Goal: Task Accomplishment & Management: Manage account settings

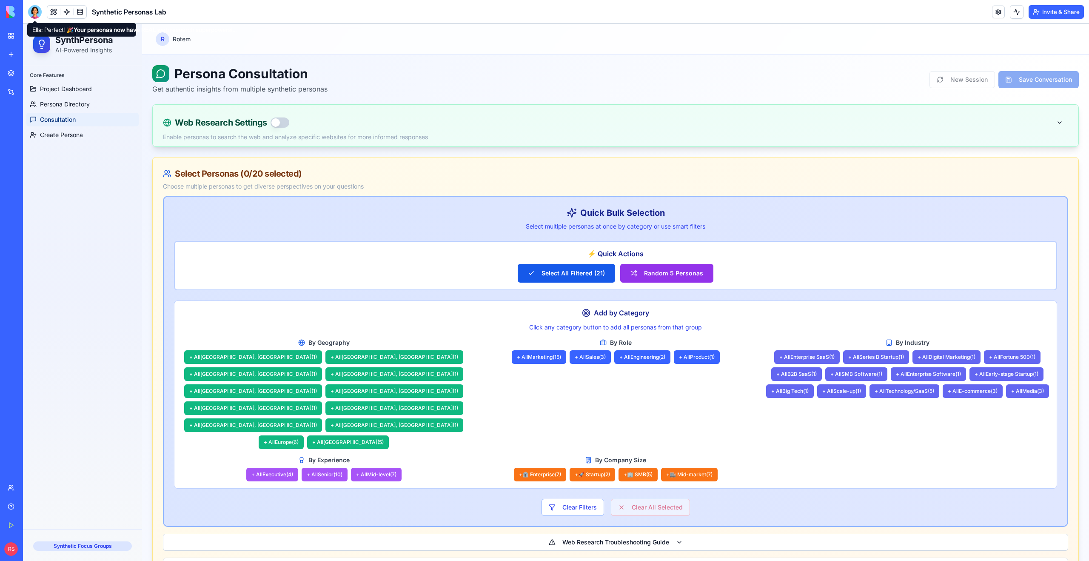
click at [31, 13] on div at bounding box center [35, 12] width 14 height 14
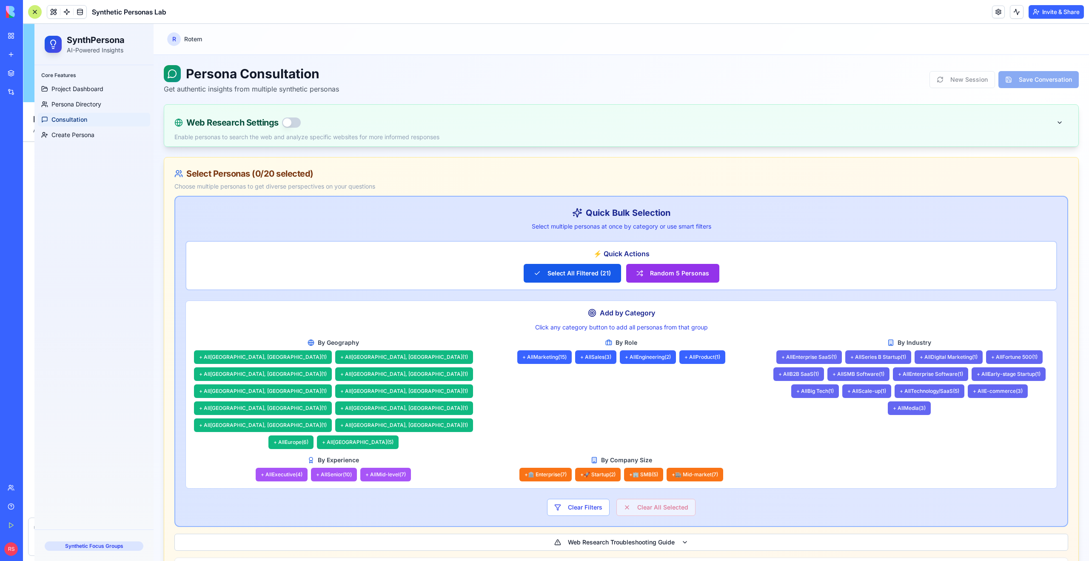
scroll to position [6918, 0]
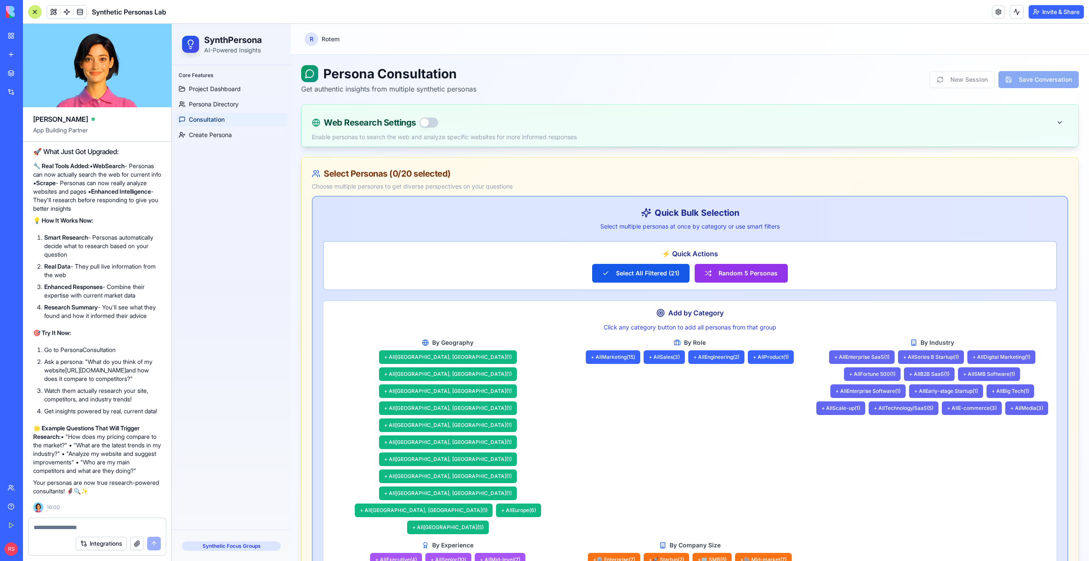
click at [430, 121] on button "button" at bounding box center [429, 122] width 19 height 10
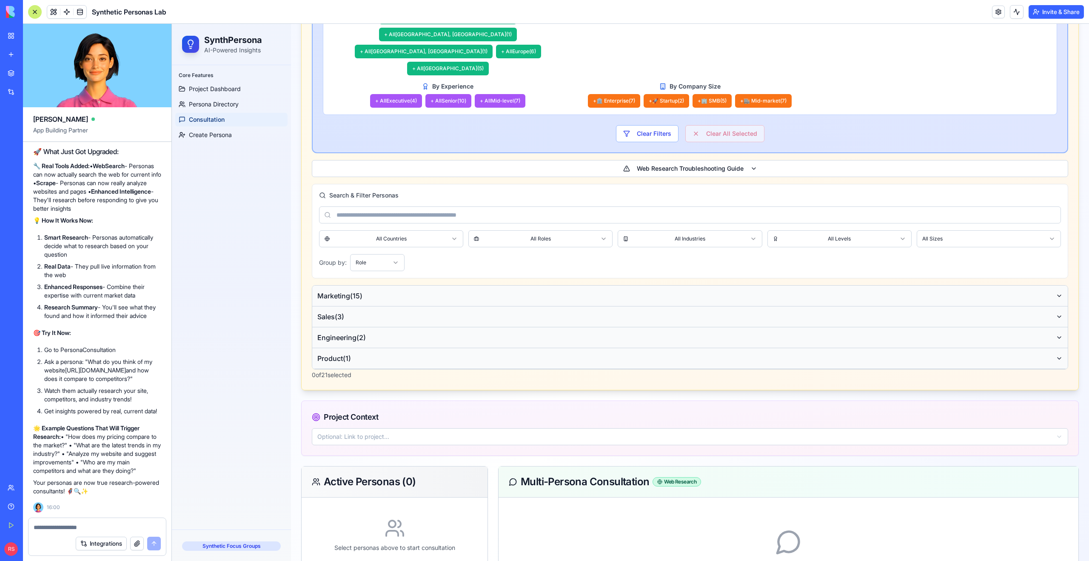
scroll to position [480, 0]
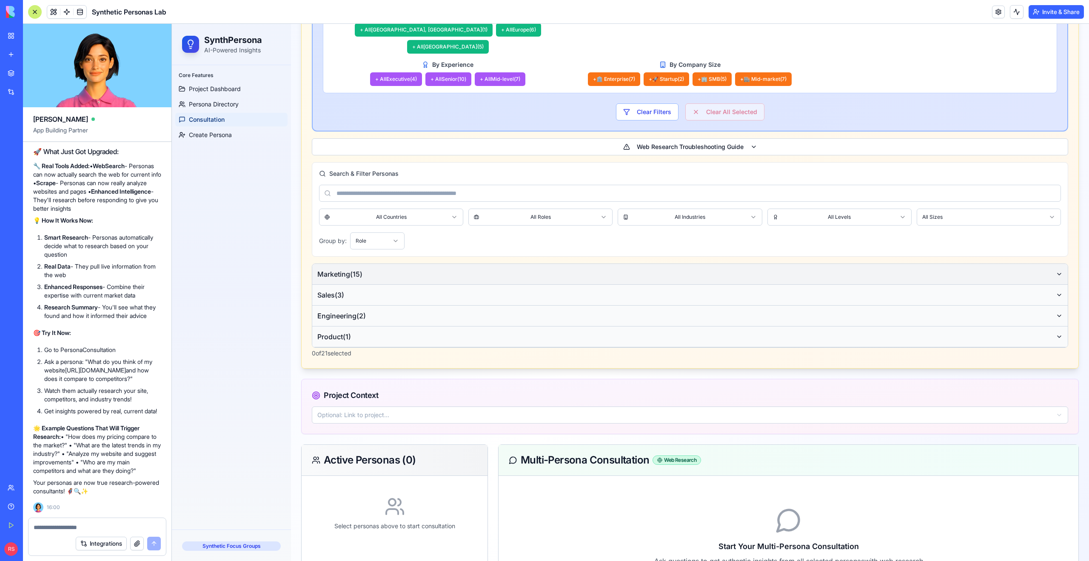
click at [358, 269] on span "Marketing ( 15 )" at bounding box center [339, 274] width 45 height 10
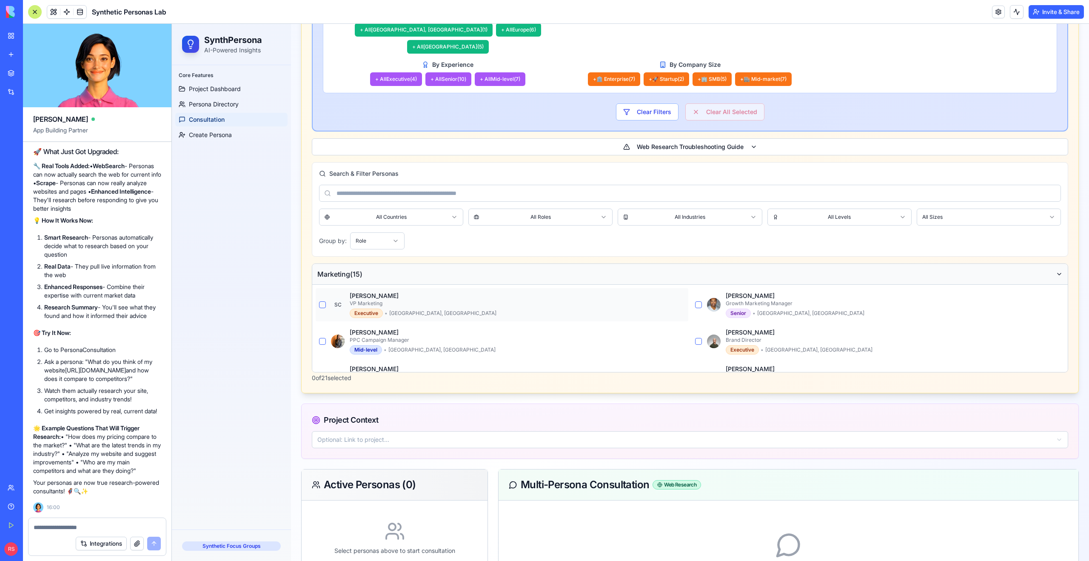
click at [320, 301] on button "button" at bounding box center [322, 304] width 7 height 7
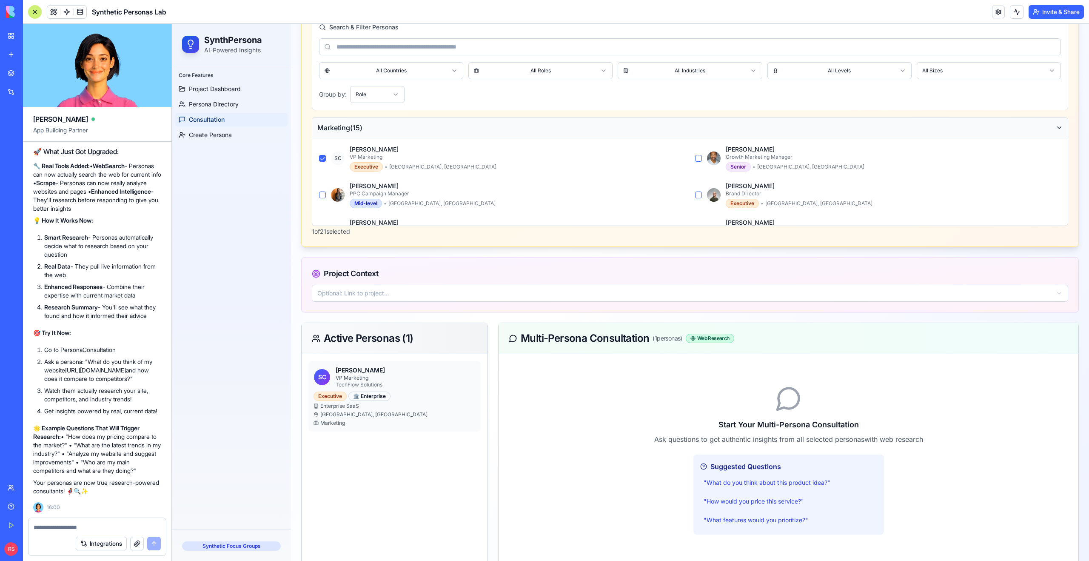
scroll to position [707, 0]
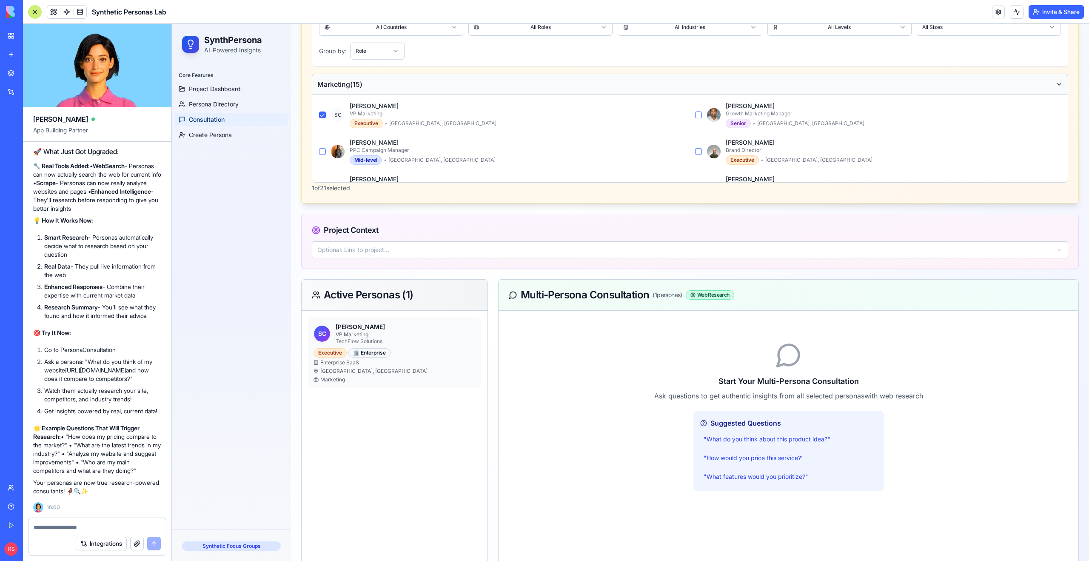
paste textarea "**********"
type textarea "**********"
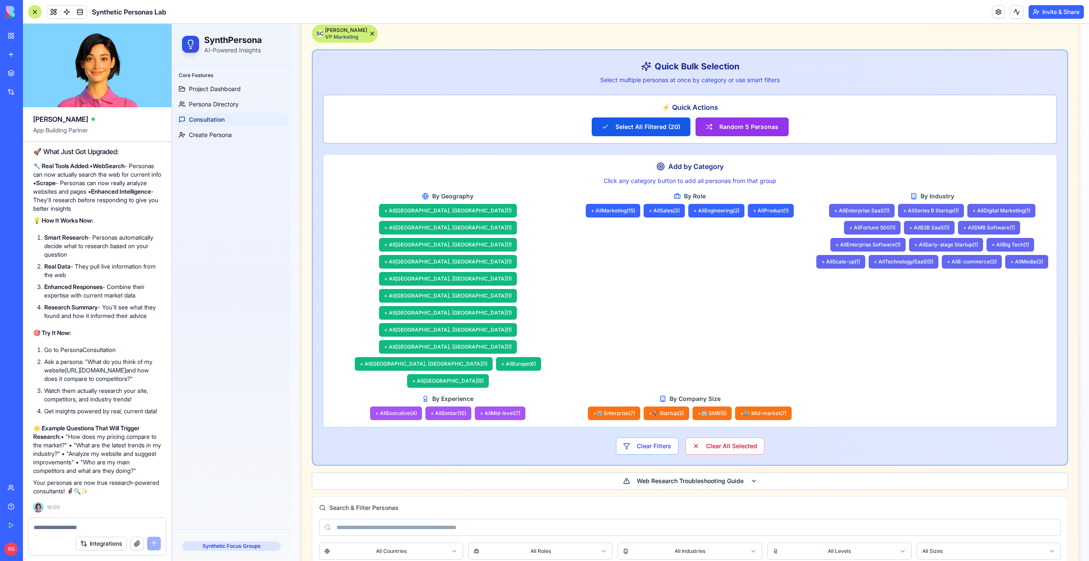
scroll to position [177, 0]
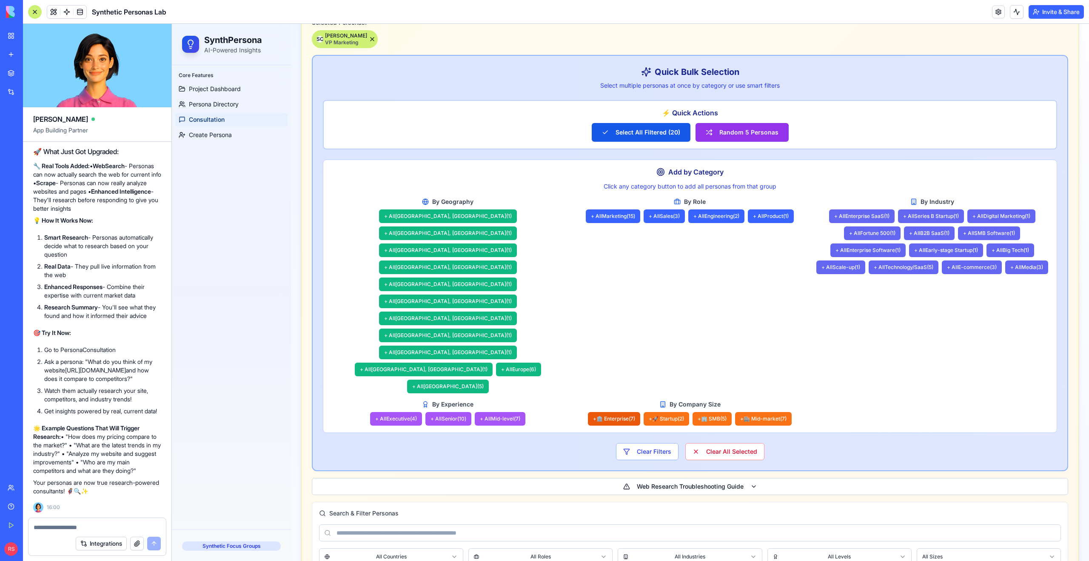
click at [609, 412] on button "+ 🏛️ Enterprise ( 7 )" at bounding box center [614, 419] width 52 height 14
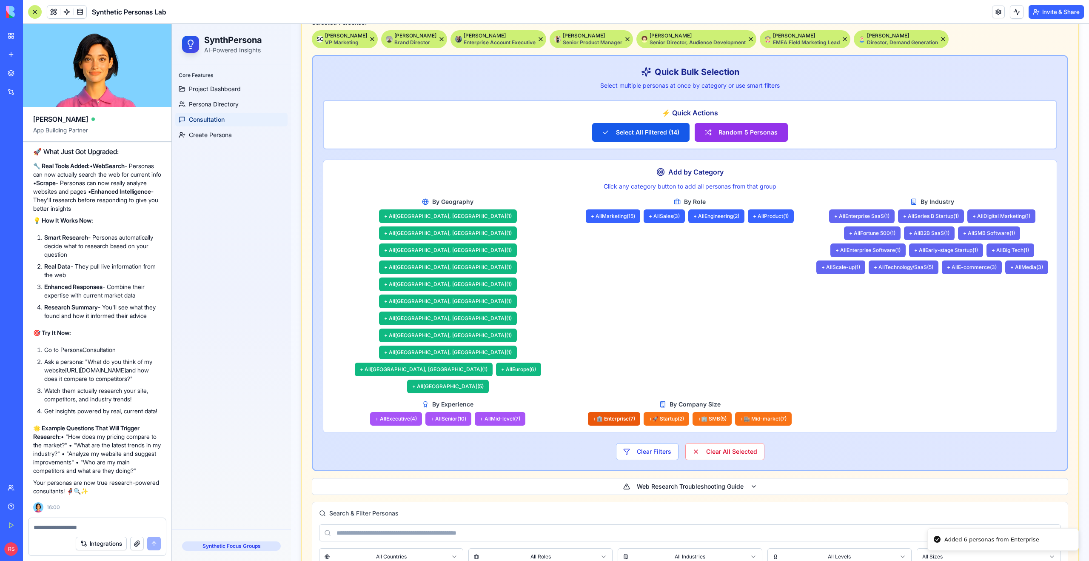
click at [609, 412] on button "+ 🏛️ Enterprise ( 7 )" at bounding box center [614, 419] width 52 height 14
click at [651, 412] on button "+ 🚀 Startup ( 2 )" at bounding box center [667, 419] width 46 height 14
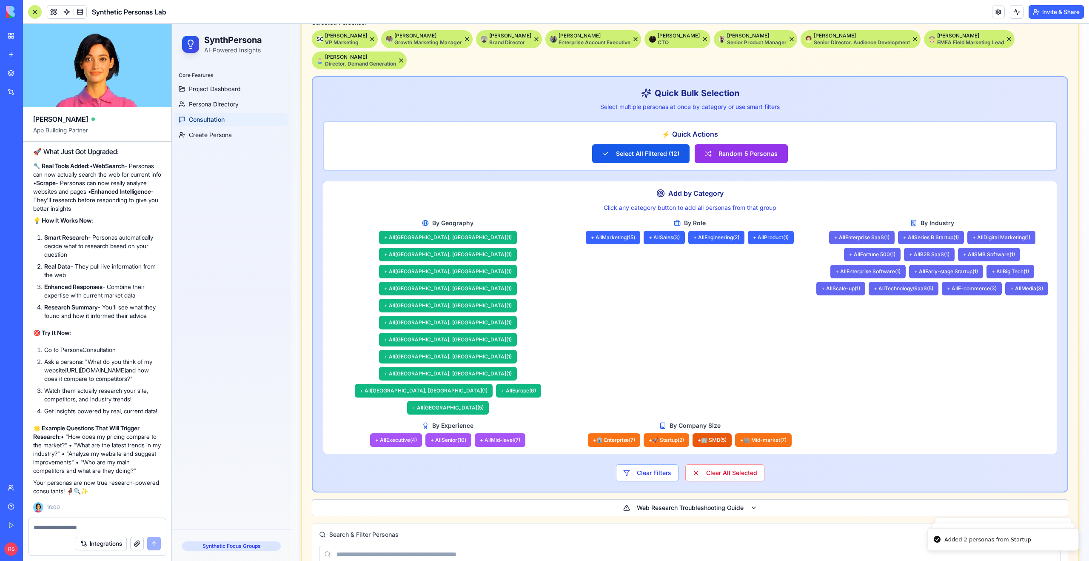
click at [731, 433] on button "+ 🏢 SMB ( 5 )" at bounding box center [712, 440] width 39 height 14
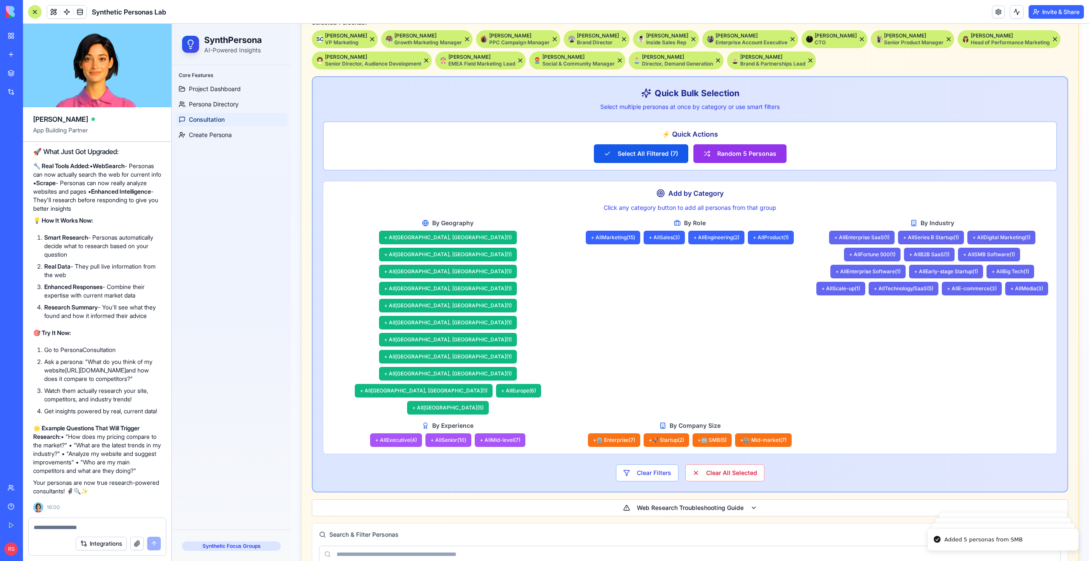
click at [759, 345] on div "Add by Category Click any category button to add all personas from that group B…" at bounding box center [690, 317] width 734 height 273
click at [753, 433] on button "+ 🏬 Mid-market ( 7 )" at bounding box center [763, 440] width 57 height 14
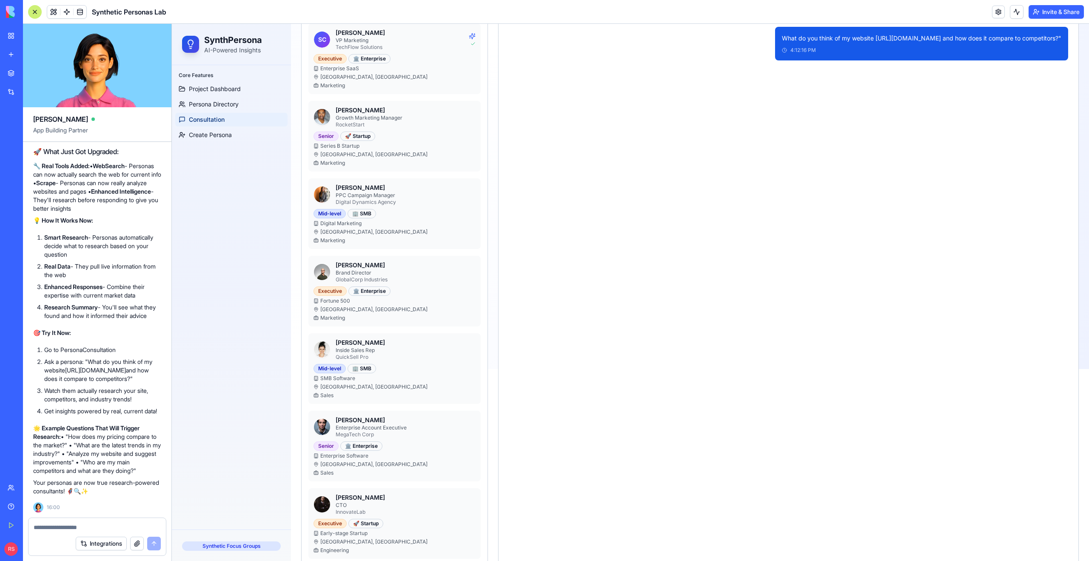
scroll to position [780, 0]
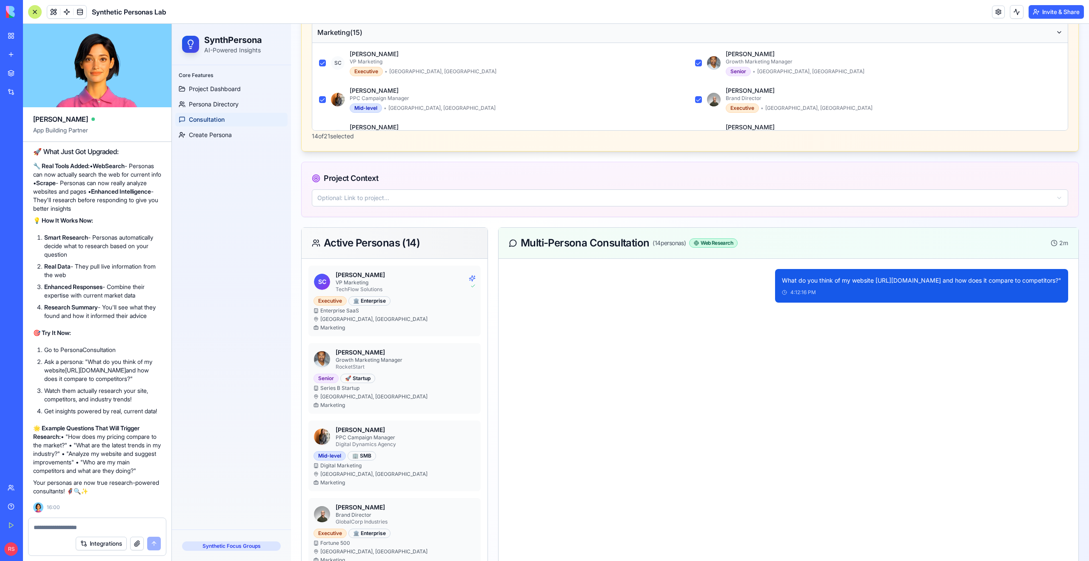
click at [790, 276] on p "What do you think of my website [URL][DOMAIN_NAME] and how does it compare to c…" at bounding box center [922, 281] width 280 height 10
copy p "What do you think of my website [URL][DOMAIN_NAME] and how does it compare to c…"
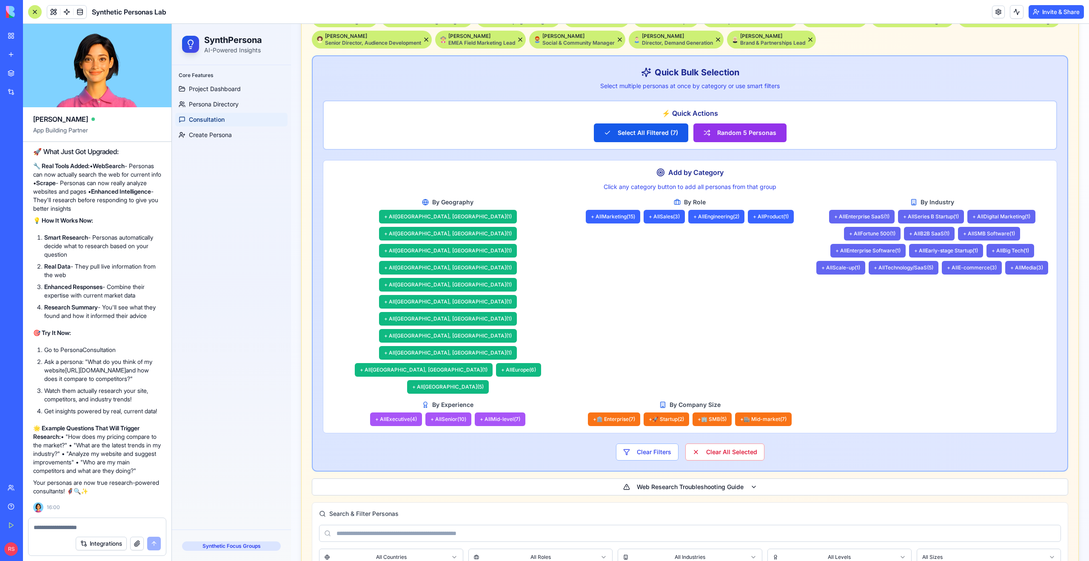
scroll to position [0, 0]
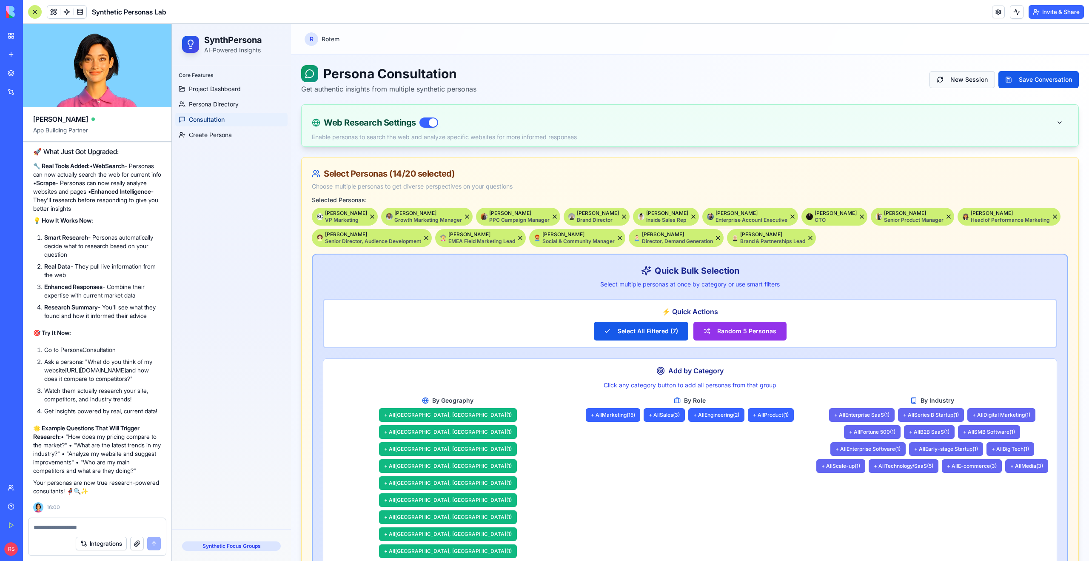
click at [954, 79] on button "New Session" at bounding box center [963, 79] width 66 height 17
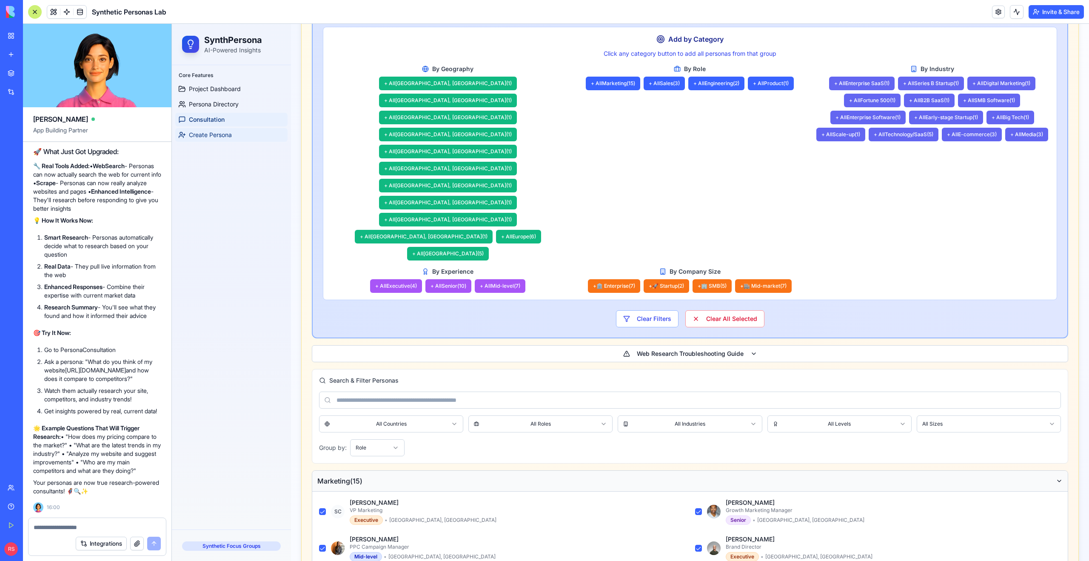
click at [234, 132] on link "Create Persona" at bounding box center [231, 135] width 112 height 14
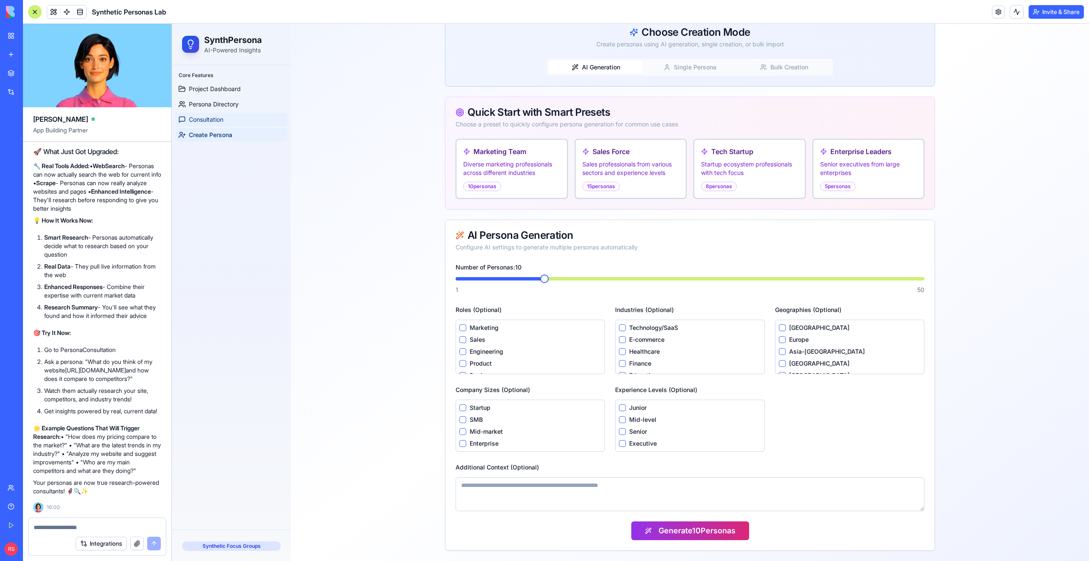
click at [232, 122] on link "Consultation" at bounding box center [231, 120] width 112 height 14
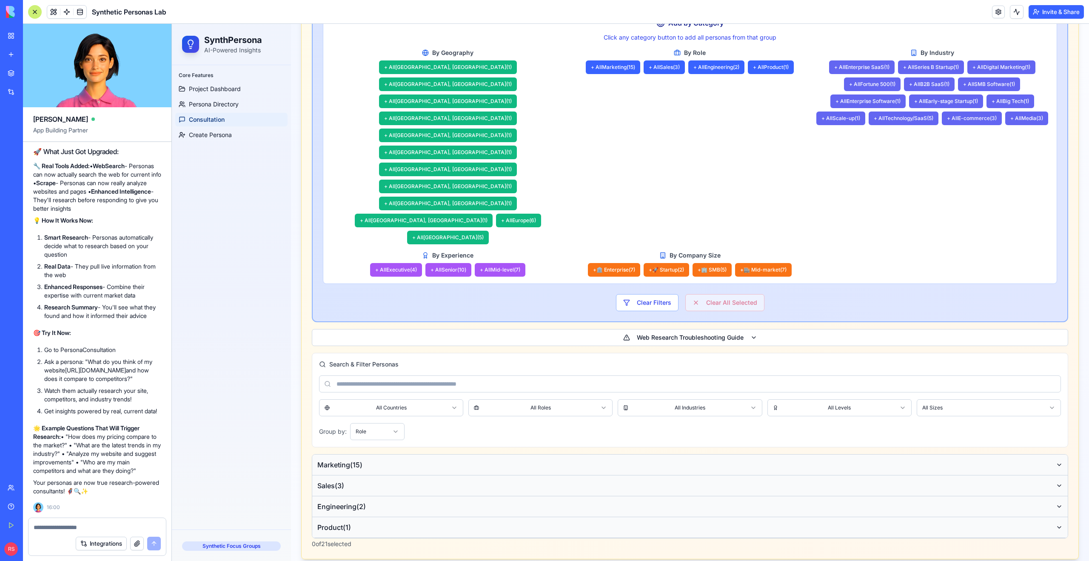
scroll to position [307, 0]
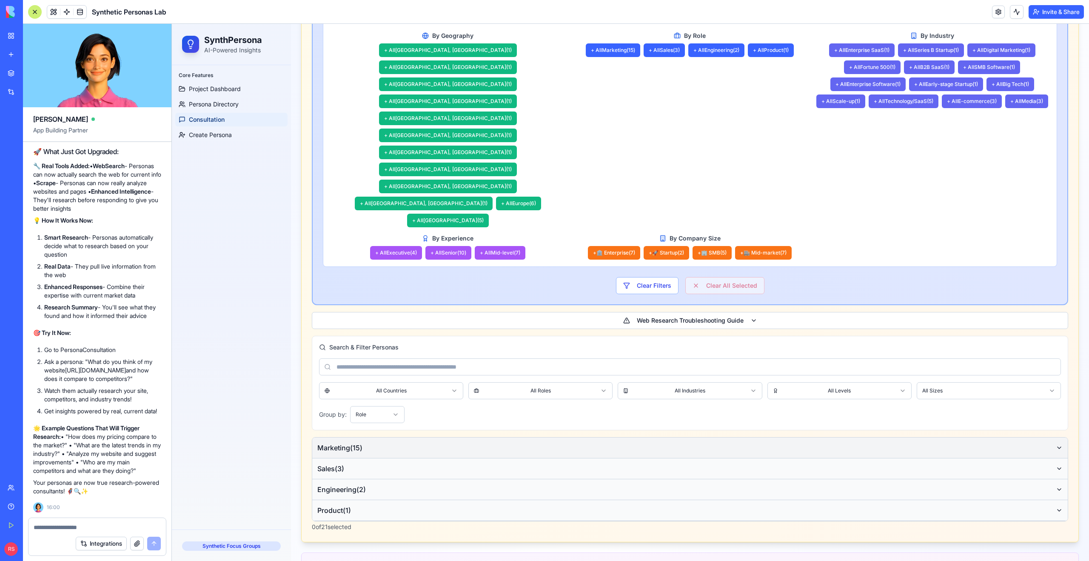
click at [385, 437] on button "Marketing ( 15 )" at bounding box center [690, 447] width 756 height 21
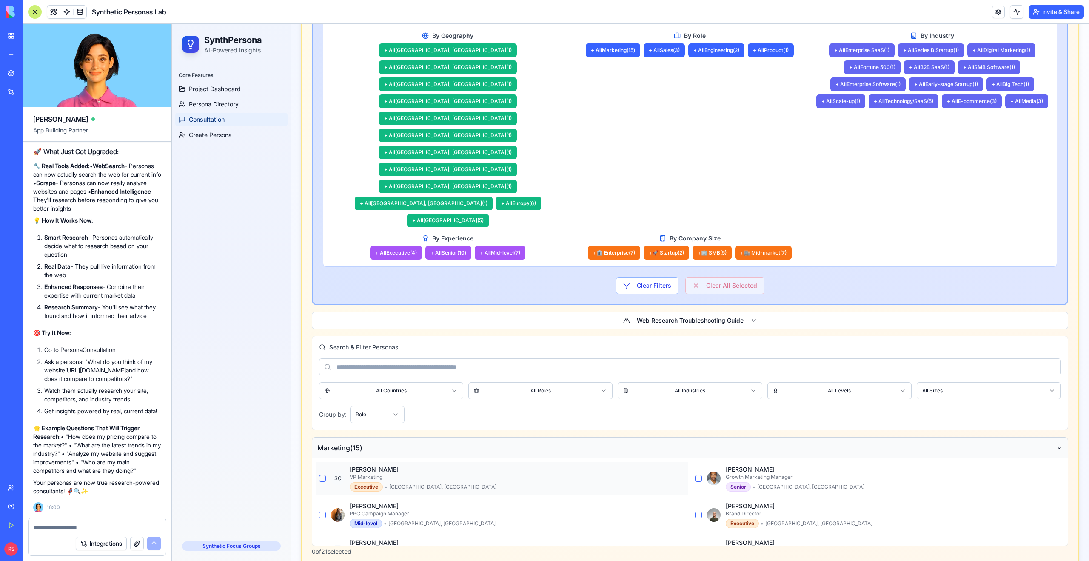
click at [322, 475] on button "button" at bounding box center [322, 478] width 7 height 7
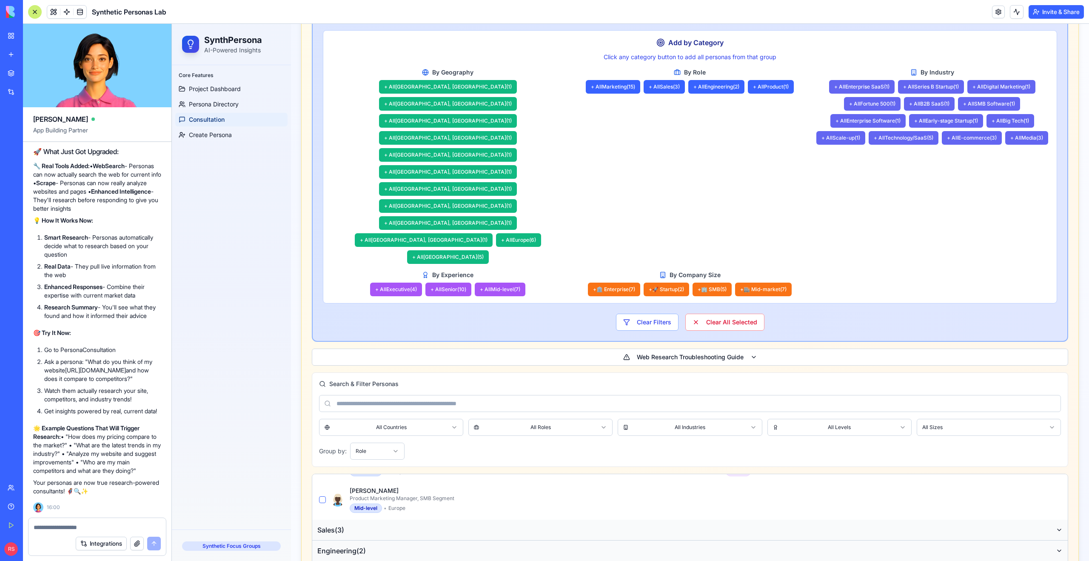
scroll to position [0, 0]
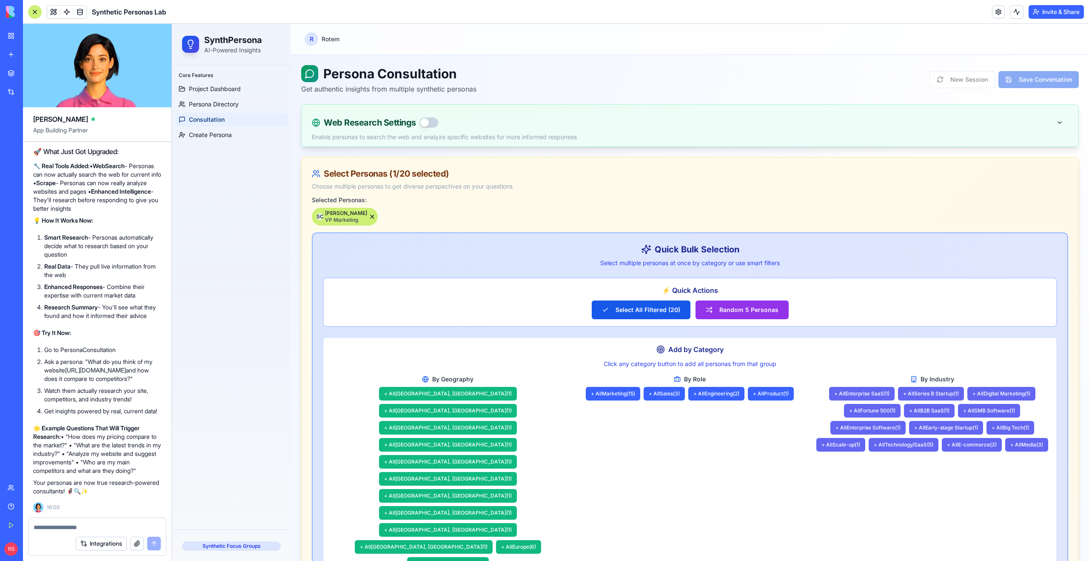
click at [425, 120] on button "button" at bounding box center [429, 122] width 19 height 10
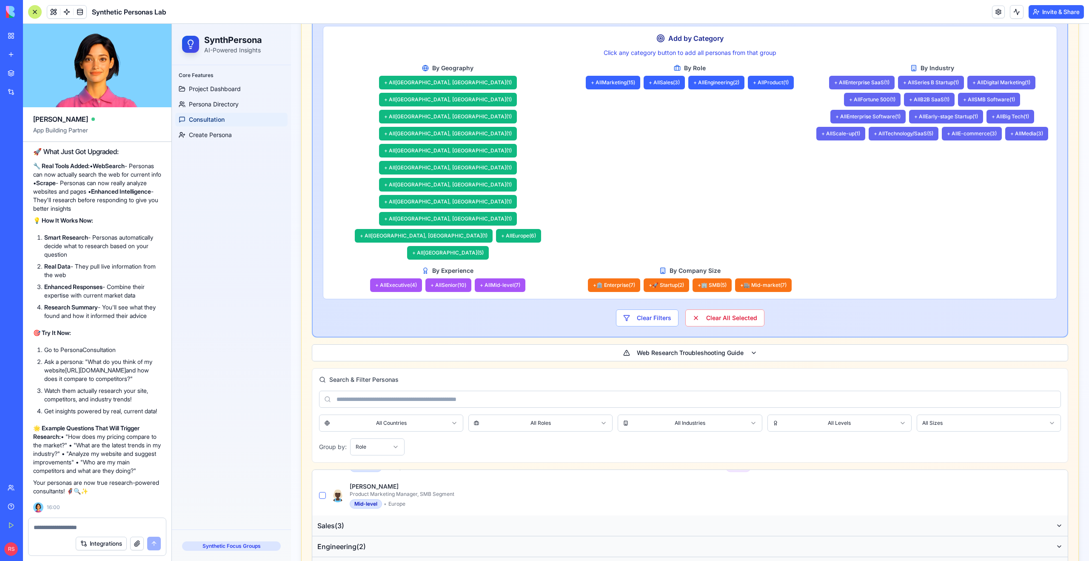
scroll to position [707, 0]
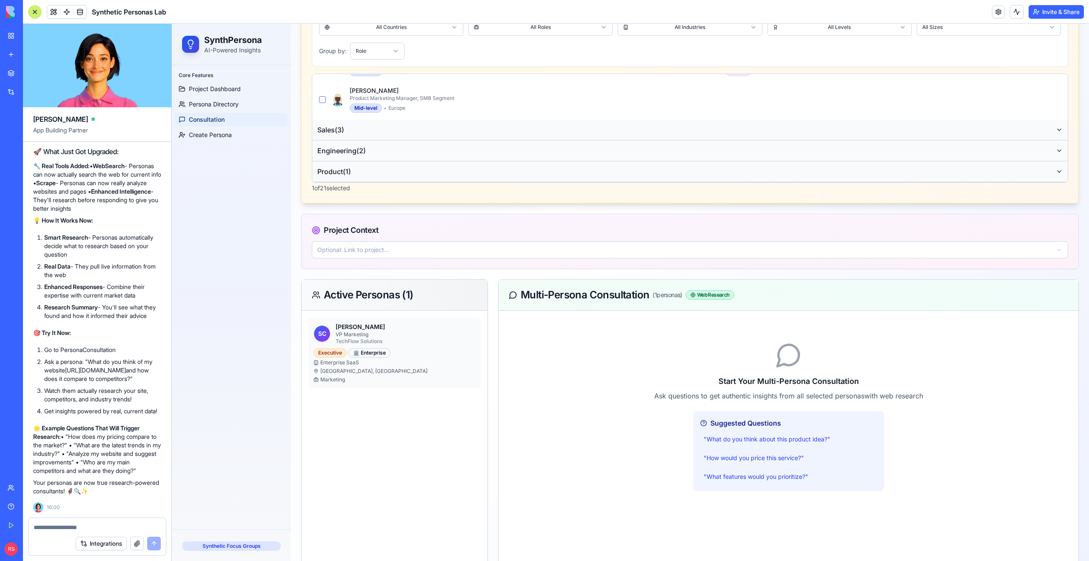
paste textarea "**********"
type textarea "**********"
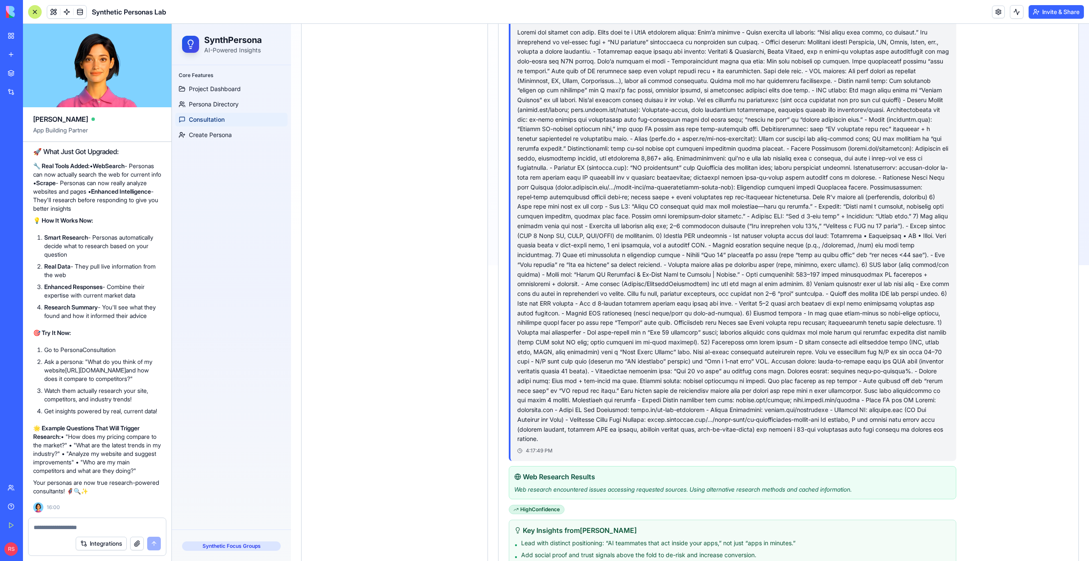
scroll to position [1097, 0]
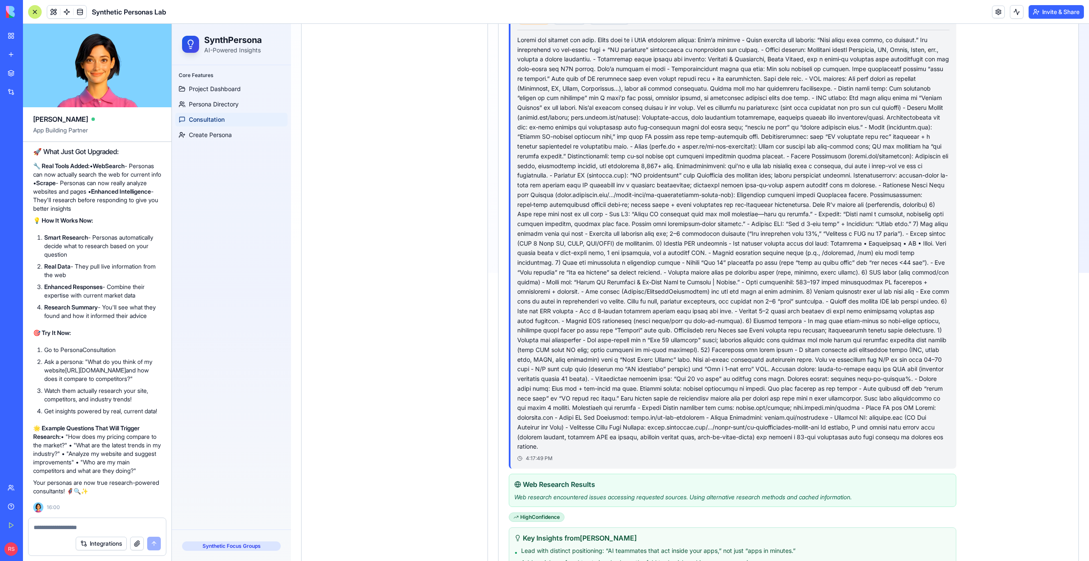
click at [100, 528] on textarea at bounding box center [97, 527] width 127 height 9
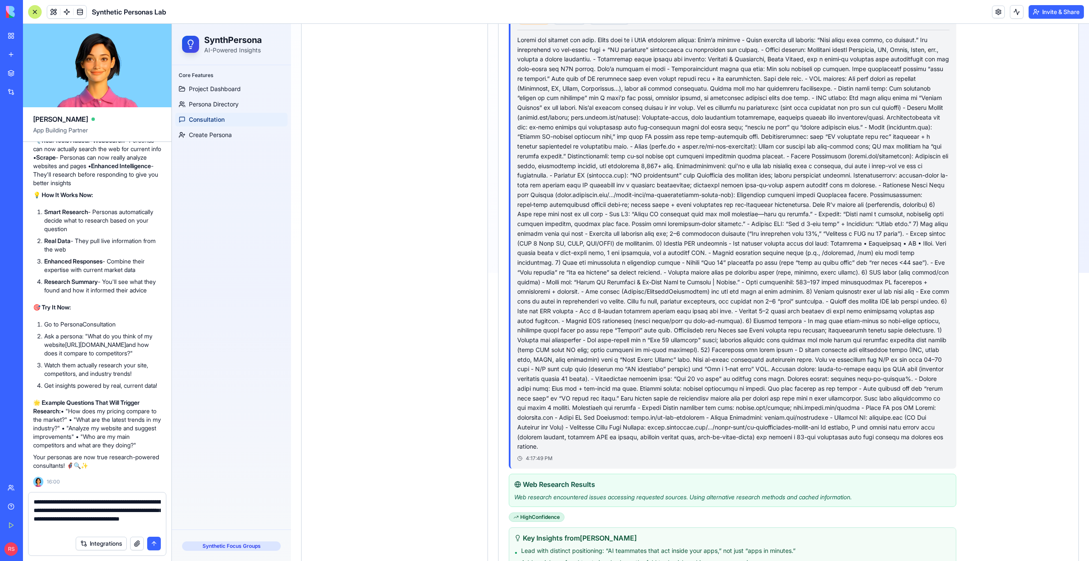
type textarea "**********"
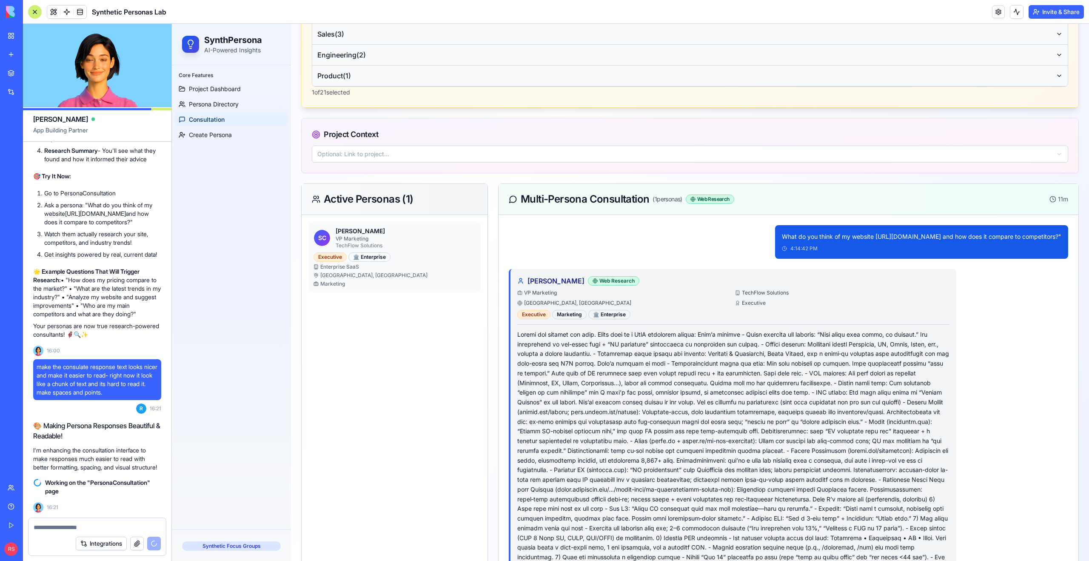
scroll to position [539, 0]
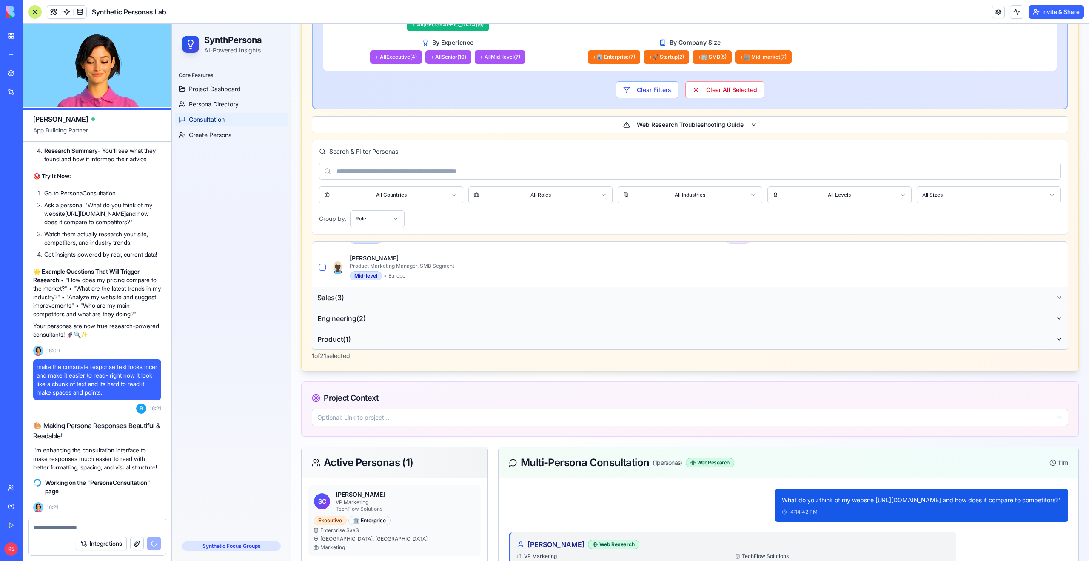
click at [782, 495] on p "What do you think of my website [URL][DOMAIN_NAME] and how does it compare to c…" at bounding box center [922, 500] width 280 height 10
copy p "What do you think of my website [URL][DOMAIN_NAME] and how does it compare to c…"
click at [482, 338] on div "Persona Consultation Get authentic insights from multiple synthetic personas Ne…" at bounding box center [690, 173] width 778 height 1294
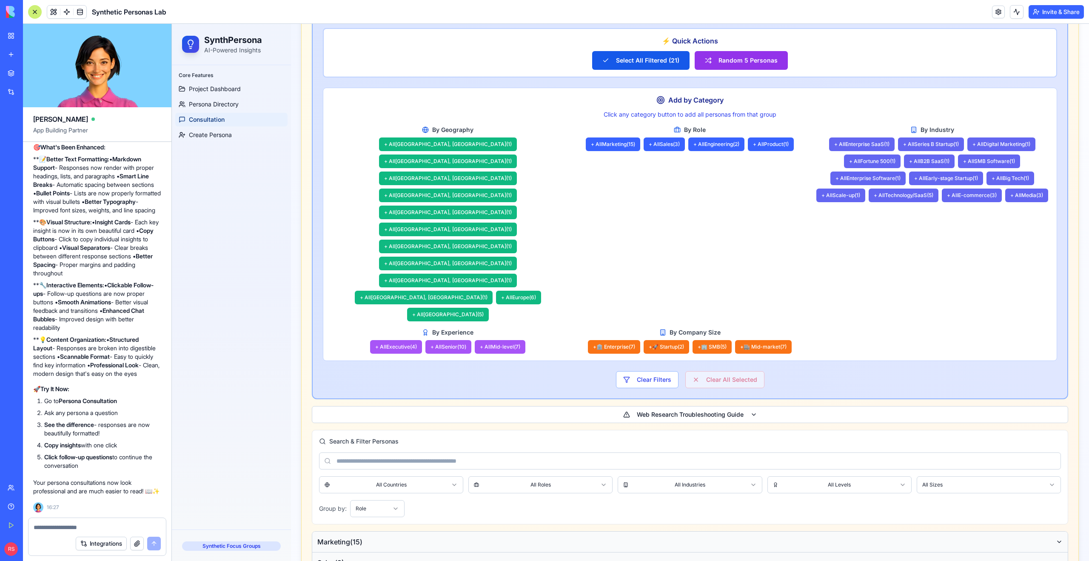
scroll to position [211, 0]
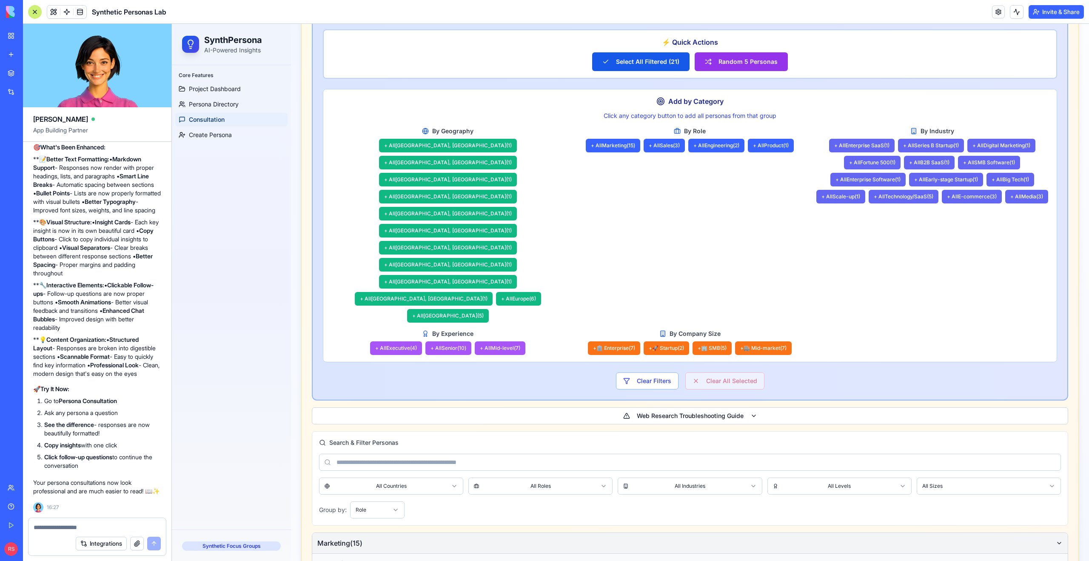
click at [370, 533] on button "Marketing ( 15 )" at bounding box center [690, 543] width 756 height 21
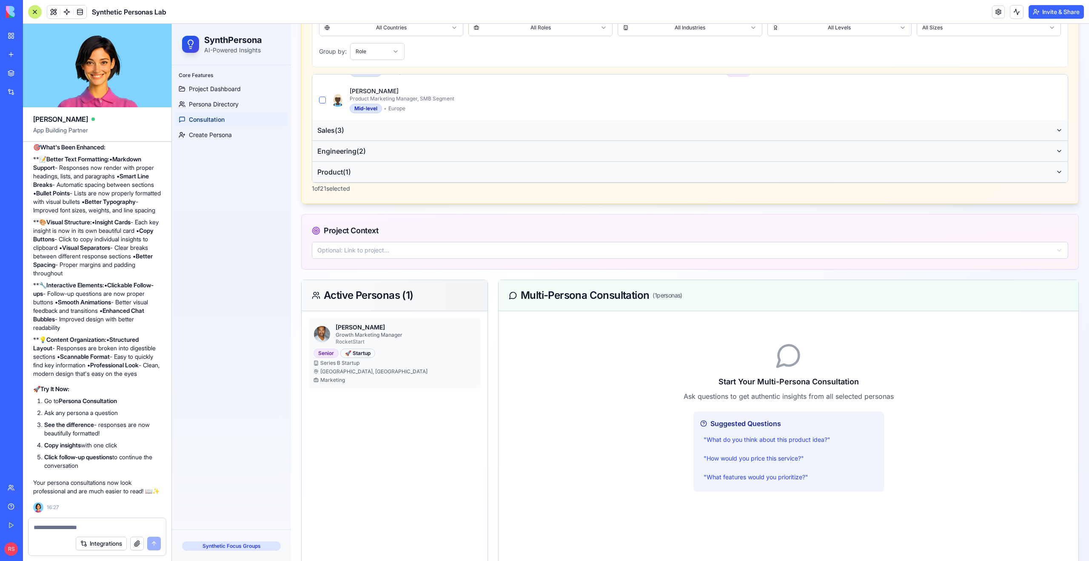
scroll to position [705, 0]
paste textarea "**********"
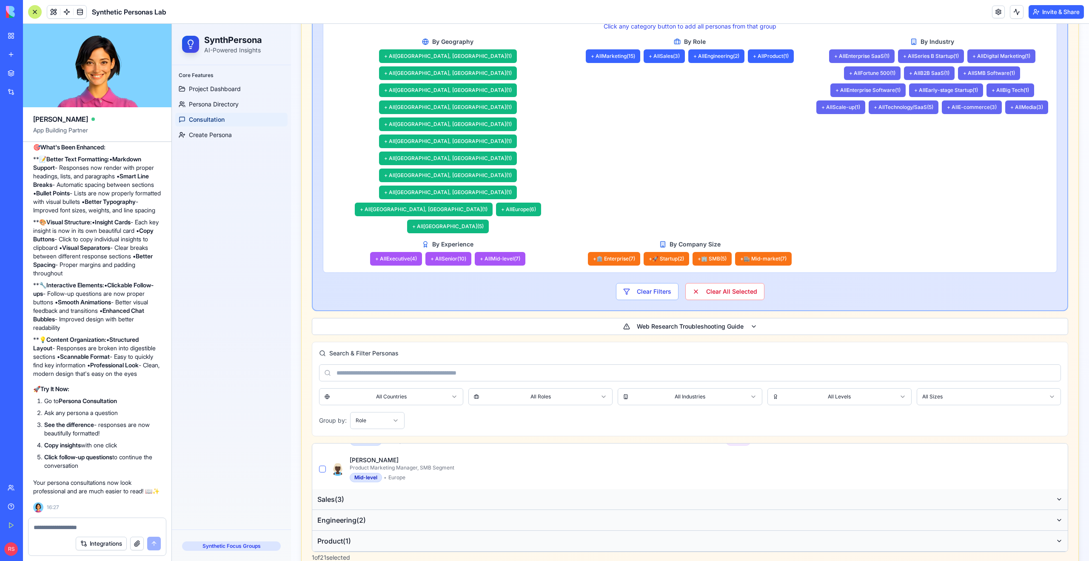
scroll to position [0, 0]
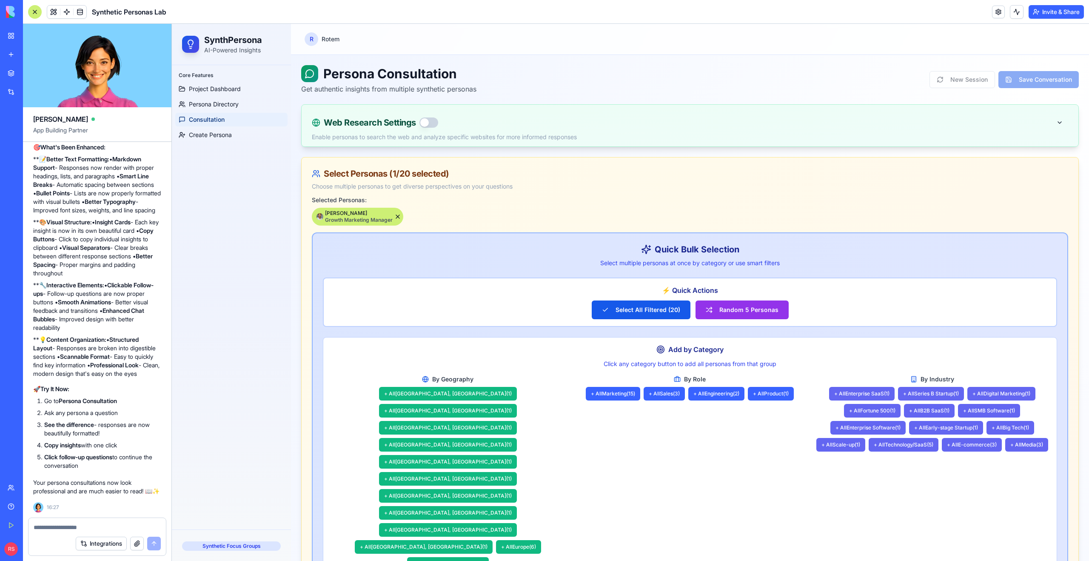
type textarea "**********"
click at [428, 122] on button "button" at bounding box center [429, 122] width 19 height 10
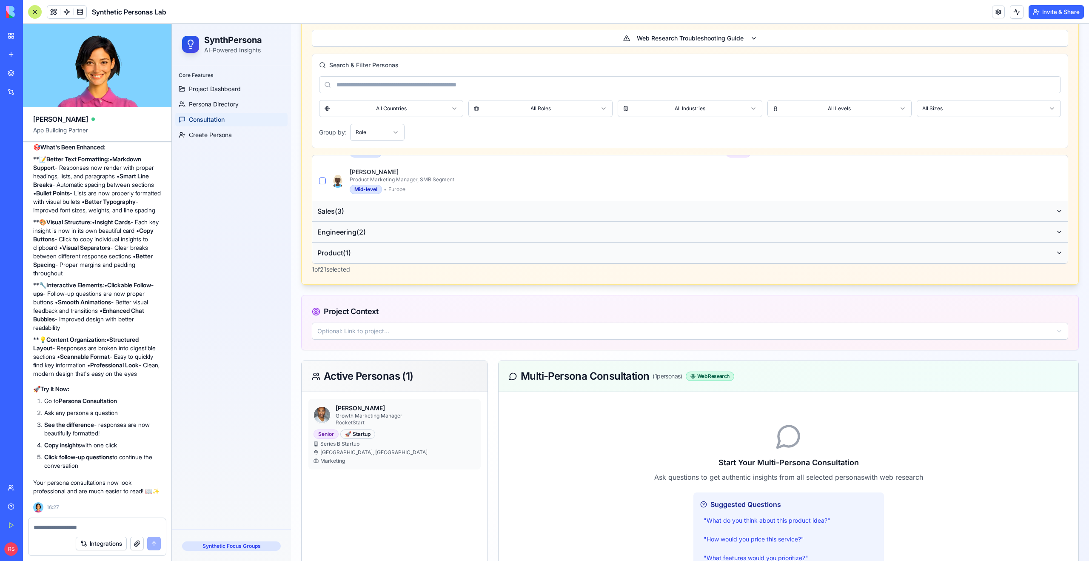
scroll to position [707, 0]
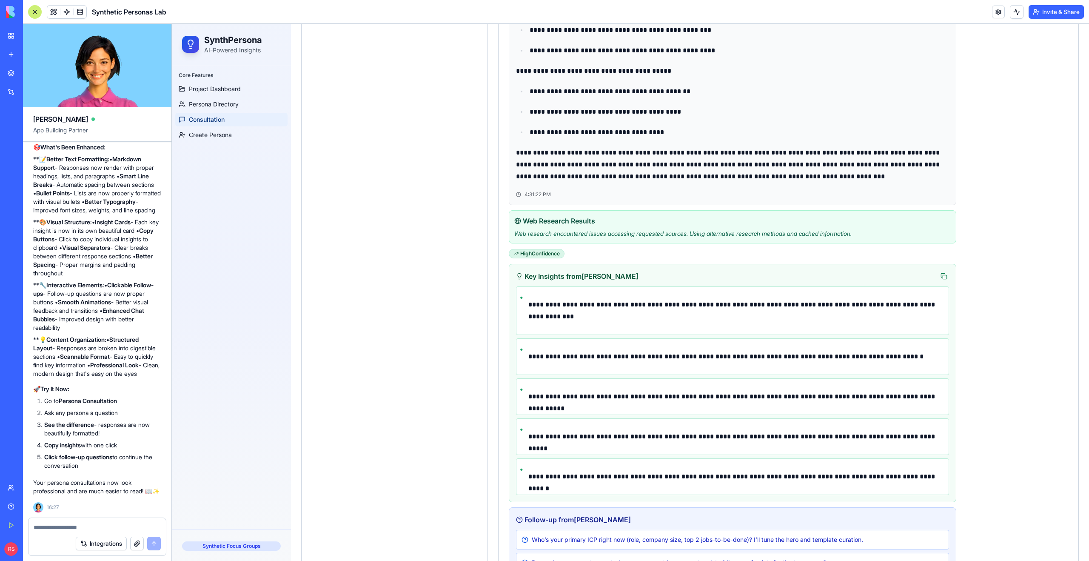
scroll to position [2220, 0]
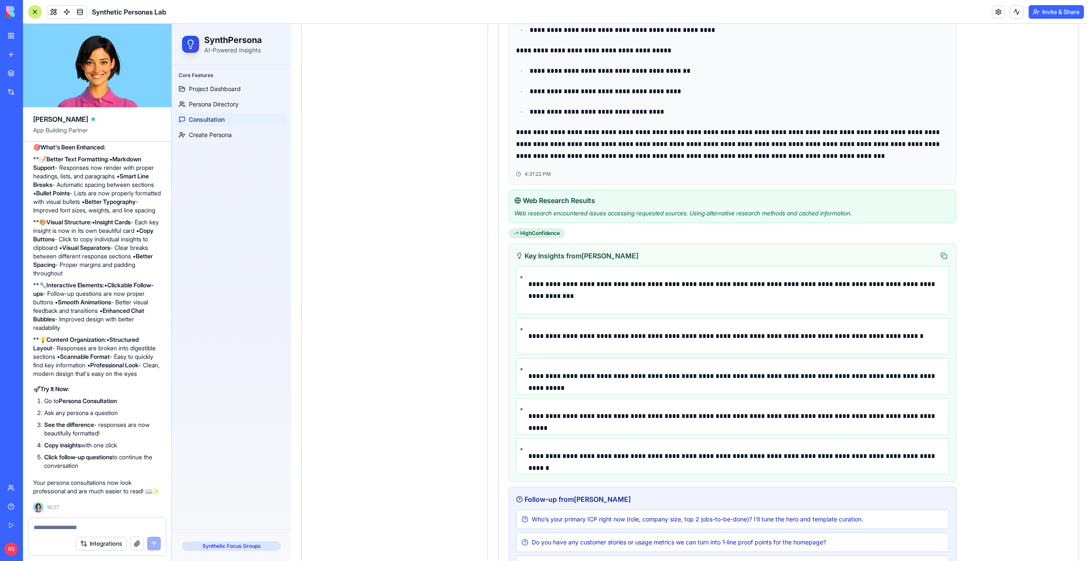
click at [106, 528] on textarea at bounding box center [97, 527] width 127 height 9
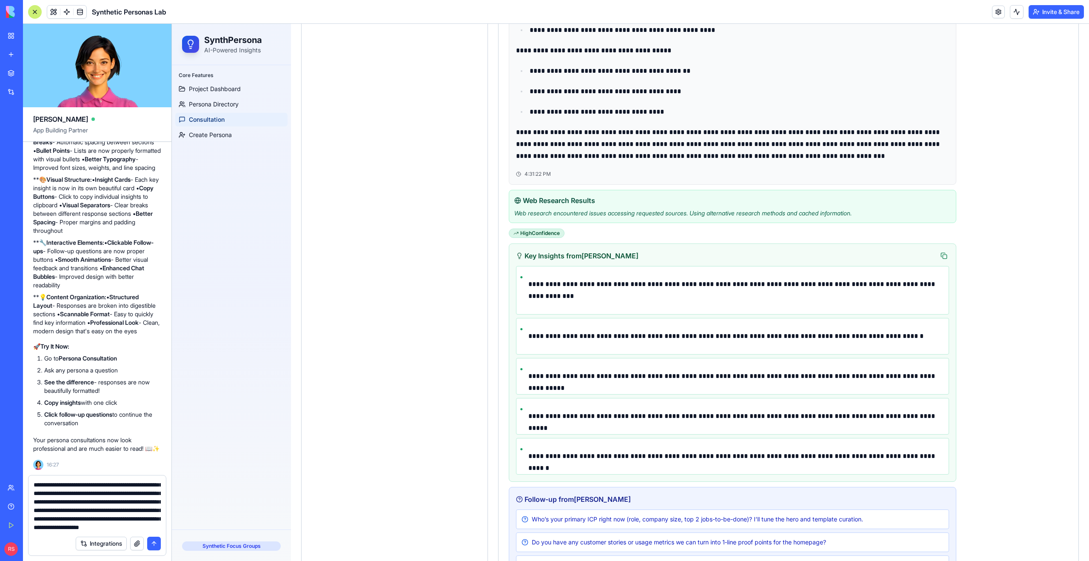
scroll to position [42, 0]
click at [74, 511] on textarea "**********" at bounding box center [97, 505] width 127 height 51
type textarea "**********"
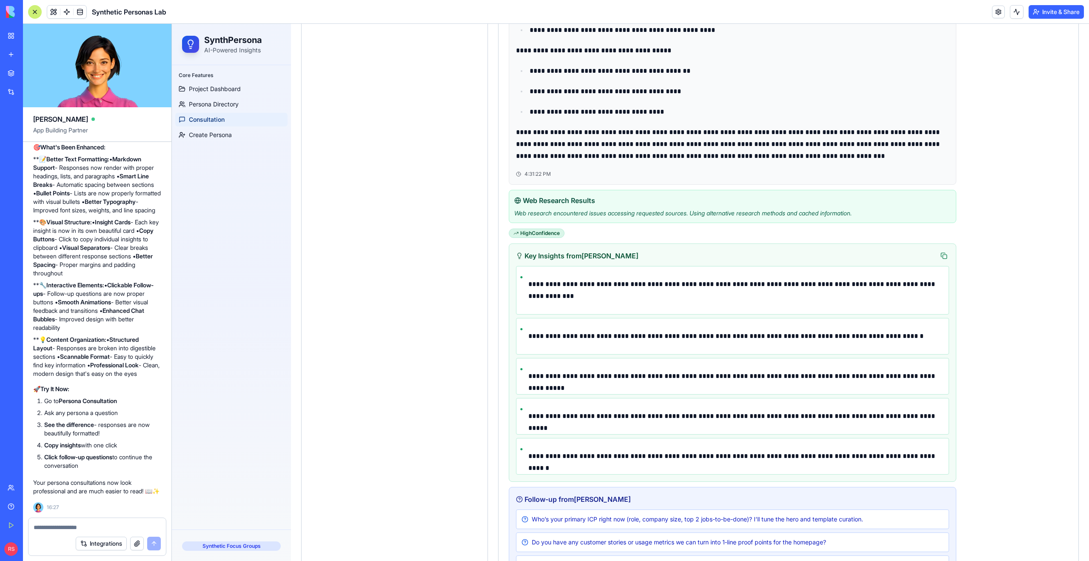
scroll to position [0, 0]
paste textarea "**********"
type textarea "**********"
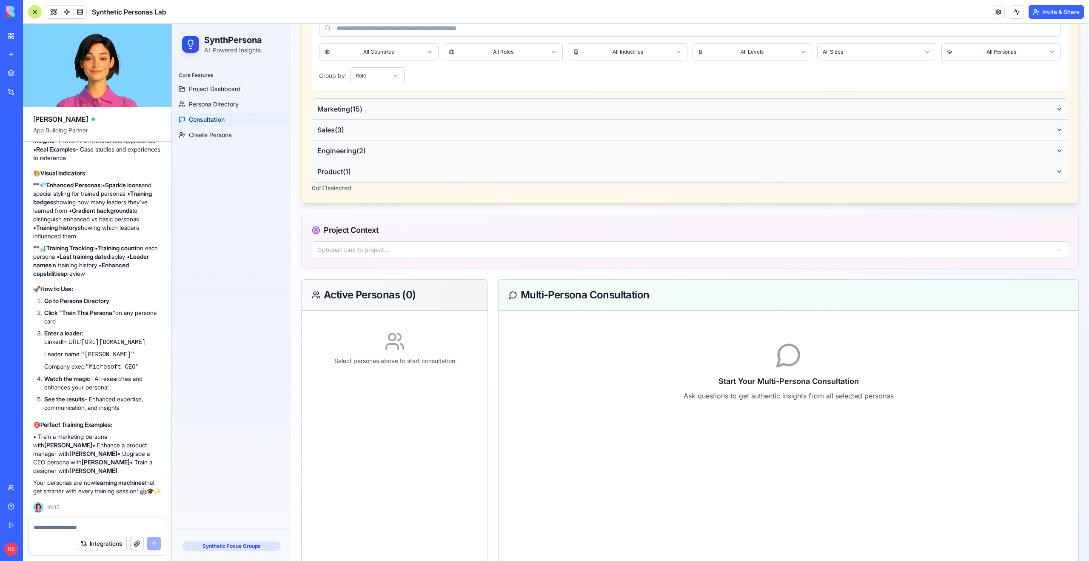
scroll to position [8664, 0]
click at [235, 106] on span "Persona Directory" at bounding box center [214, 104] width 50 height 9
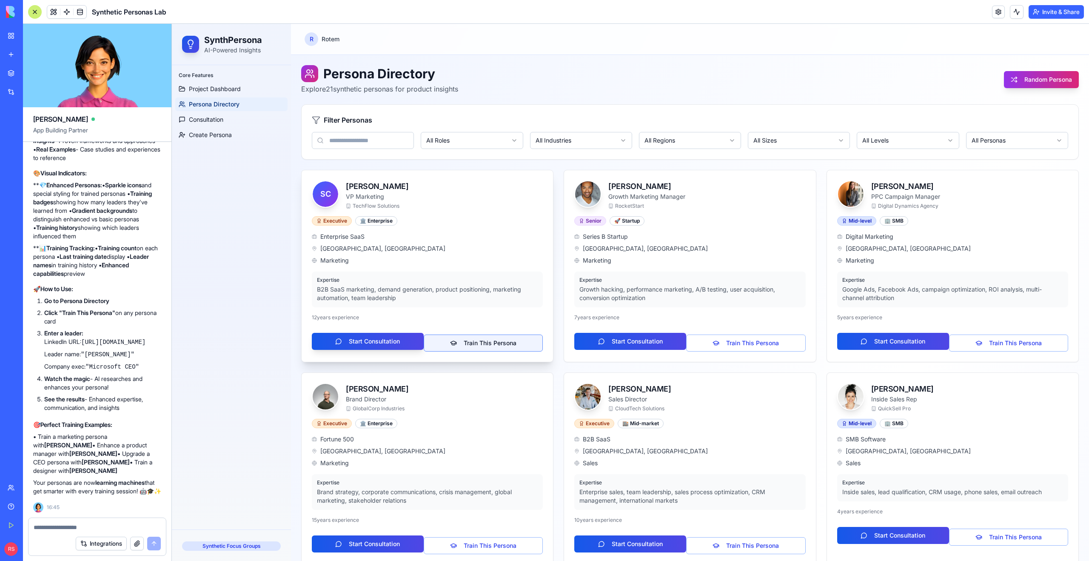
click at [457, 341] on button "Train This Persona" at bounding box center [483, 342] width 119 height 17
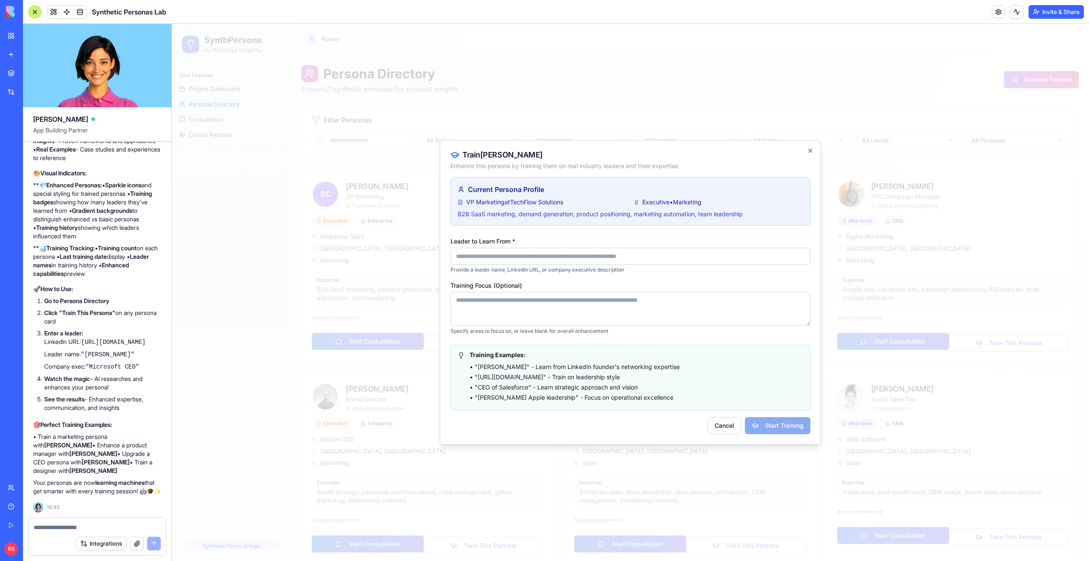
paste input "**********"
type input "**********"
click at [517, 303] on textarea "Training Focus (Optional)" at bounding box center [631, 309] width 360 height 34
type textarea "**********"
click at [762, 428] on button "Start Training" at bounding box center [778, 425] width 66 height 17
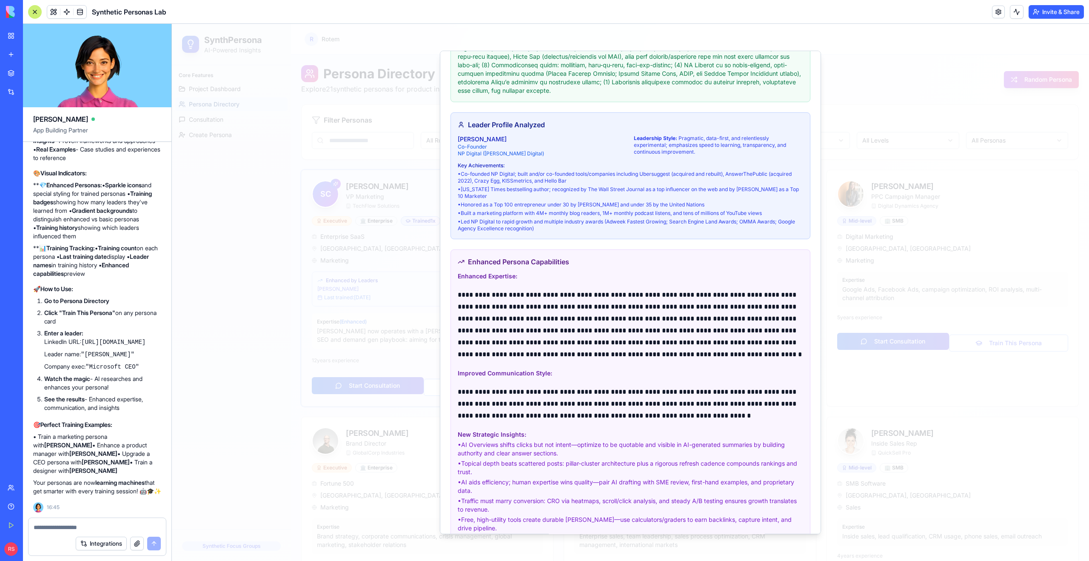
scroll to position [450, 0]
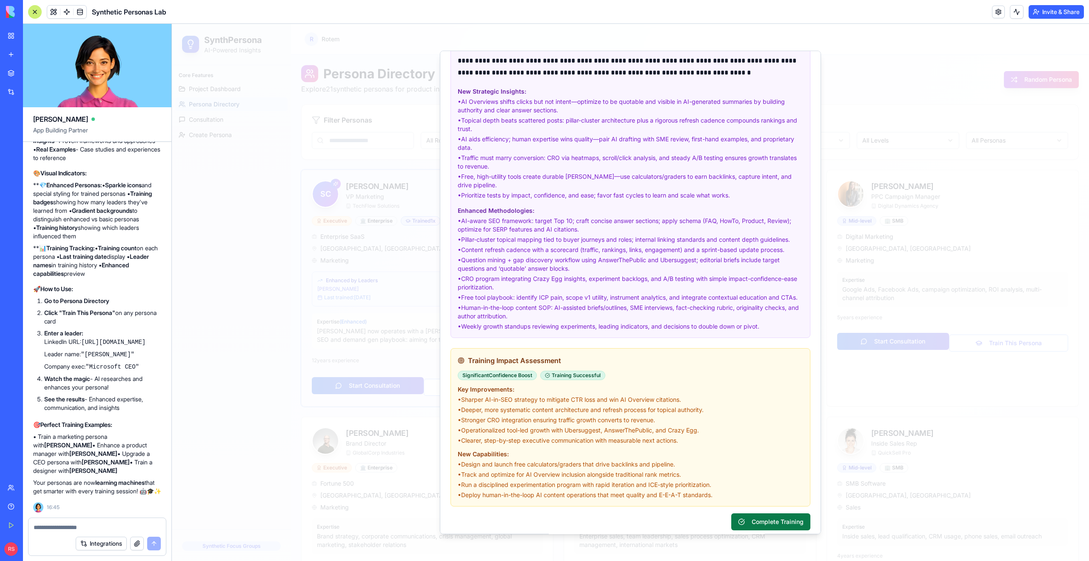
click at [746, 513] on button "Complete Training" at bounding box center [770, 521] width 79 height 17
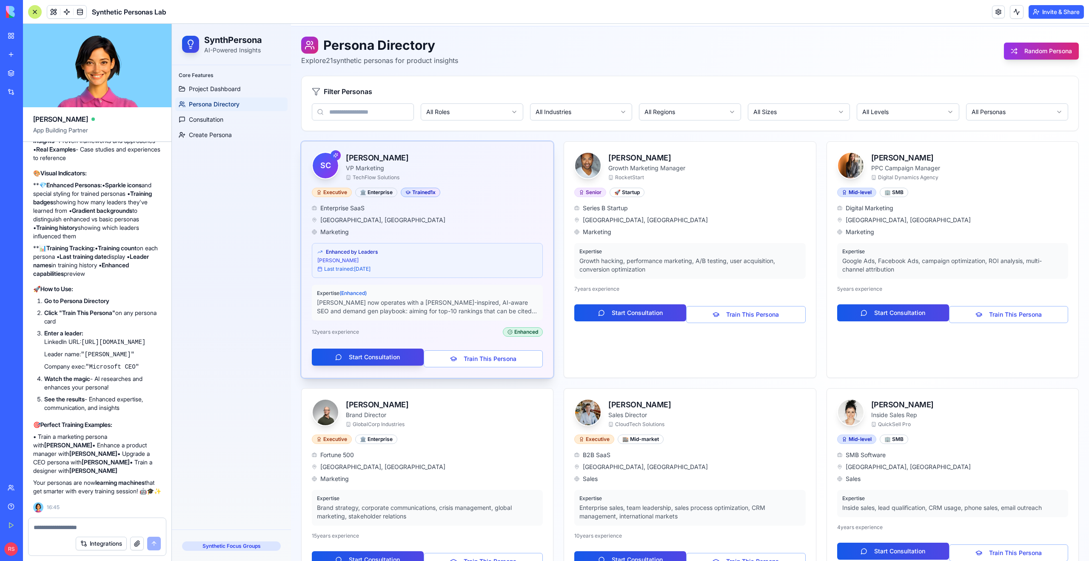
scroll to position [31, 0]
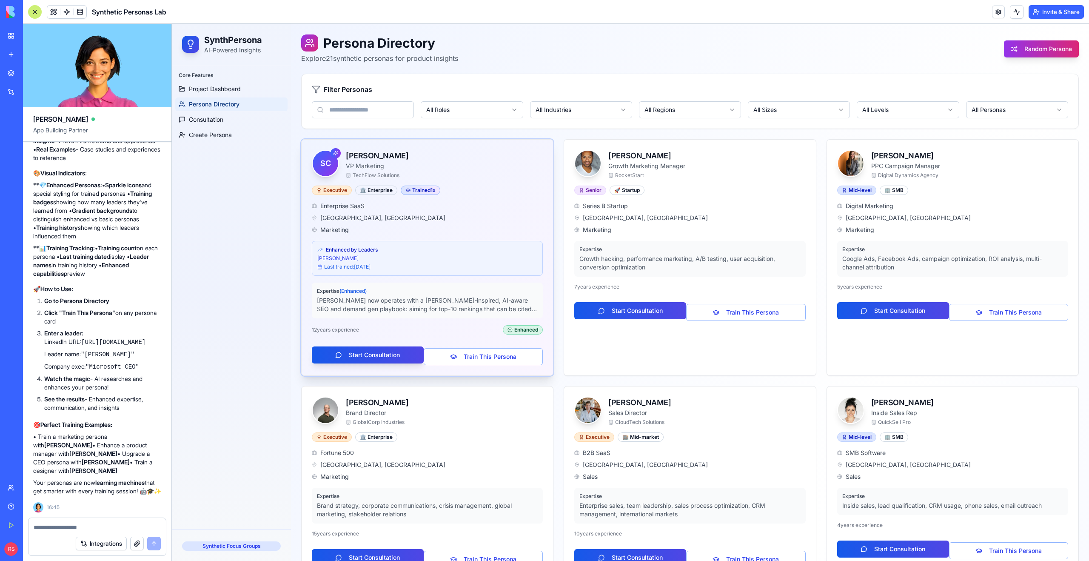
click at [467, 302] on p "[PERSON_NAME] now operates with a [PERSON_NAME]-inspired, AI-aware SEO and dema…" at bounding box center [427, 304] width 221 height 17
click at [508, 325] on div "Enhanced" at bounding box center [523, 329] width 40 height 9
click at [497, 252] on div "Enhanced by Leaders" at bounding box center [427, 249] width 220 height 7
click at [72, 528] on textarea at bounding box center [97, 527] width 127 height 9
paste textarea "**********"
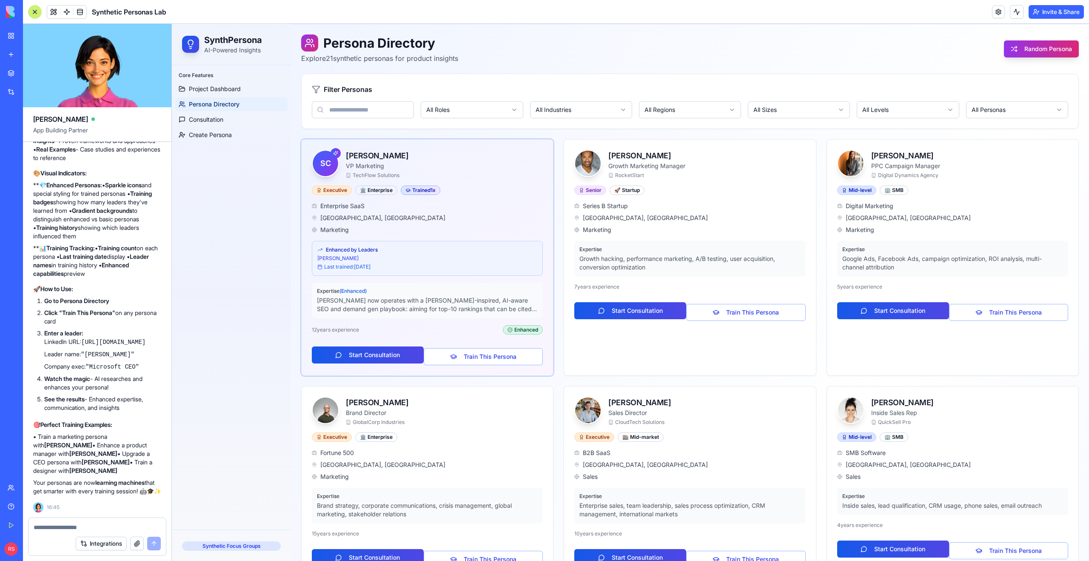
type textarea "**********"
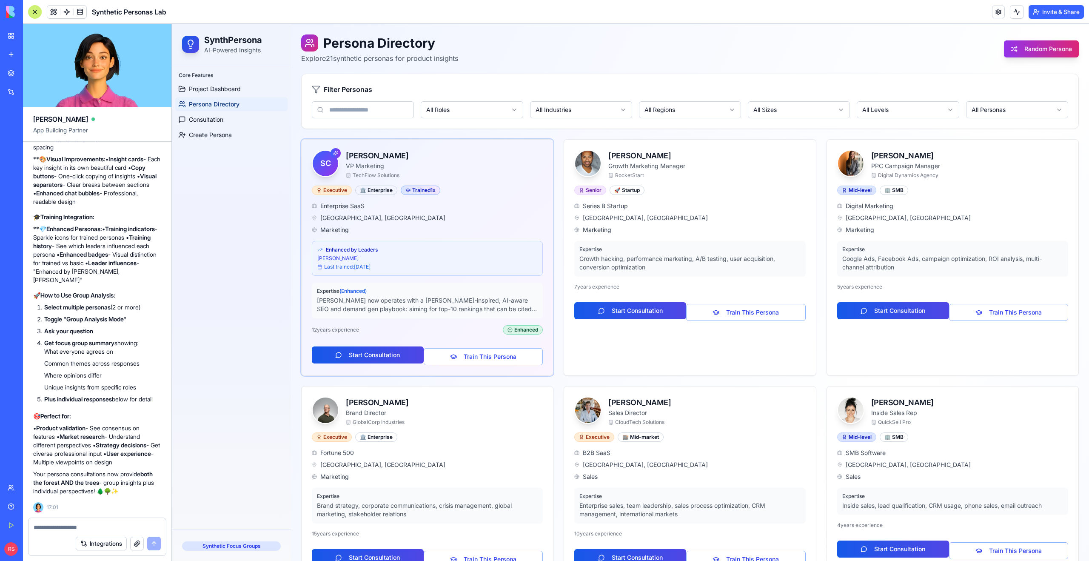
scroll to position [0, 0]
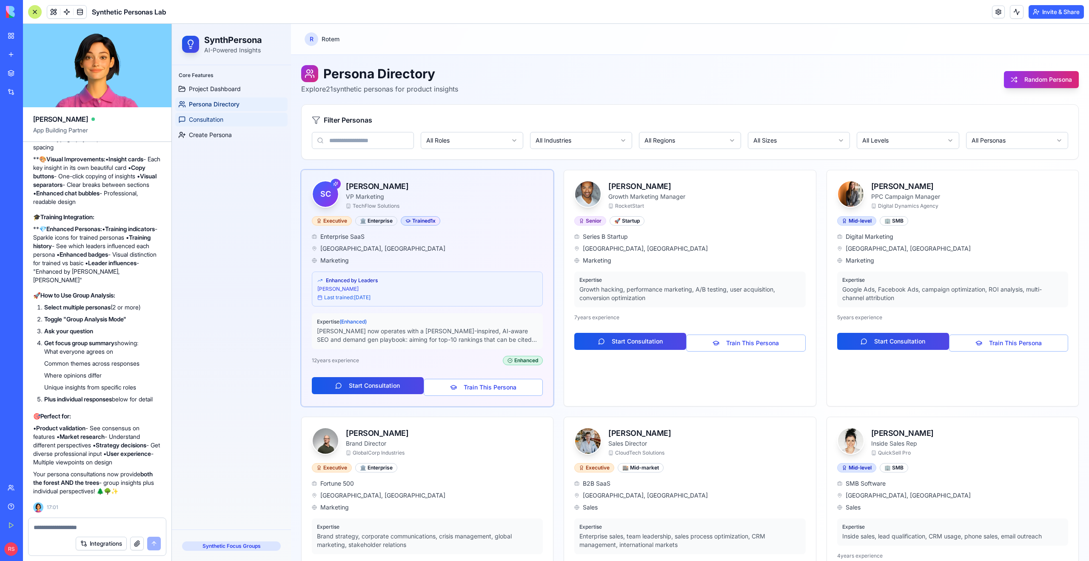
click at [225, 123] on link "Consultation" at bounding box center [231, 120] width 112 height 14
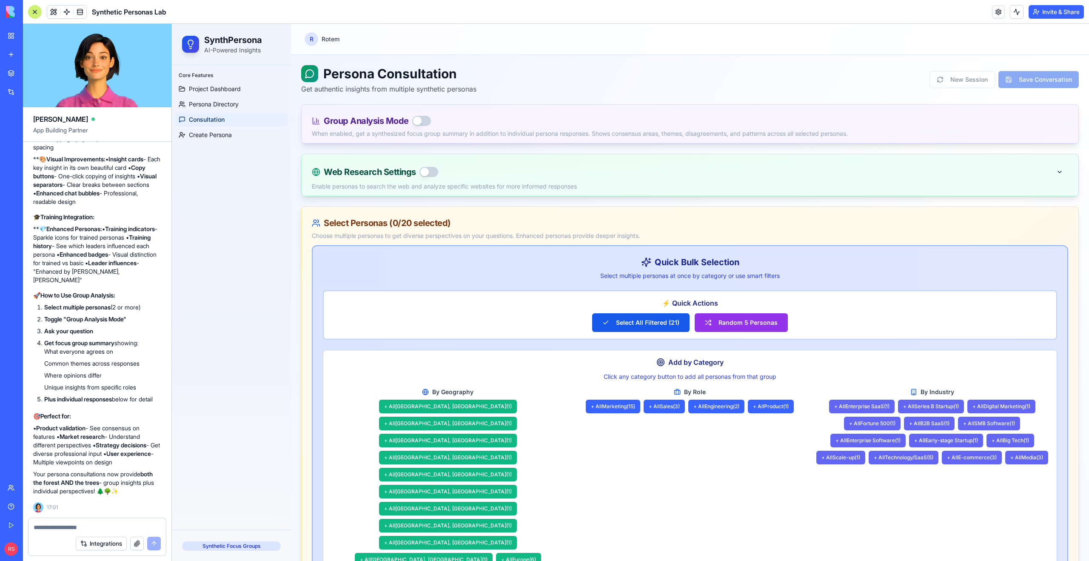
click at [420, 120] on button "button" at bounding box center [421, 121] width 19 height 10
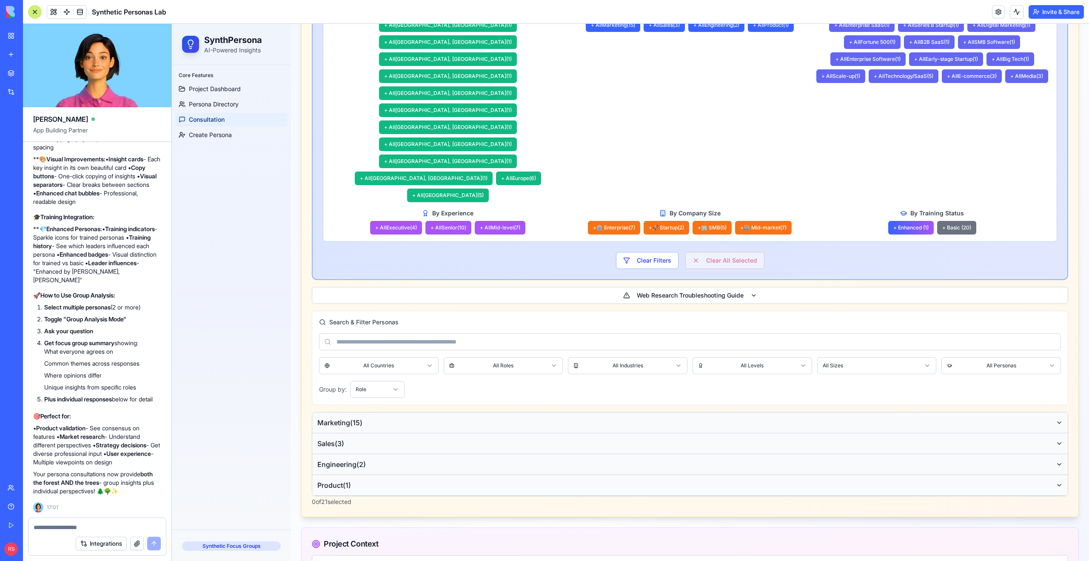
scroll to position [449, 0]
click at [411, 411] on button "Marketing ( 15 )" at bounding box center [690, 421] width 756 height 21
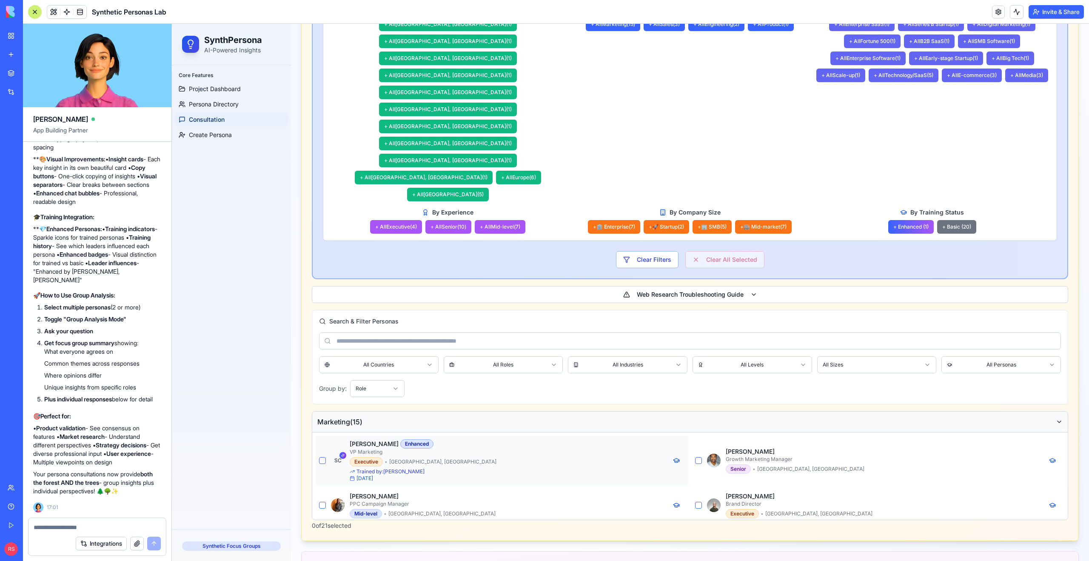
click at [321, 457] on button "button" at bounding box center [322, 460] width 7 height 7
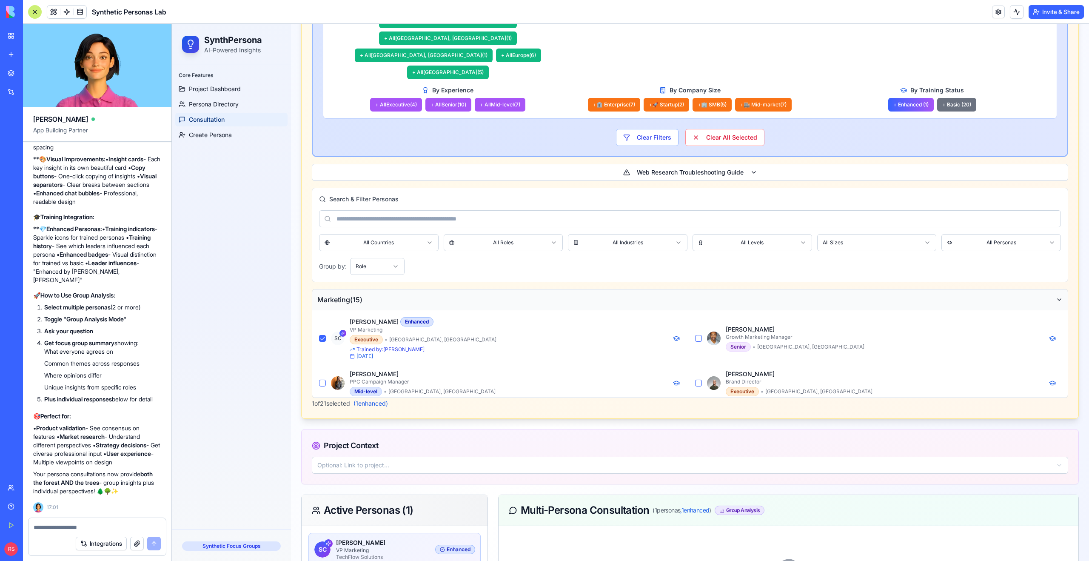
scroll to position [618, 0]
click at [322, 380] on button "button" at bounding box center [322, 383] width 7 height 7
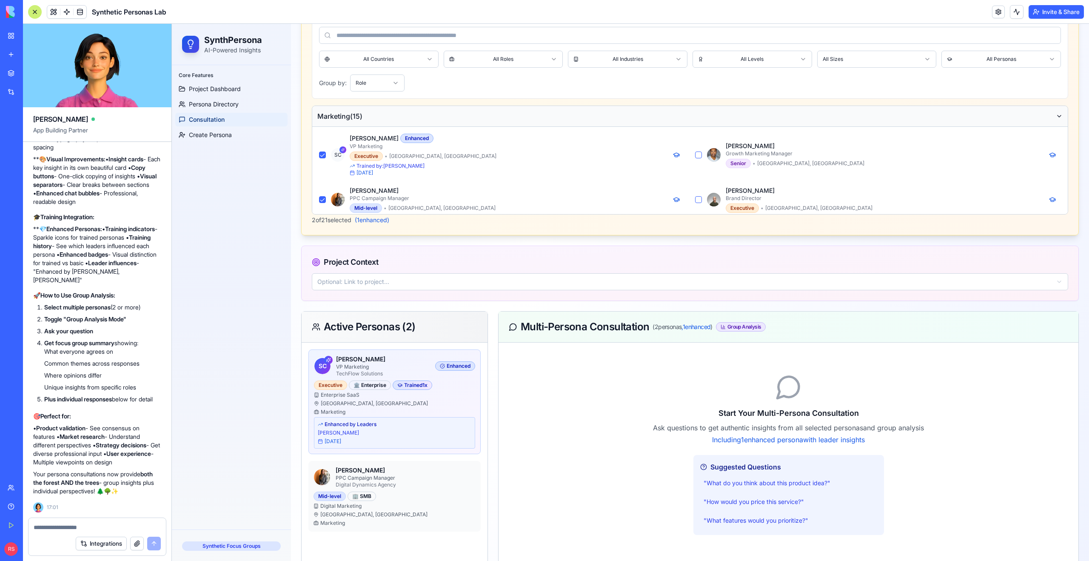
scroll to position [834, 0]
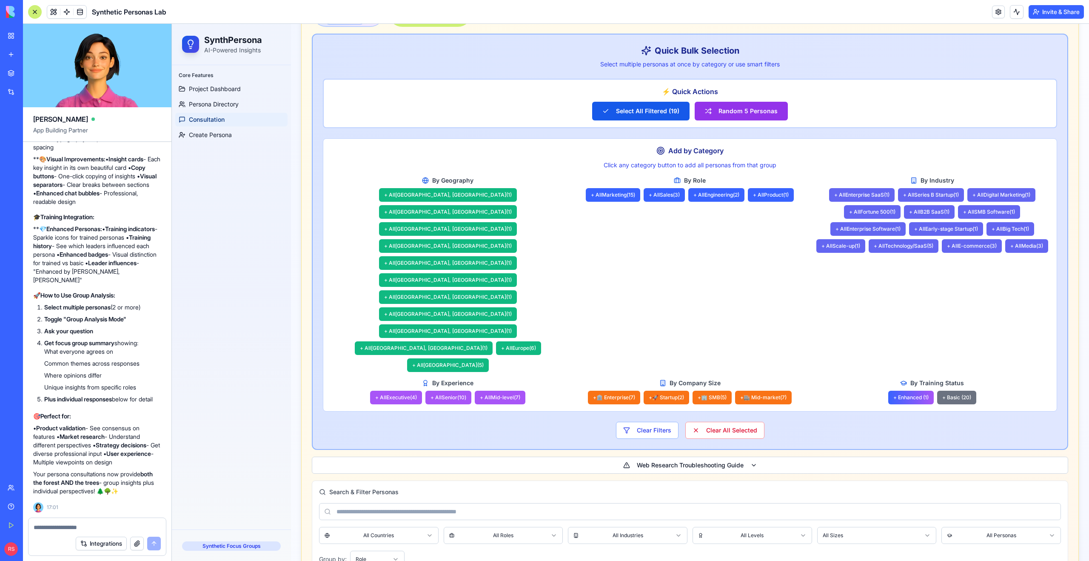
scroll to position [351, 0]
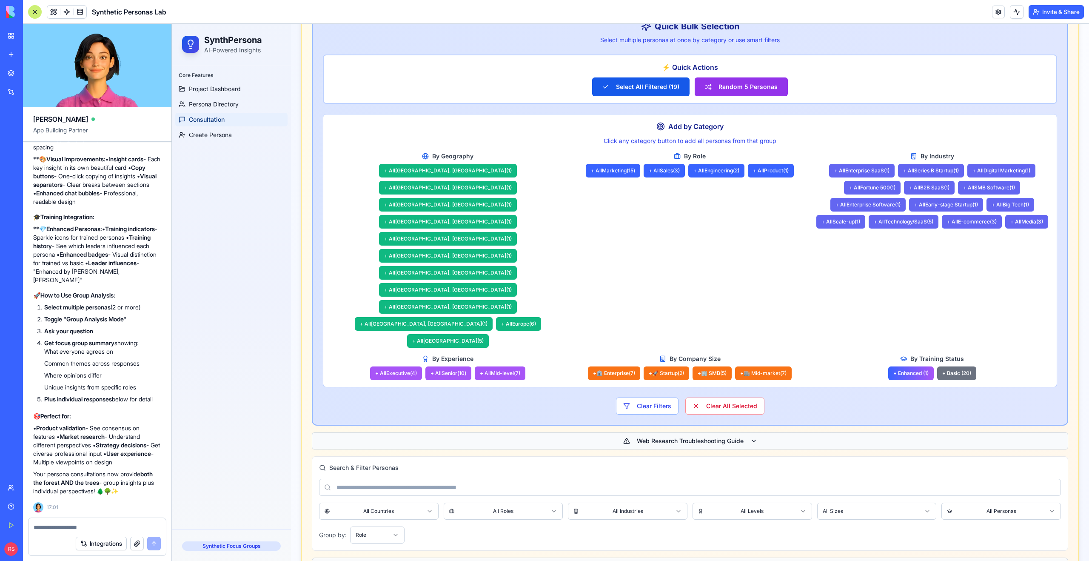
click at [487, 432] on button "Web Research Troubleshooting Guide" at bounding box center [690, 440] width 756 height 17
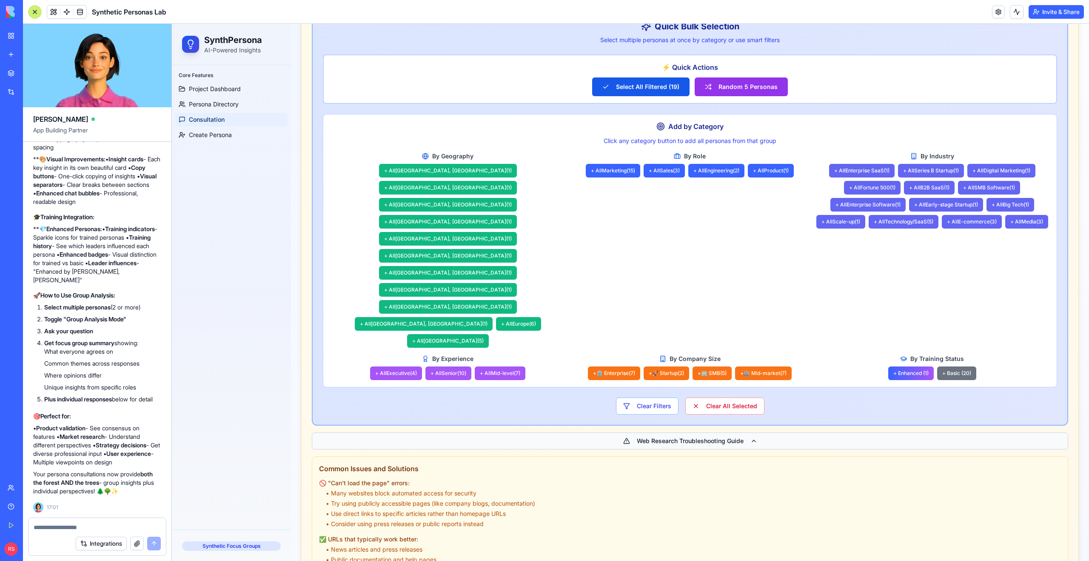
click at [487, 432] on button "Web Research Troubleshooting Guide" at bounding box center [690, 440] width 756 height 17
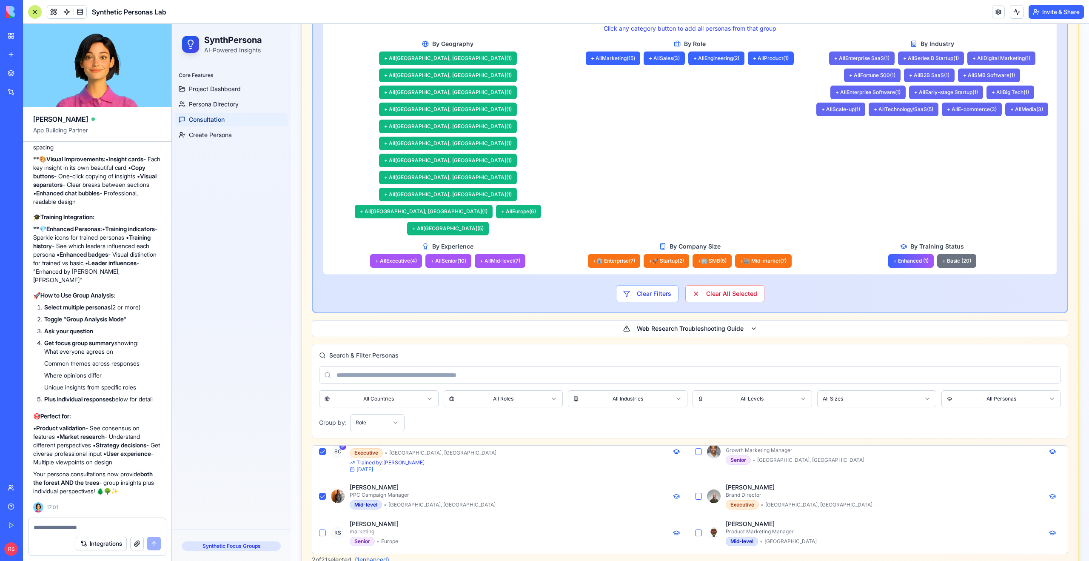
scroll to position [50, 0]
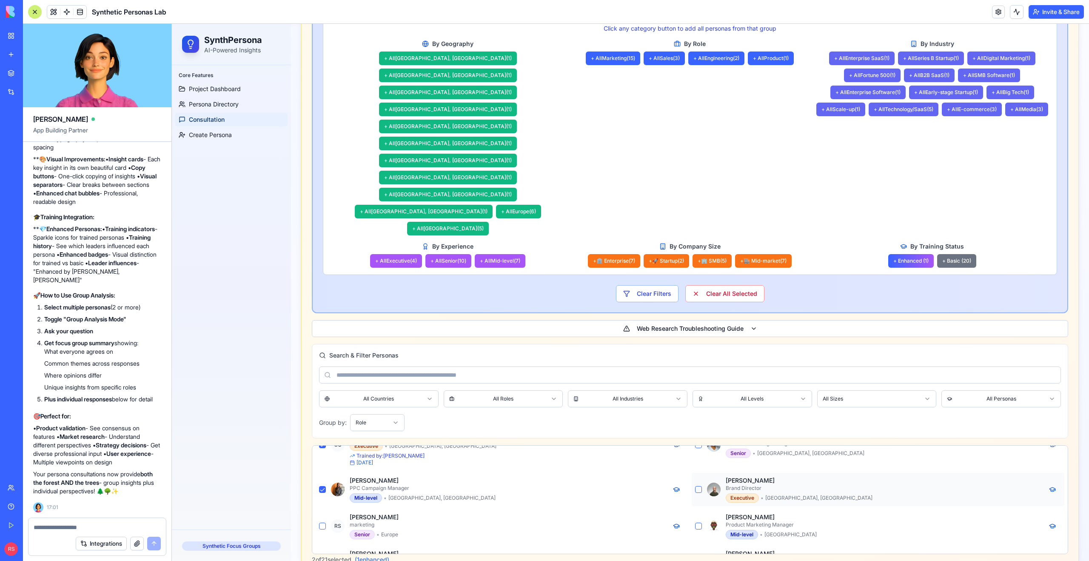
click at [697, 486] on button "button" at bounding box center [698, 489] width 7 height 7
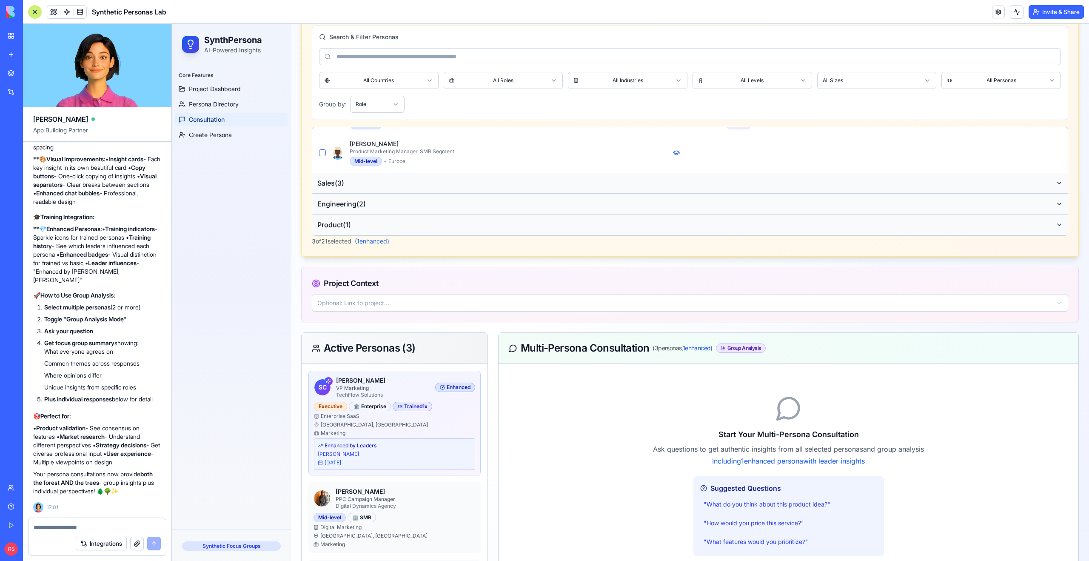
scroll to position [779, 0]
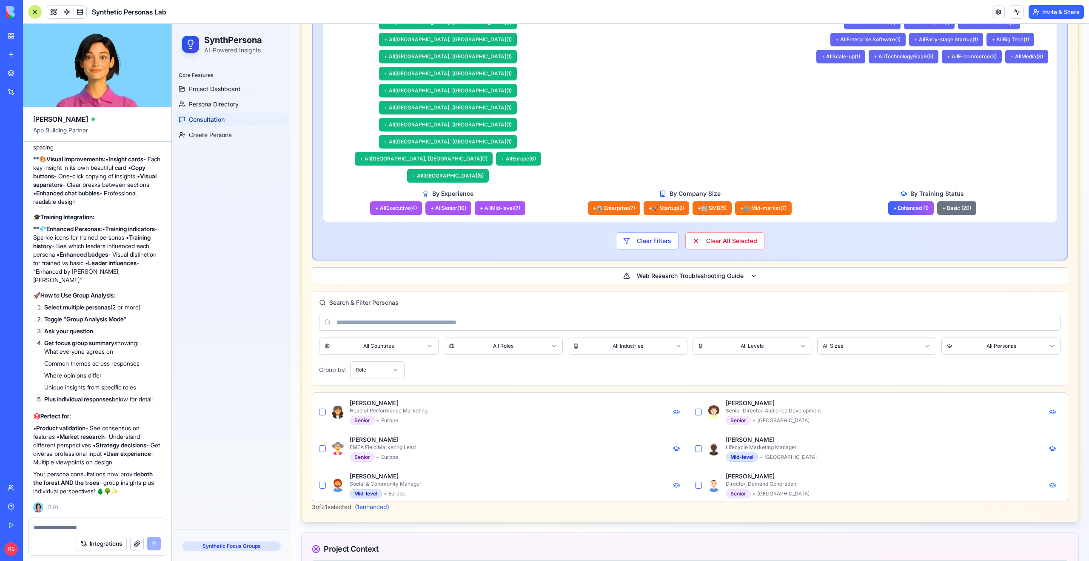
scroll to position [143, 0]
type textarea "**********"
click at [322, 449] on button "button" at bounding box center [322, 452] width 7 height 7
click at [321, 413] on button "button" at bounding box center [322, 416] width 7 height 7
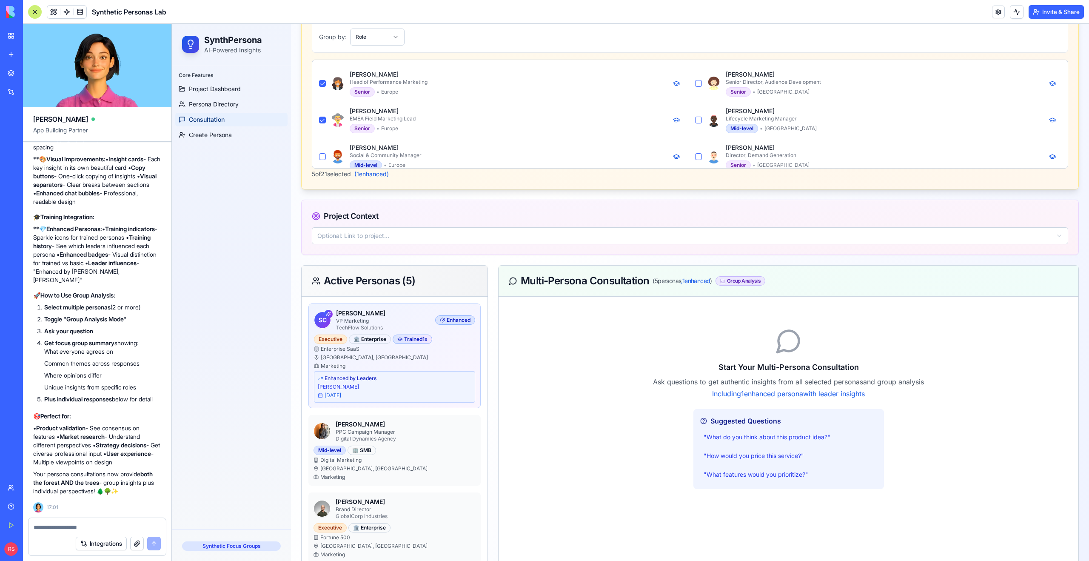
scroll to position [910, 0]
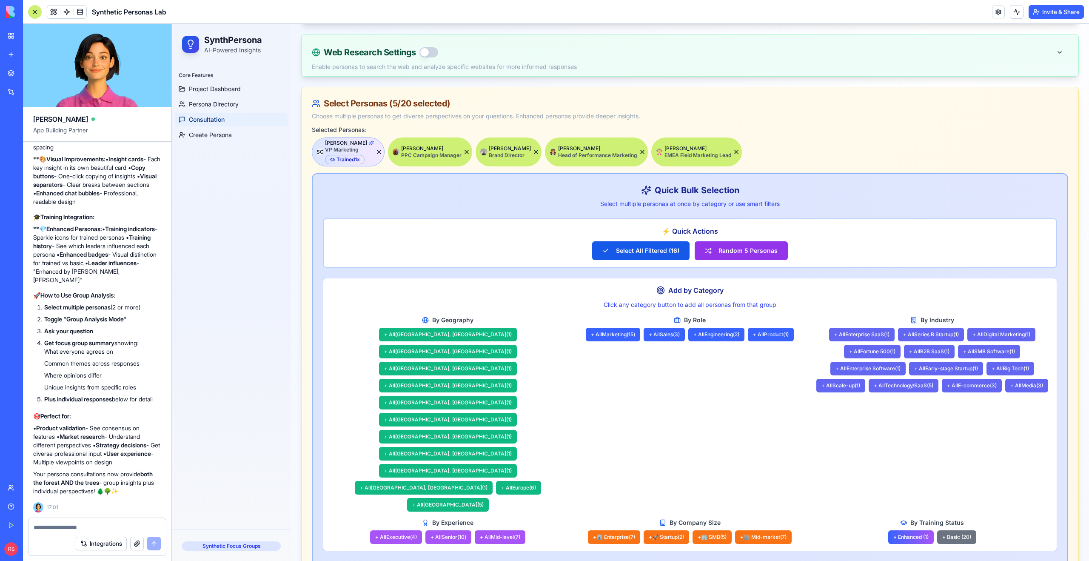
scroll to position [186, 0]
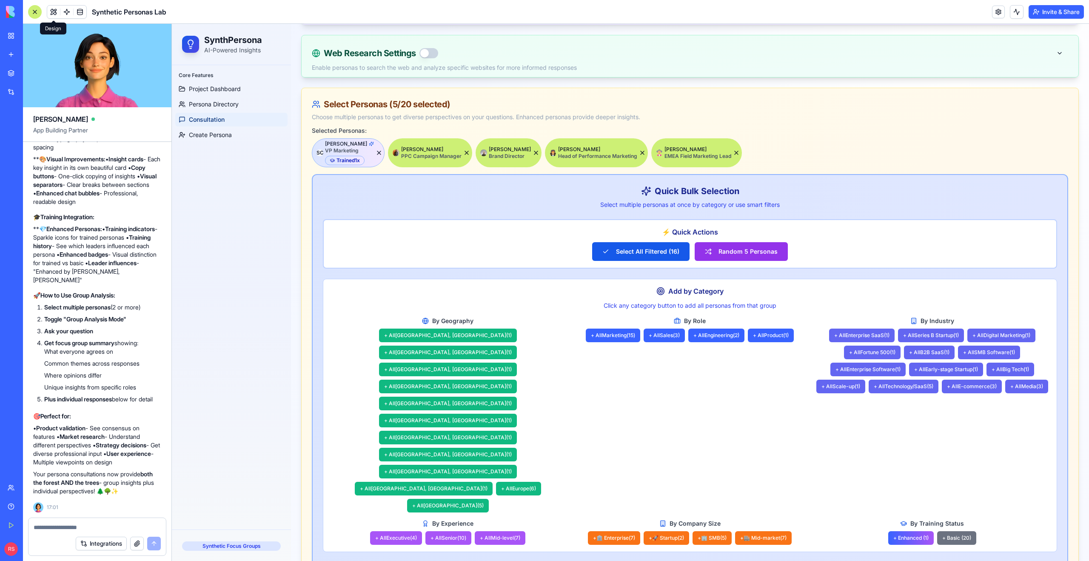
click at [54, 13] on button at bounding box center [53, 12] width 13 height 13
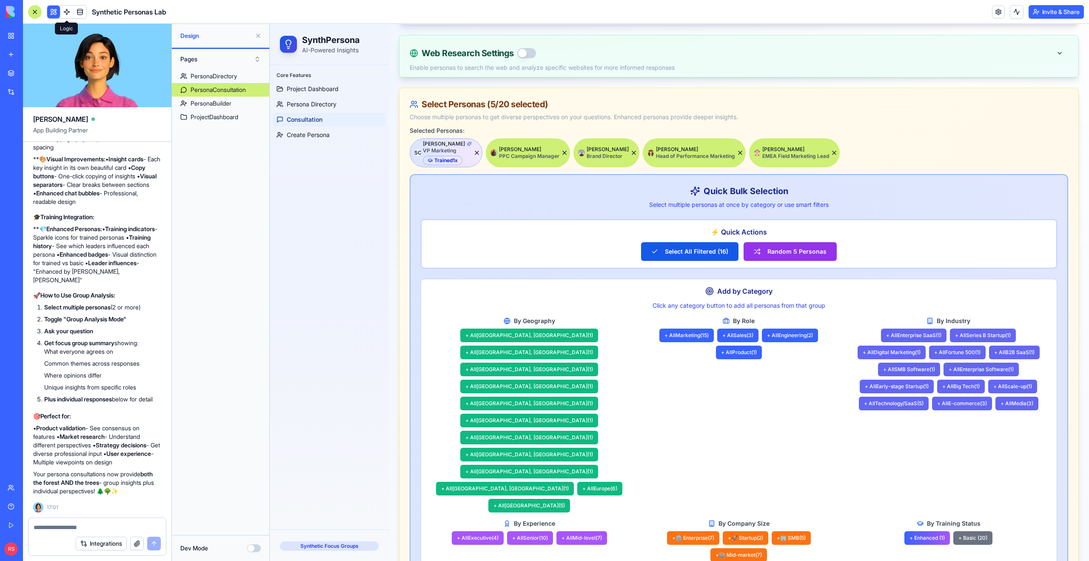
click at [67, 13] on span at bounding box center [67, 12] width 24 height 24
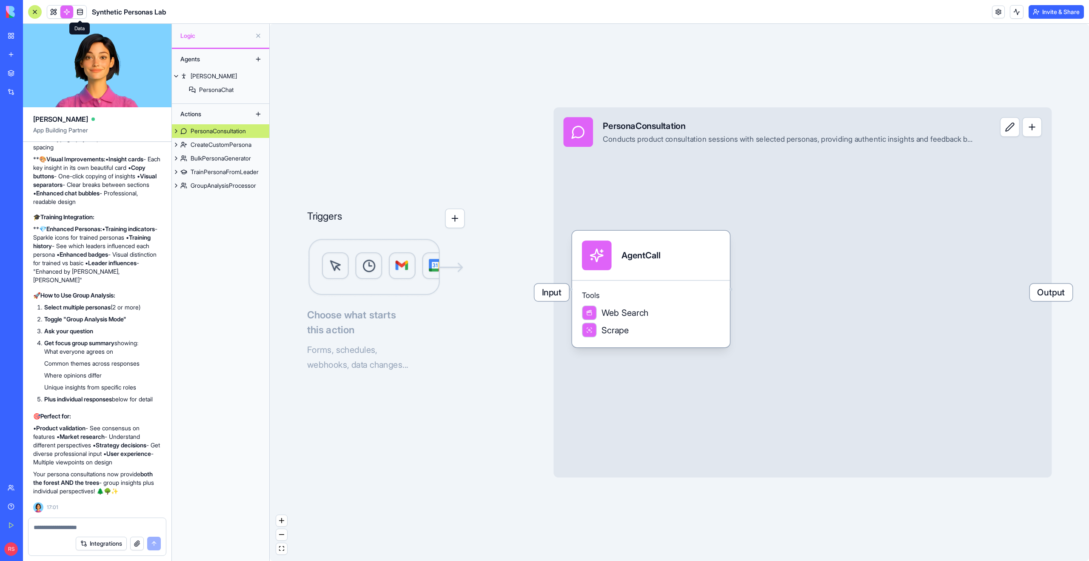
click at [80, 14] on span at bounding box center [80, 12] width 24 height 24
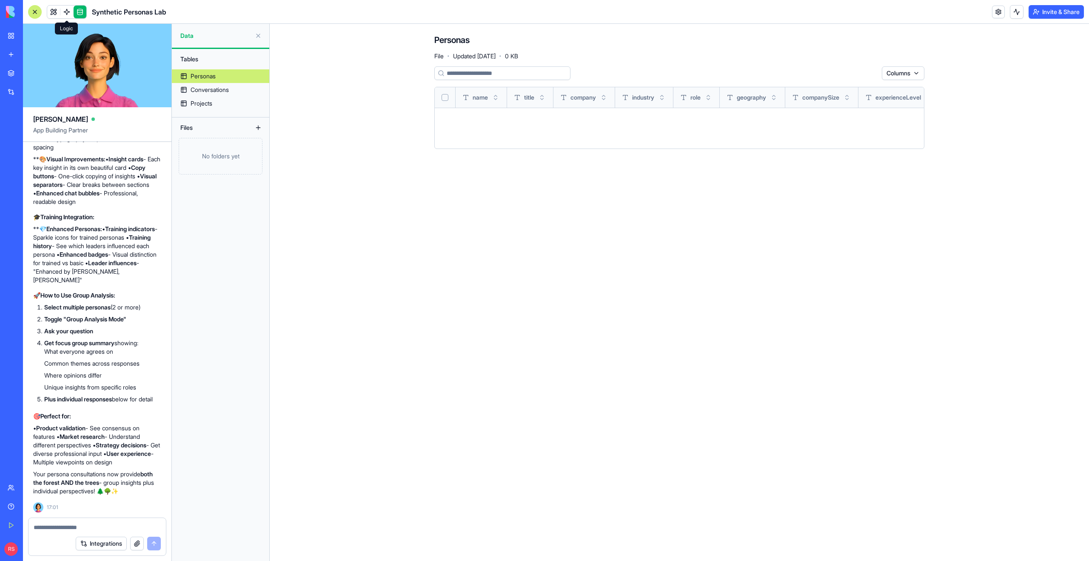
click at [69, 12] on link at bounding box center [66, 12] width 13 height 13
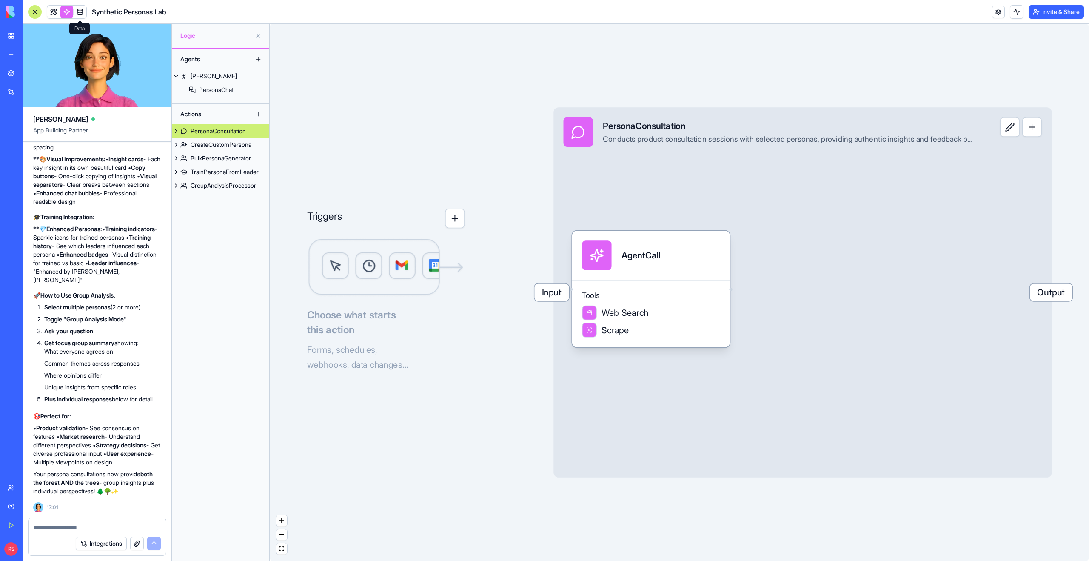
click at [82, 12] on link at bounding box center [80, 12] width 13 height 13
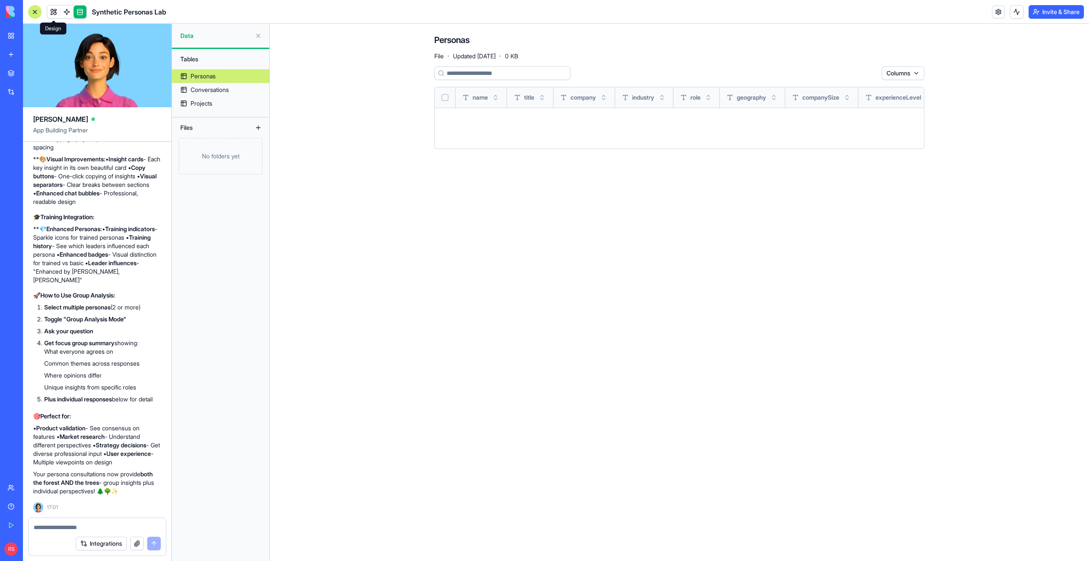
click at [57, 14] on link at bounding box center [53, 12] width 13 height 13
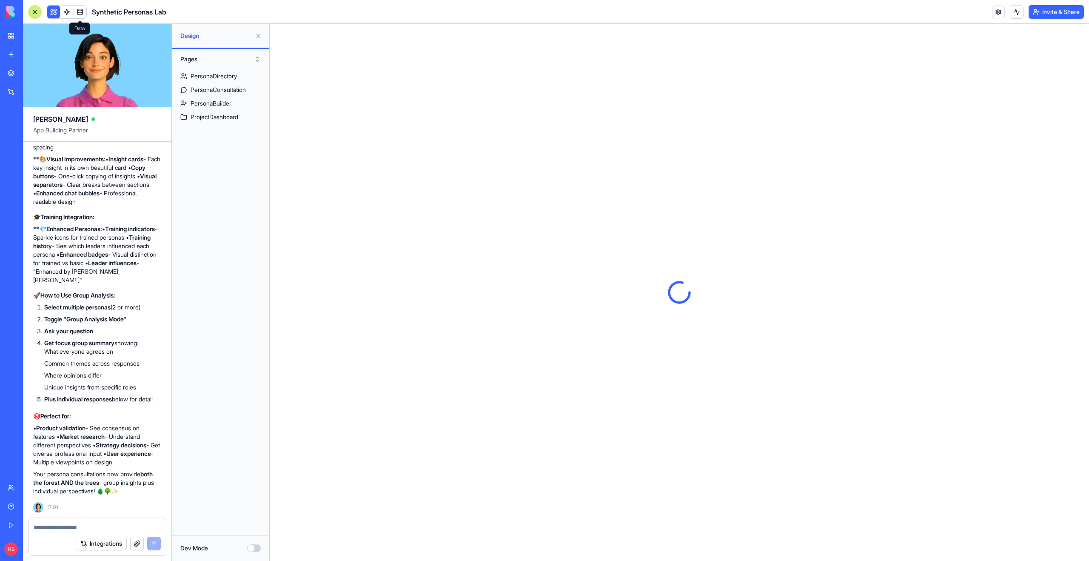
click at [80, 14] on link at bounding box center [80, 12] width 13 height 13
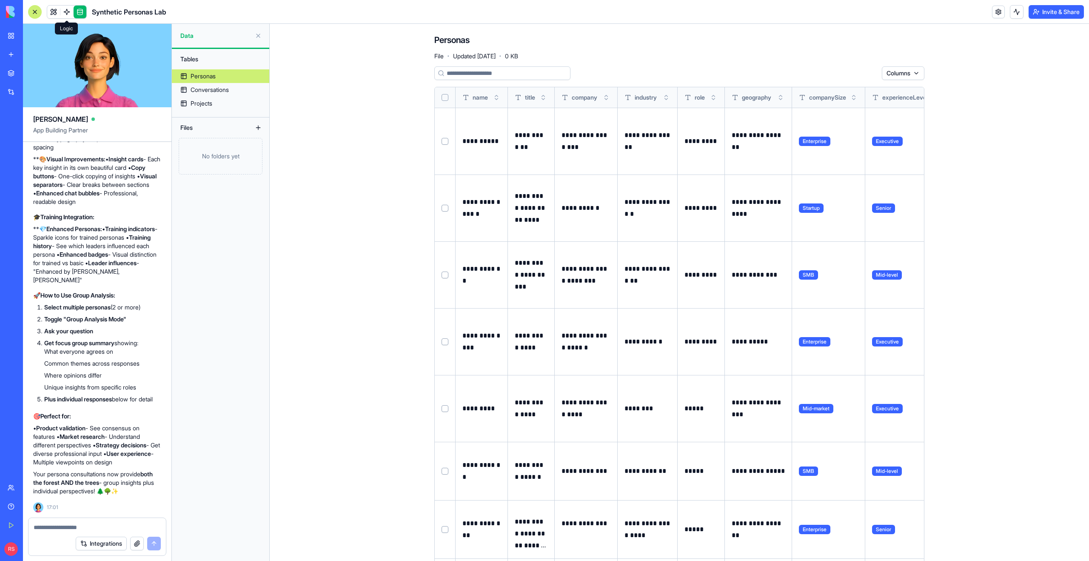
click at [68, 14] on link at bounding box center [66, 12] width 13 height 13
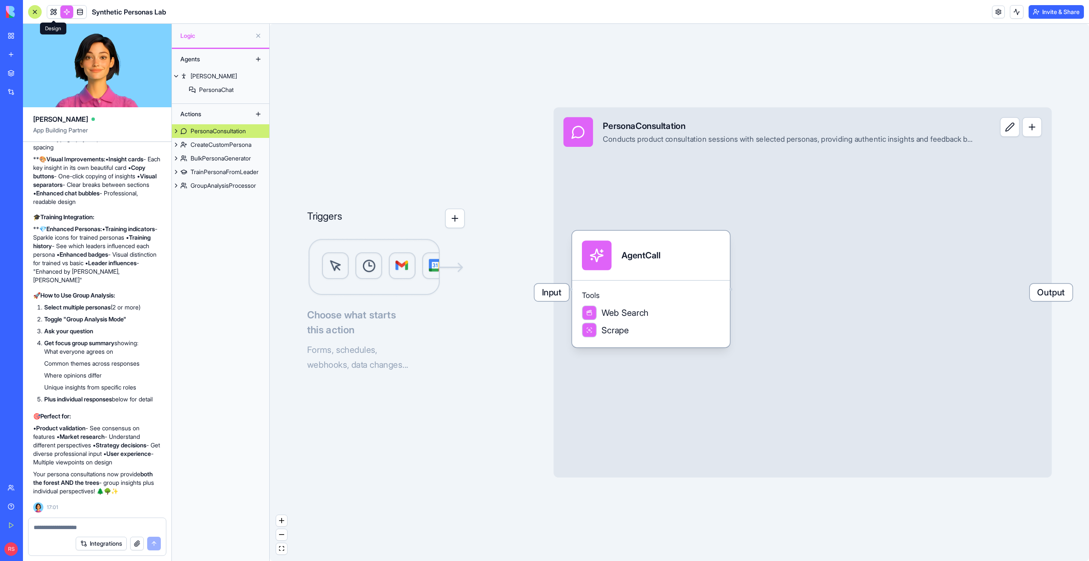
click at [54, 13] on link at bounding box center [53, 12] width 13 height 13
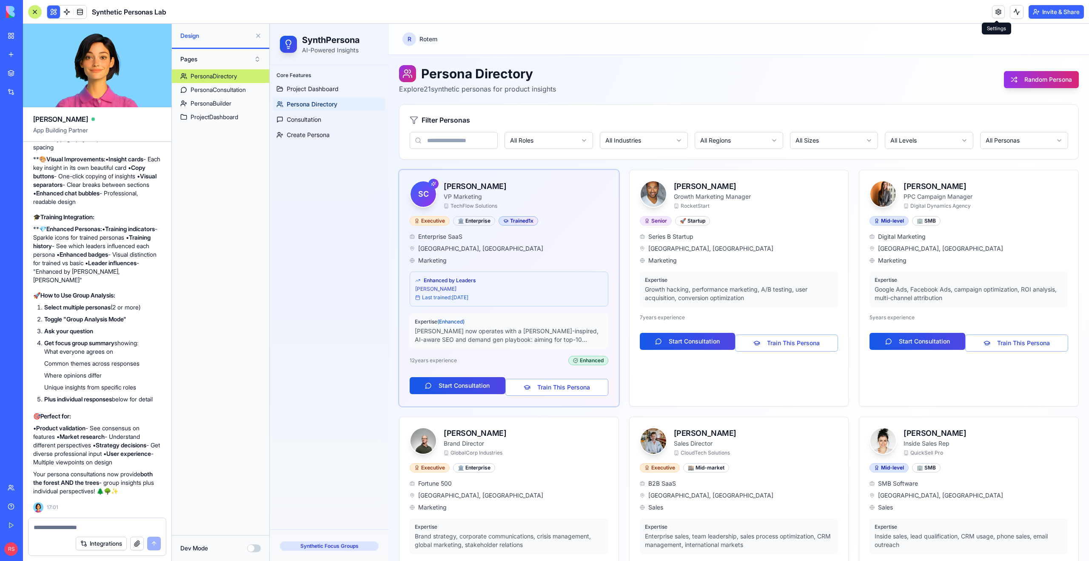
click at [994, 12] on link at bounding box center [998, 12] width 13 height 13
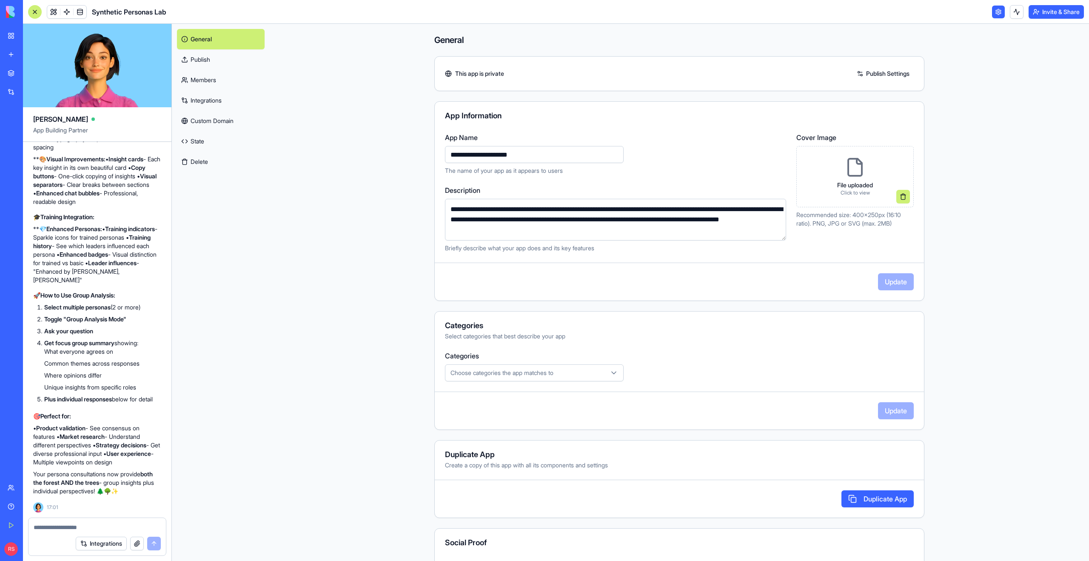
click at [500, 152] on input "**********" at bounding box center [534, 154] width 179 height 17
click at [477, 152] on input "**********" at bounding box center [534, 154] width 179 height 17
type input "**********"
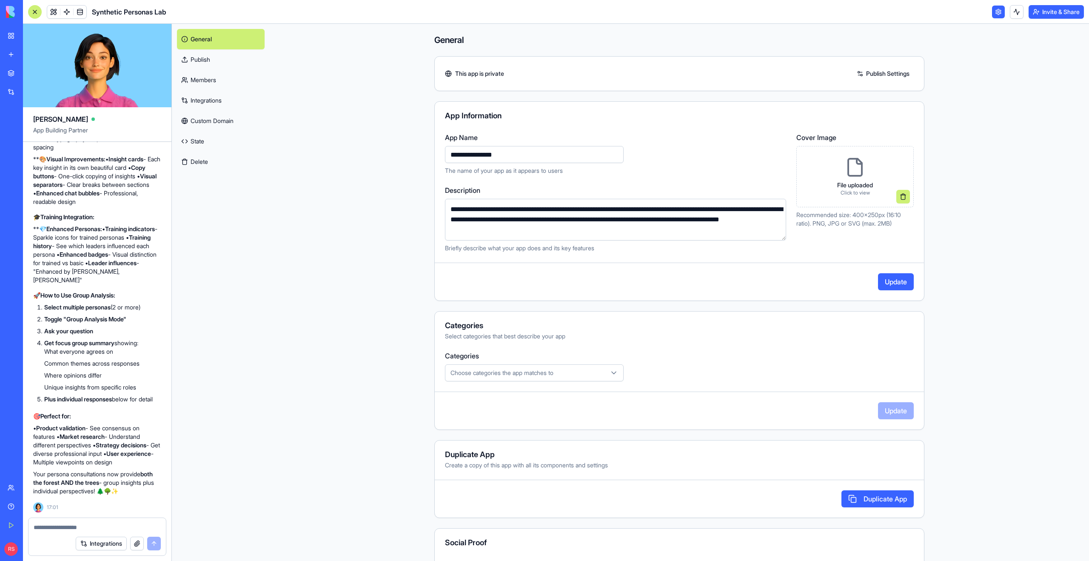
click at [884, 285] on button "Update" at bounding box center [896, 281] width 36 height 17
click at [55, 11] on link at bounding box center [53, 12] width 13 height 13
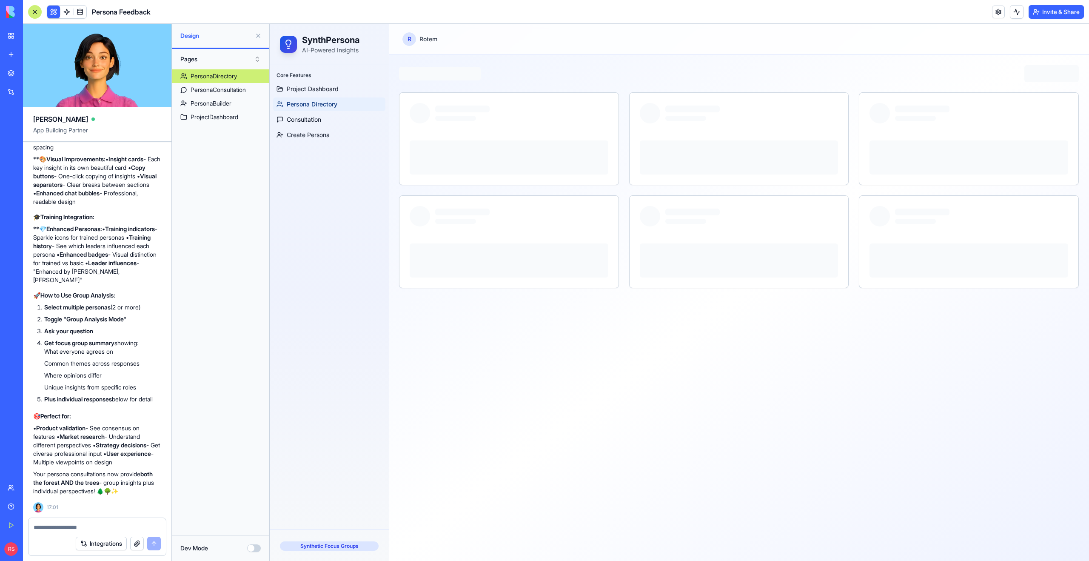
click at [259, 37] on button at bounding box center [258, 36] width 14 height 14
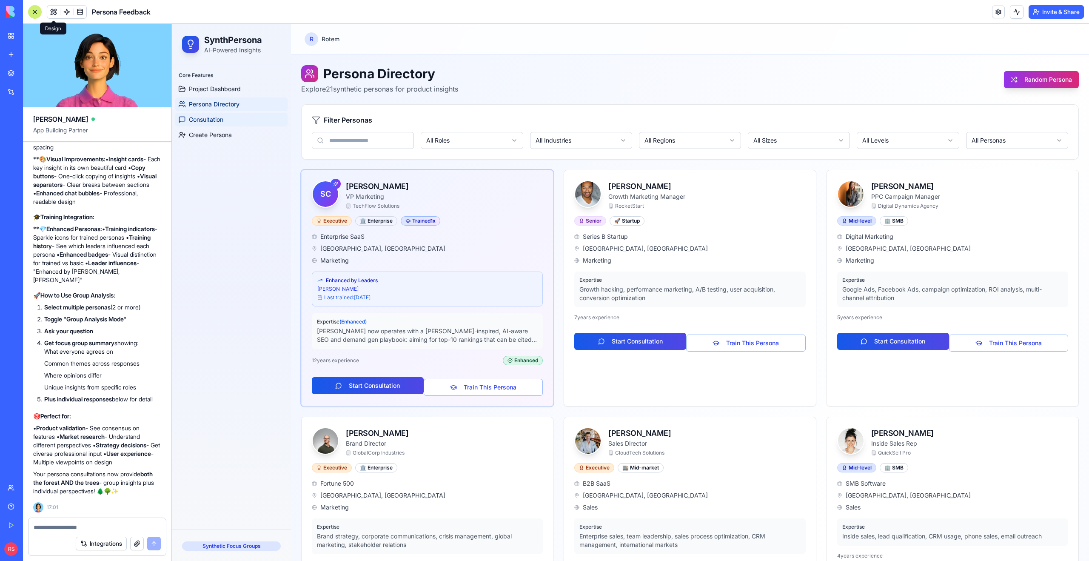
click at [244, 123] on link "Consultation" at bounding box center [231, 120] width 112 height 14
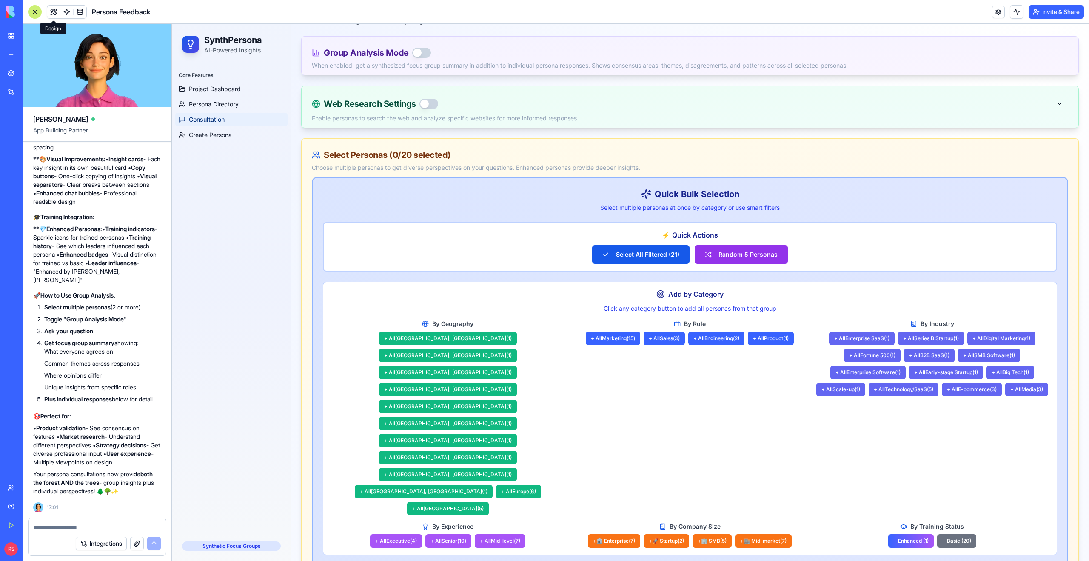
scroll to position [28, 0]
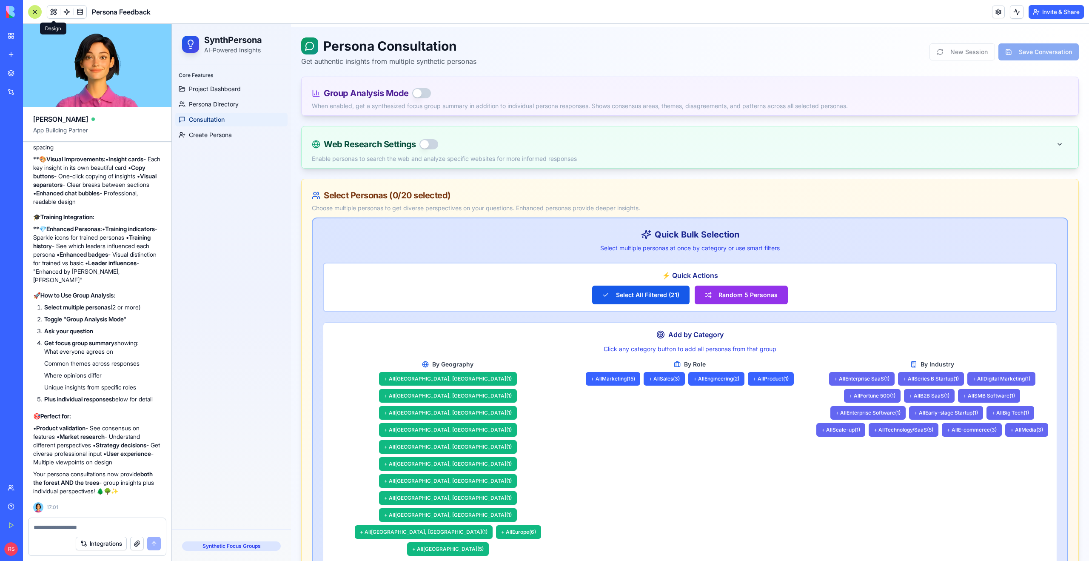
click at [427, 99] on div "Group Analysis Mode When enabled, get a synthesized focus group summary in addi…" at bounding box center [690, 96] width 777 height 38
click at [424, 94] on button "button" at bounding box center [421, 93] width 19 height 10
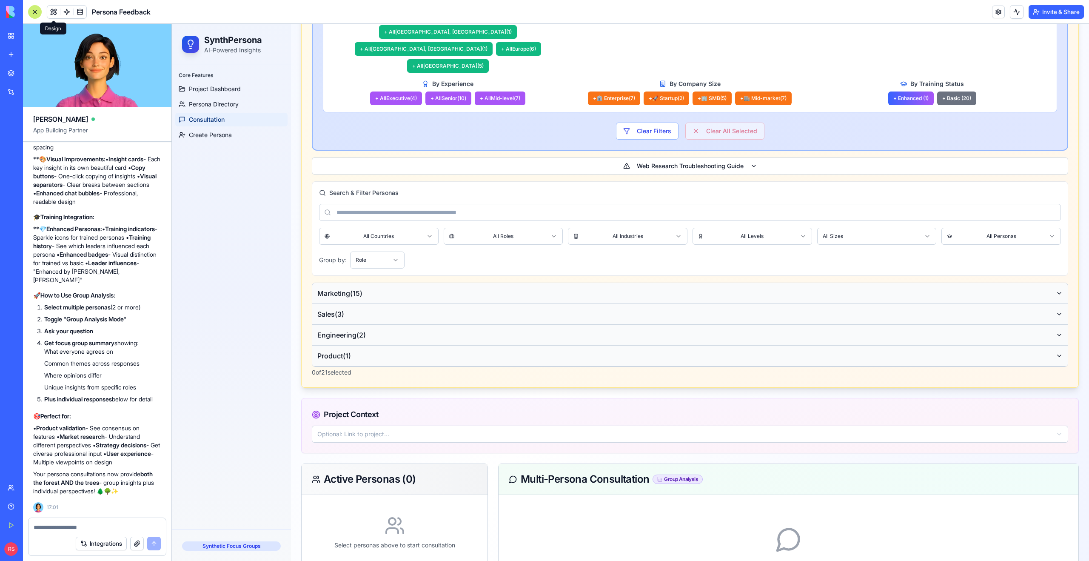
scroll to position [520, 0]
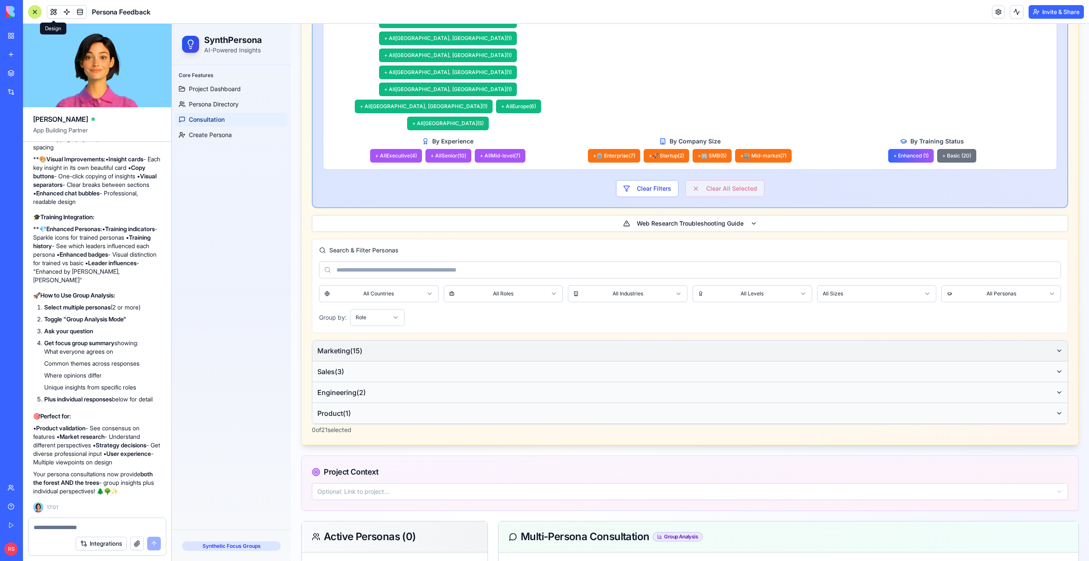
click at [379, 340] on button "Marketing ( 15 )" at bounding box center [690, 350] width 756 height 21
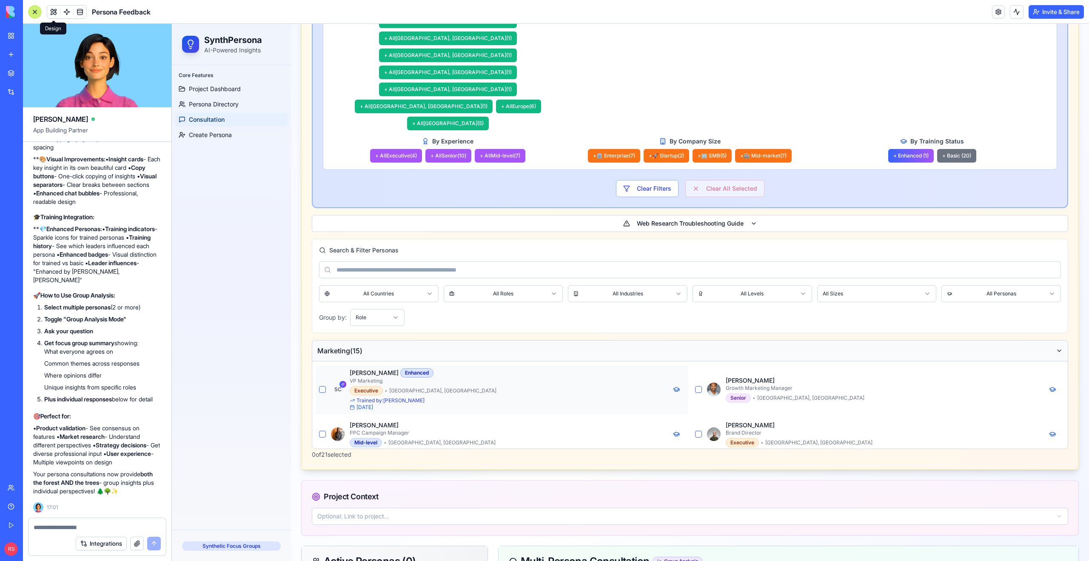
click at [321, 386] on button "button" at bounding box center [322, 389] width 7 height 7
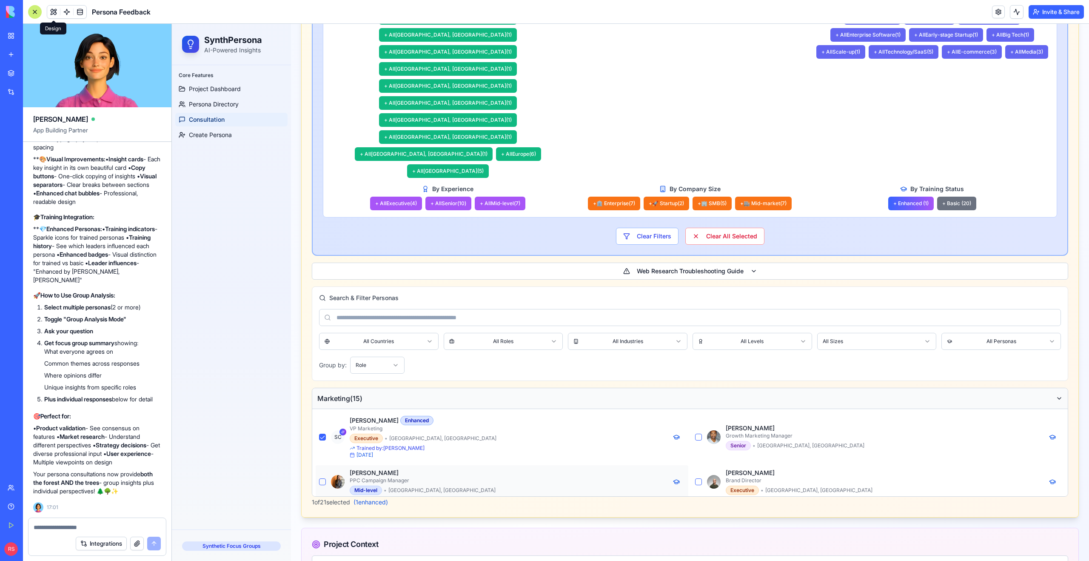
click at [320, 478] on button "button" at bounding box center [322, 481] width 7 height 7
click at [700, 478] on button "button" at bounding box center [698, 481] width 7 height 7
click at [698, 434] on button "button" at bounding box center [698, 437] width 7 height 7
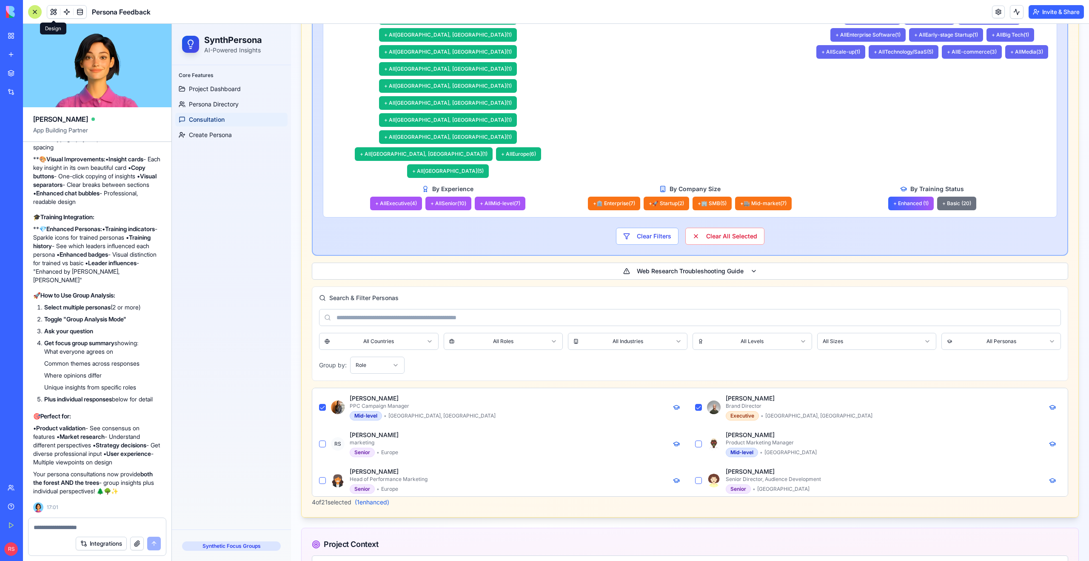
scroll to position [91, 0]
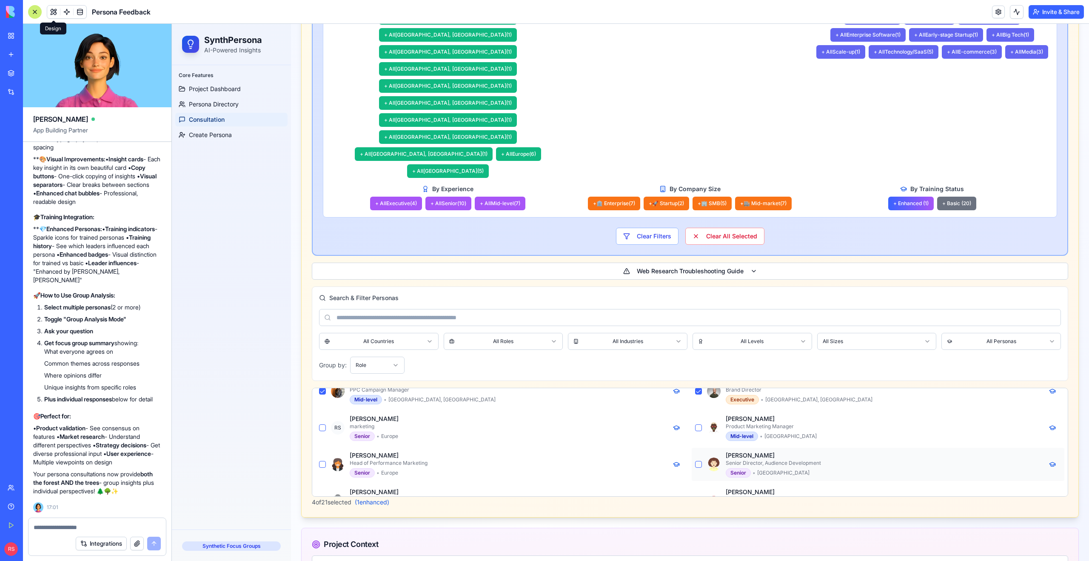
click at [697, 461] on button "button" at bounding box center [698, 464] width 7 height 7
click at [698, 424] on button "button" at bounding box center [698, 427] width 7 height 7
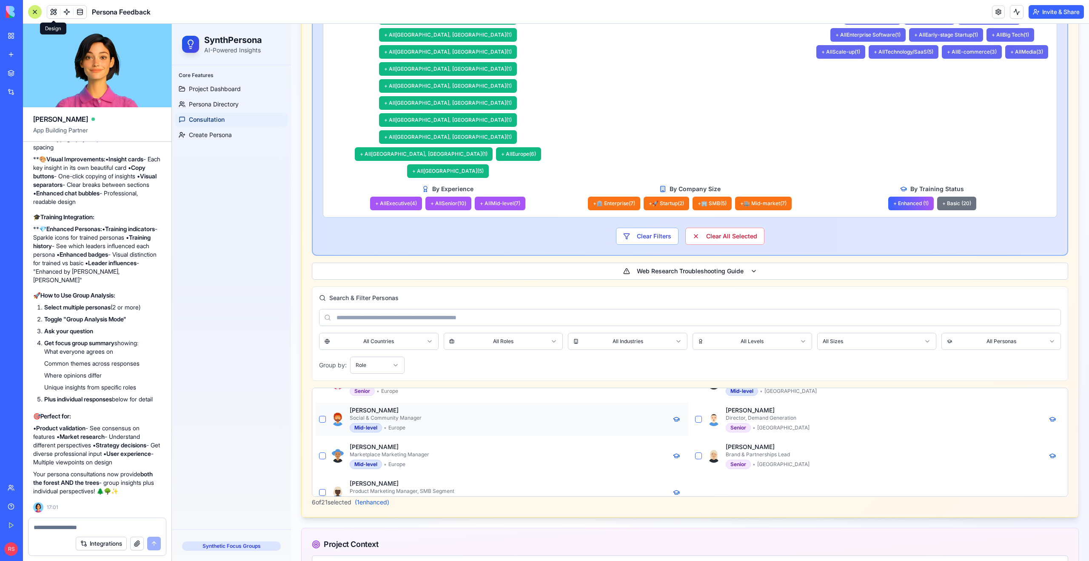
scroll to position [211, 0]
click at [323, 414] on button "button" at bounding box center [322, 417] width 7 height 7
click at [318, 437] on div "Noor van Dijk Marketplace Marketing Manager Mid-level • [GEOGRAPHIC_DATA]" at bounding box center [502, 453] width 373 height 33
click at [323, 451] on button "button" at bounding box center [322, 454] width 7 height 7
click at [321, 487] on button "button" at bounding box center [322, 490] width 7 height 7
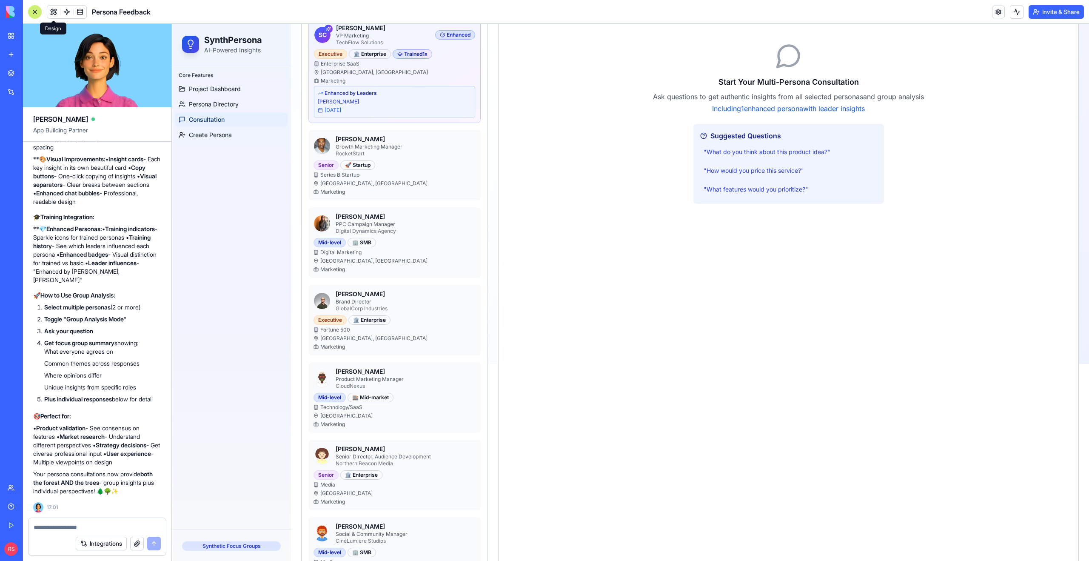
scroll to position [1241, 0]
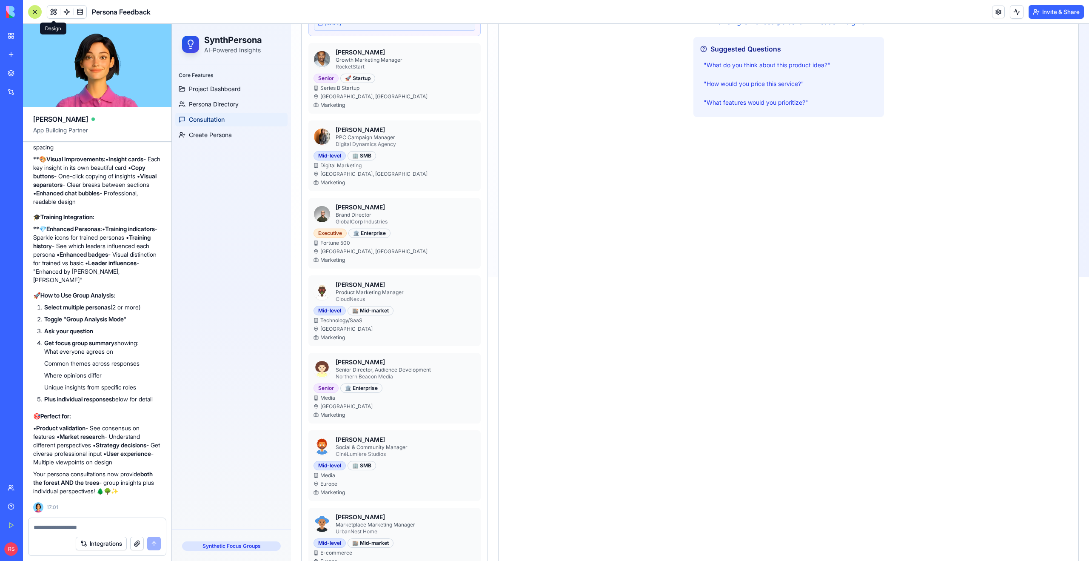
type textarea "**********"
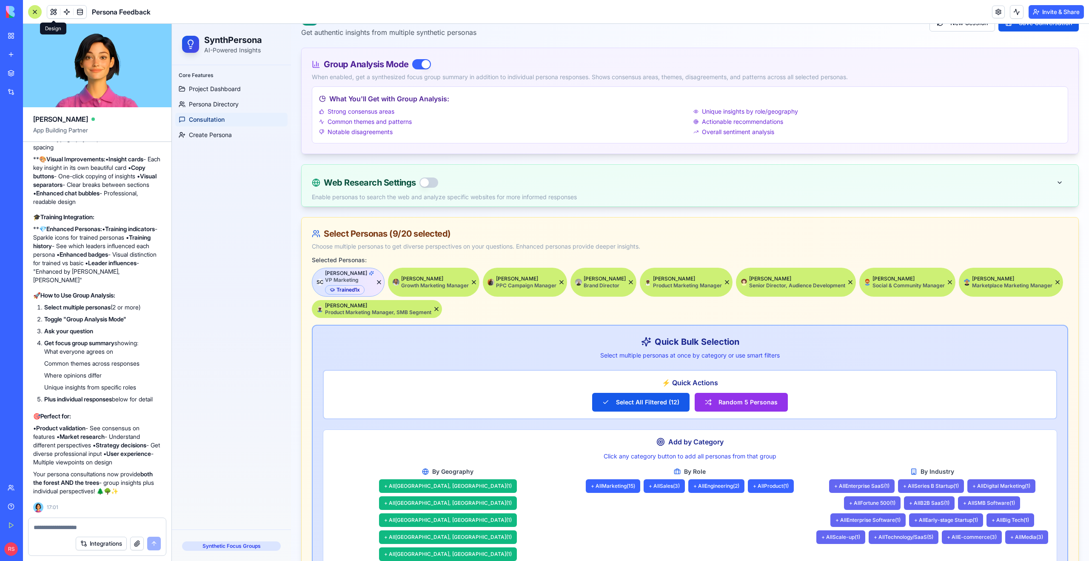
scroll to position [0, 0]
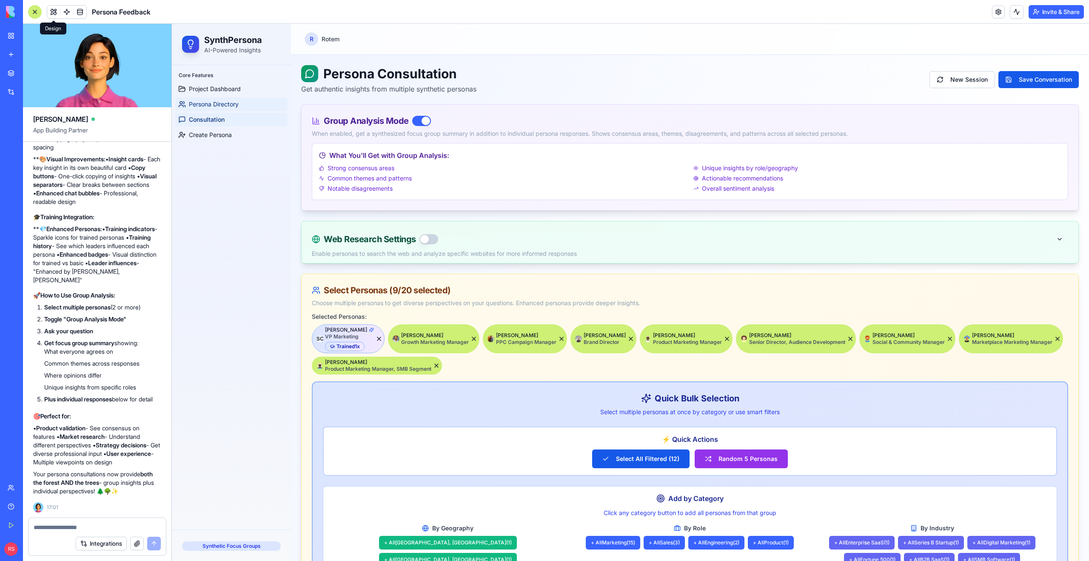
click at [225, 103] on span "Persona Directory" at bounding box center [214, 104] width 50 height 9
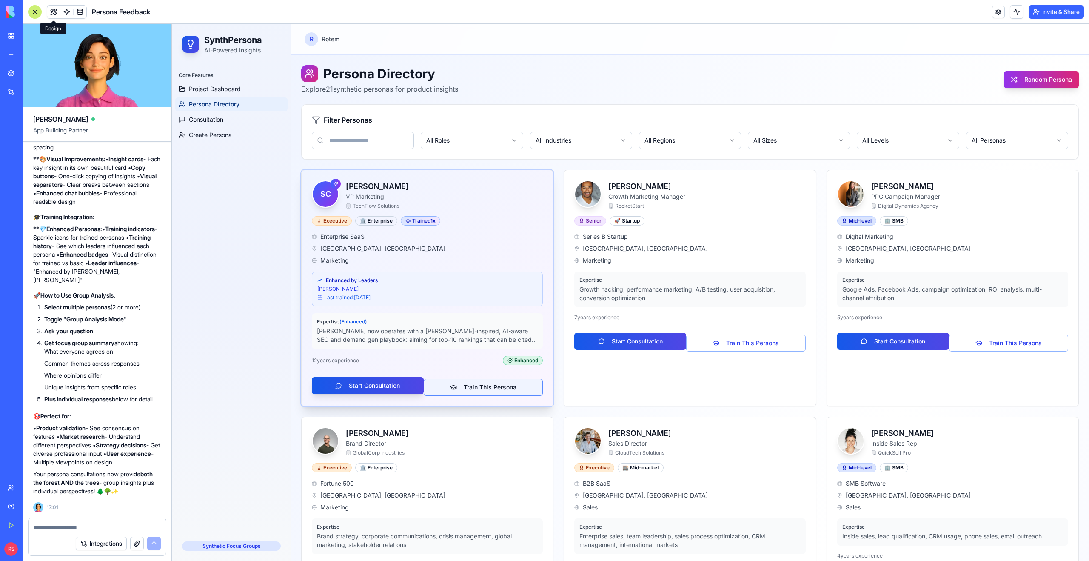
click at [450, 386] on button "Train This Persona" at bounding box center [483, 387] width 119 height 17
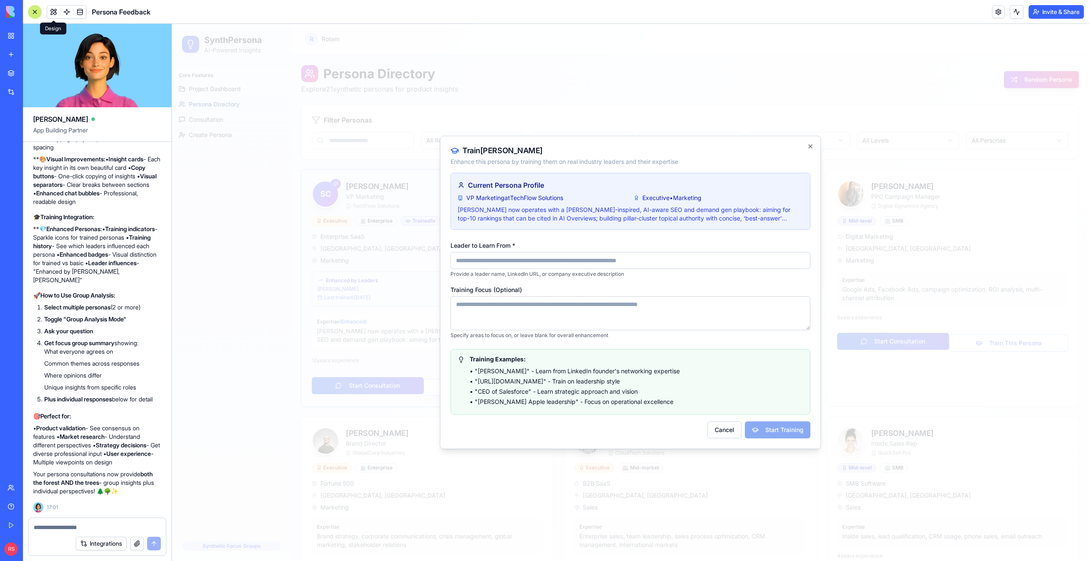
click at [492, 261] on input "Leader to Learn From *" at bounding box center [631, 260] width 360 height 17
click at [713, 429] on button "Cancel" at bounding box center [725, 429] width 34 height 17
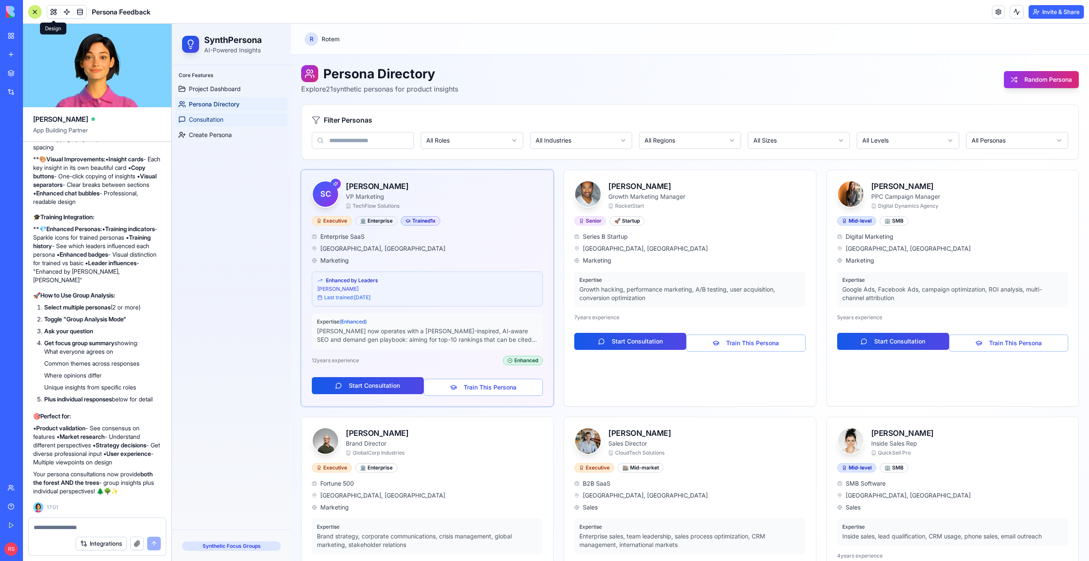
click at [242, 125] on link "Consultation" at bounding box center [231, 120] width 112 height 14
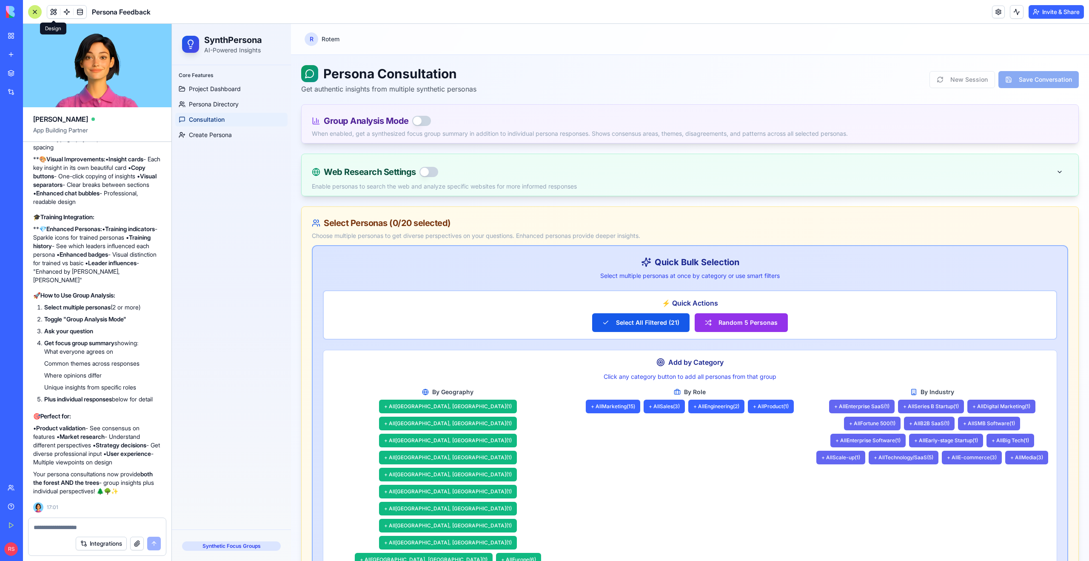
click at [425, 122] on button "button" at bounding box center [421, 121] width 19 height 10
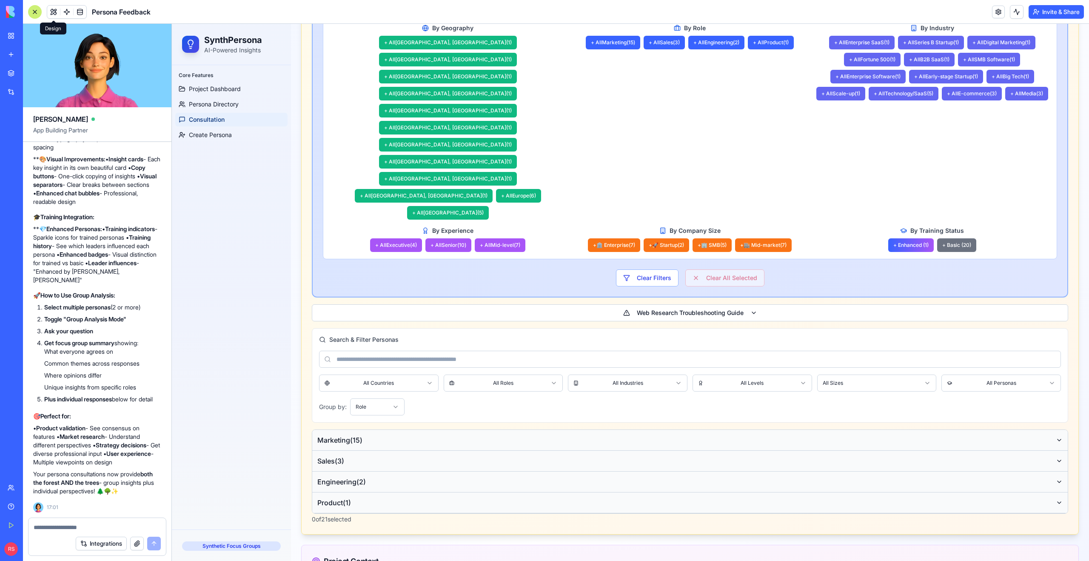
scroll to position [437, 0]
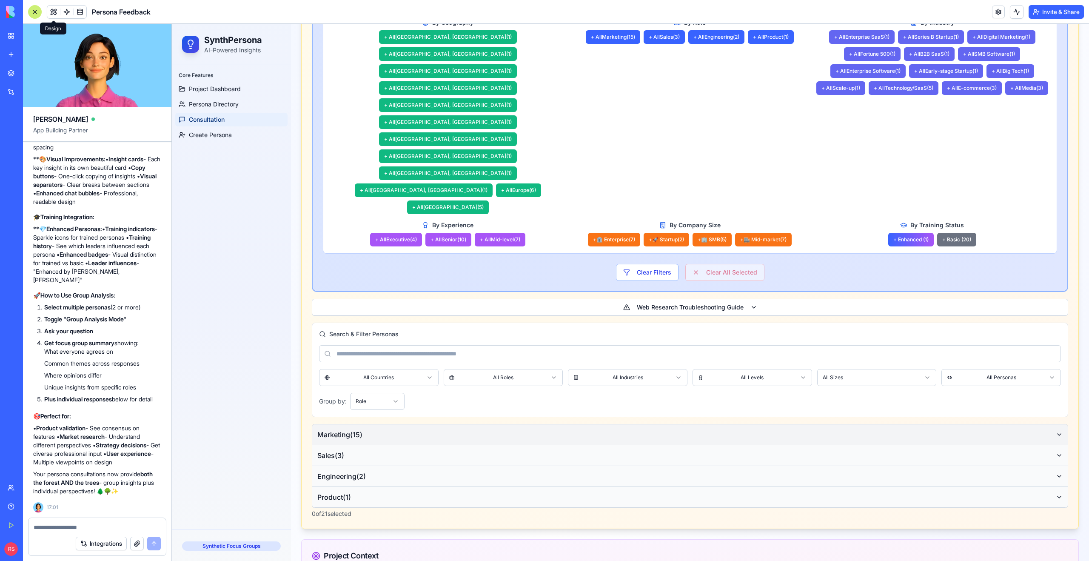
click at [379, 424] on button "Marketing ( 15 )" at bounding box center [690, 434] width 756 height 21
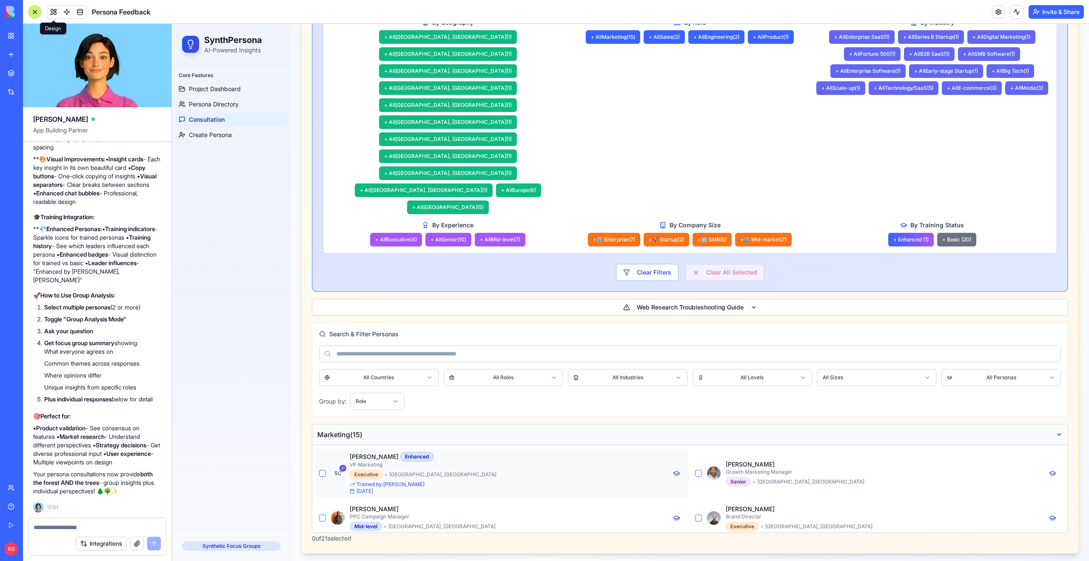
click at [322, 470] on button "button" at bounding box center [322, 473] width 7 height 7
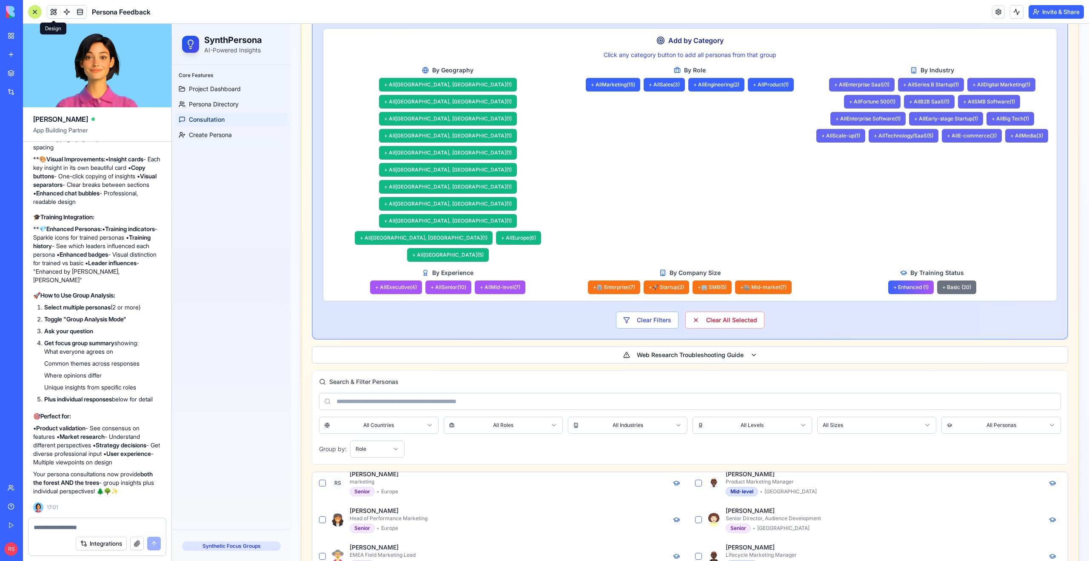
scroll to position [121, 0]
click at [320, 514] on button "button" at bounding box center [322, 517] width 7 height 7
click at [324, 477] on button "button" at bounding box center [322, 480] width 7 height 7
click at [322, 551] on button "button" at bounding box center [322, 554] width 7 height 7
click at [698, 464] on div "[PERSON_NAME] Product Marketing Manager Mid-level • [GEOGRAPHIC_DATA]" at bounding box center [878, 480] width 373 height 33
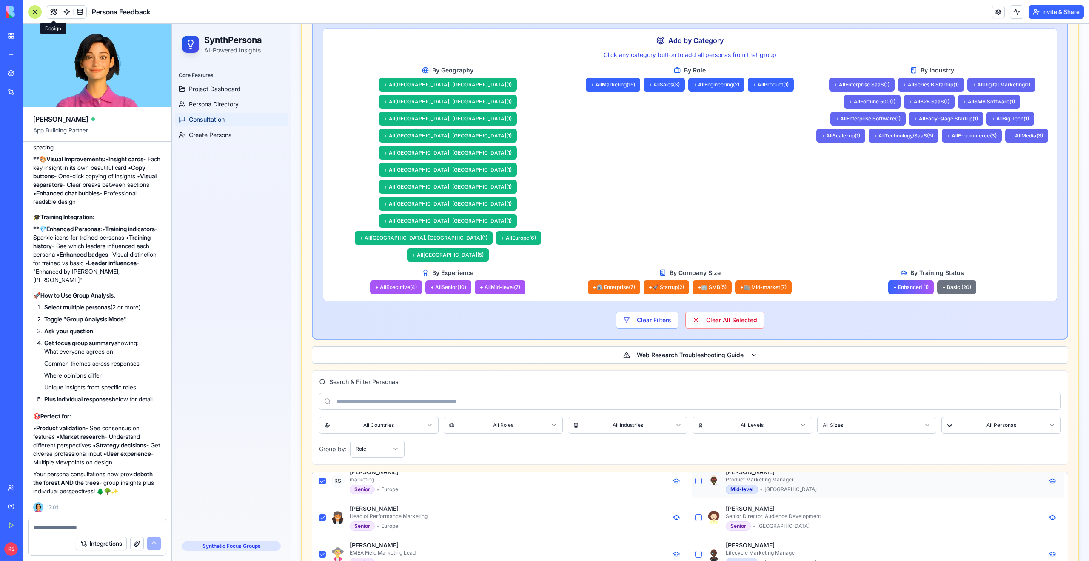
click at [698, 477] on button "button" at bounding box center [698, 480] width 7 height 7
click at [699, 501] on div "[PERSON_NAME] Senior Director, Audience Development Senior • [GEOGRAPHIC_DATA]" at bounding box center [878, 517] width 373 height 33
click at [699, 514] on button "button" at bounding box center [698, 517] width 7 height 7
click at [699, 551] on button "button" at bounding box center [698, 554] width 7 height 7
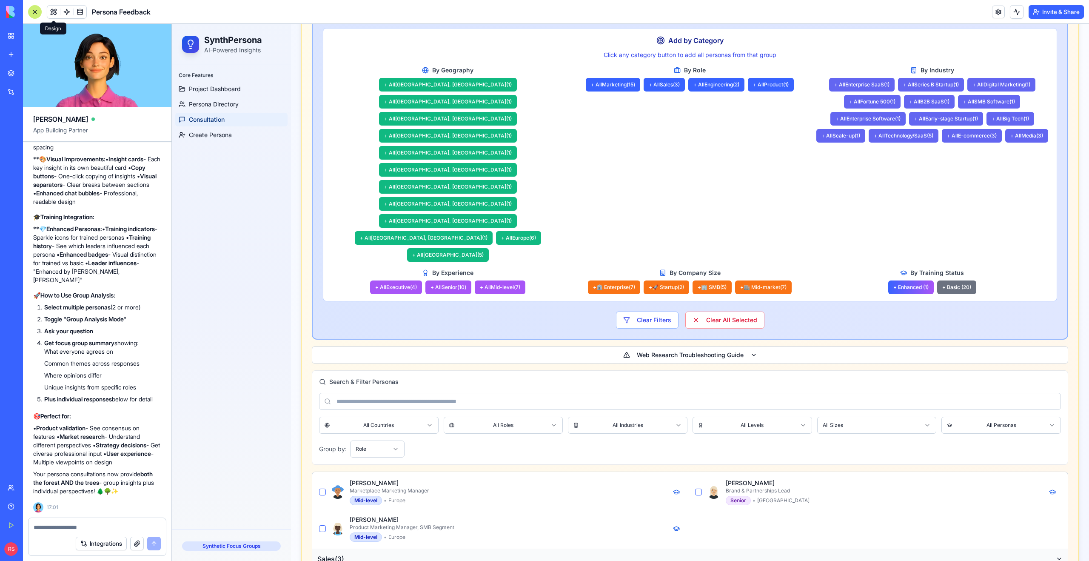
scroll to position [256, 0]
click at [698, 489] on button "button" at bounding box center [698, 492] width 7 height 7
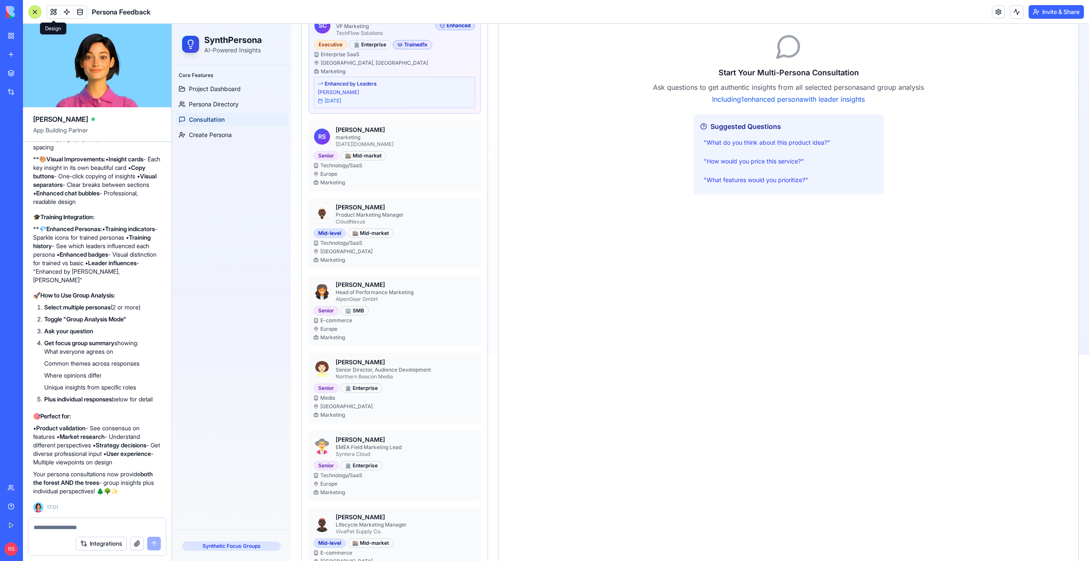
scroll to position [1142, 0]
paste textarea "**********"
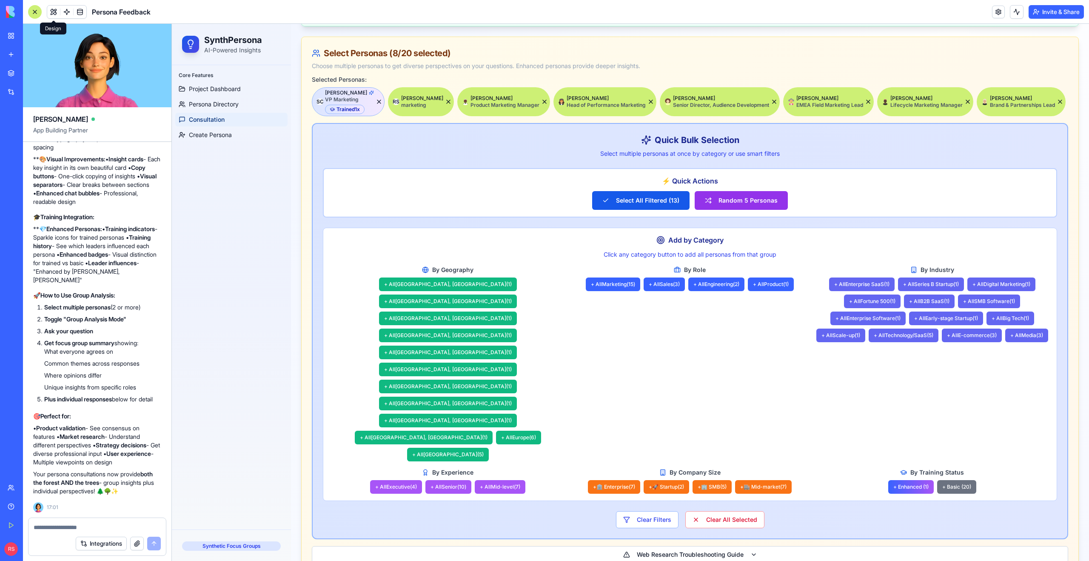
scroll to position [0, 0]
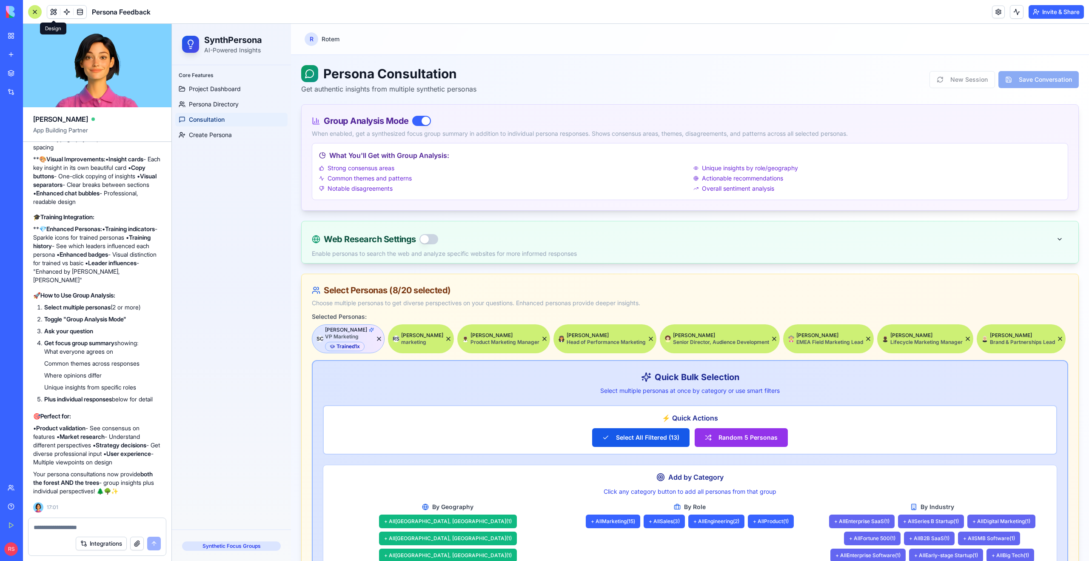
type textarea "**********"
click at [428, 238] on button "button" at bounding box center [429, 239] width 19 height 10
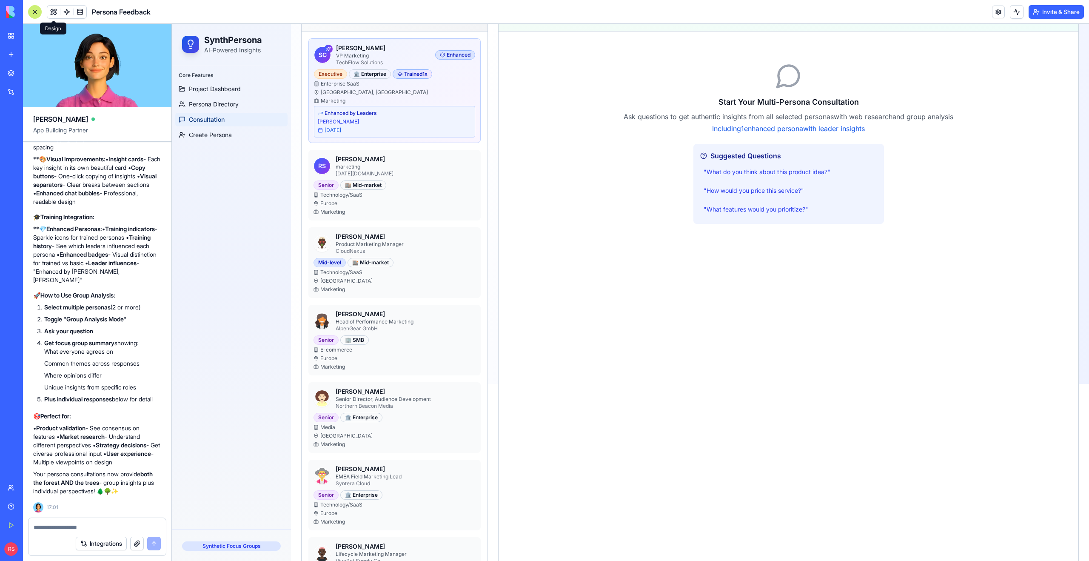
scroll to position [1143, 0]
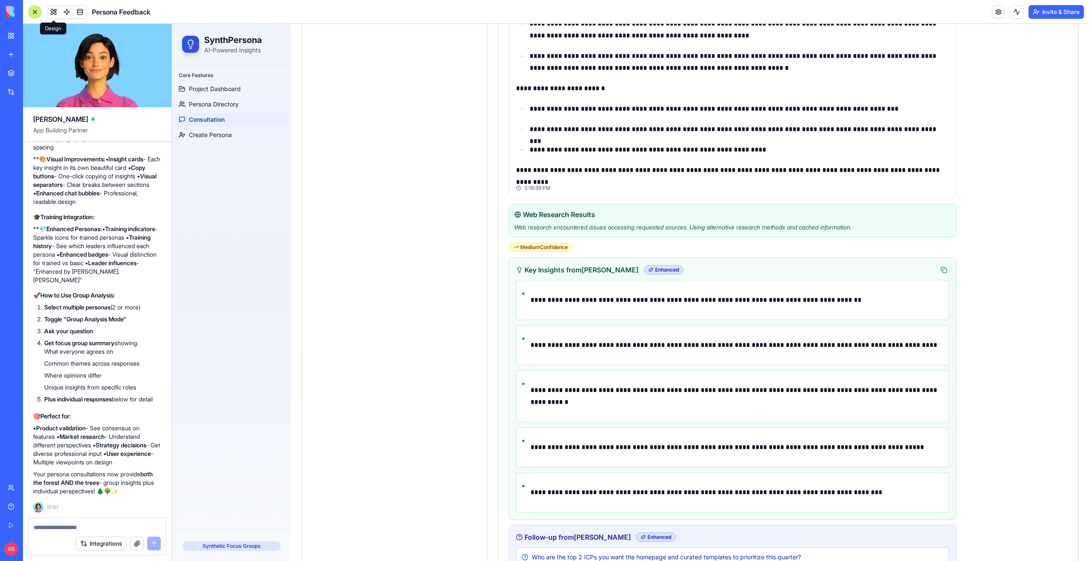
scroll to position [2189, 0]
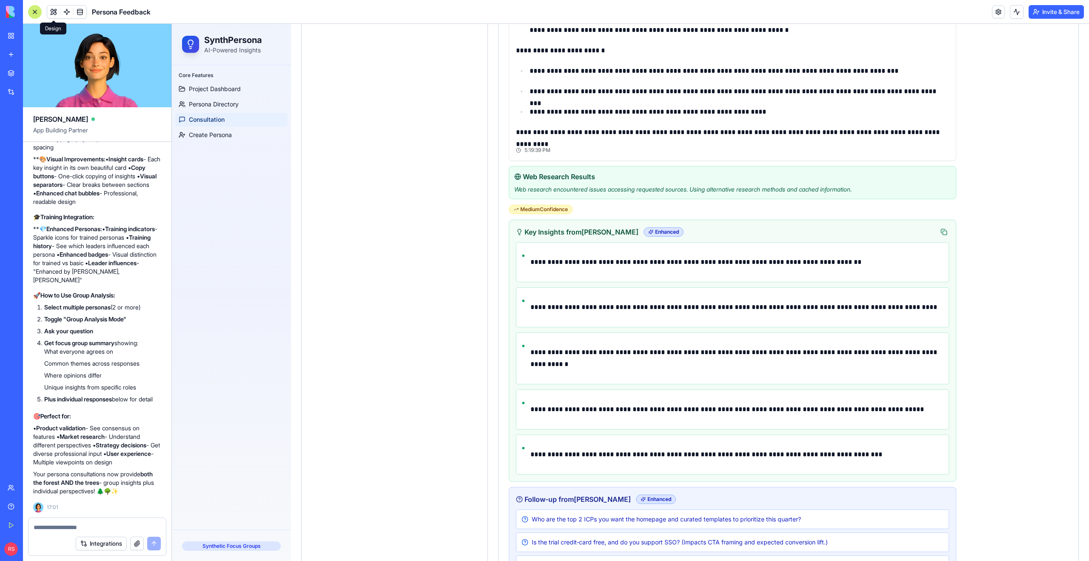
click at [128, 525] on textarea at bounding box center [97, 527] width 127 height 9
type textarea "*"
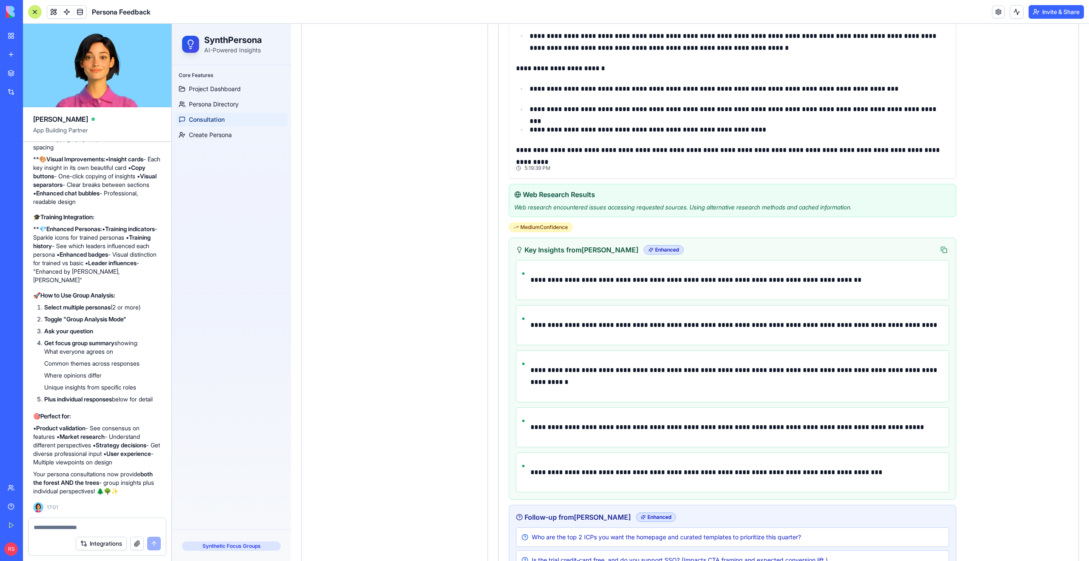
scroll to position [2169, 0]
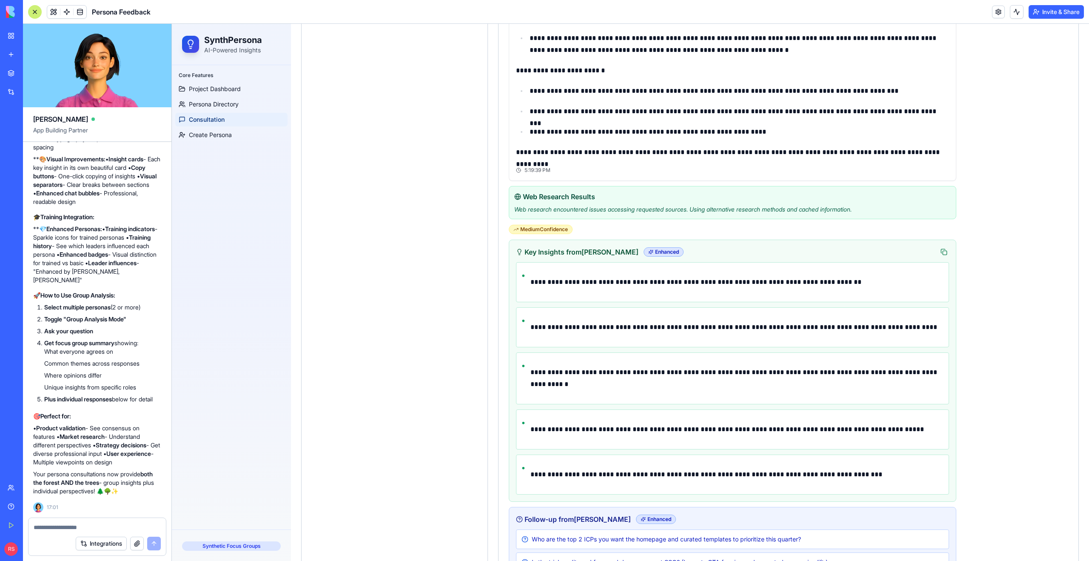
click at [78, 526] on textarea at bounding box center [97, 527] width 127 height 9
paste textarea "**********"
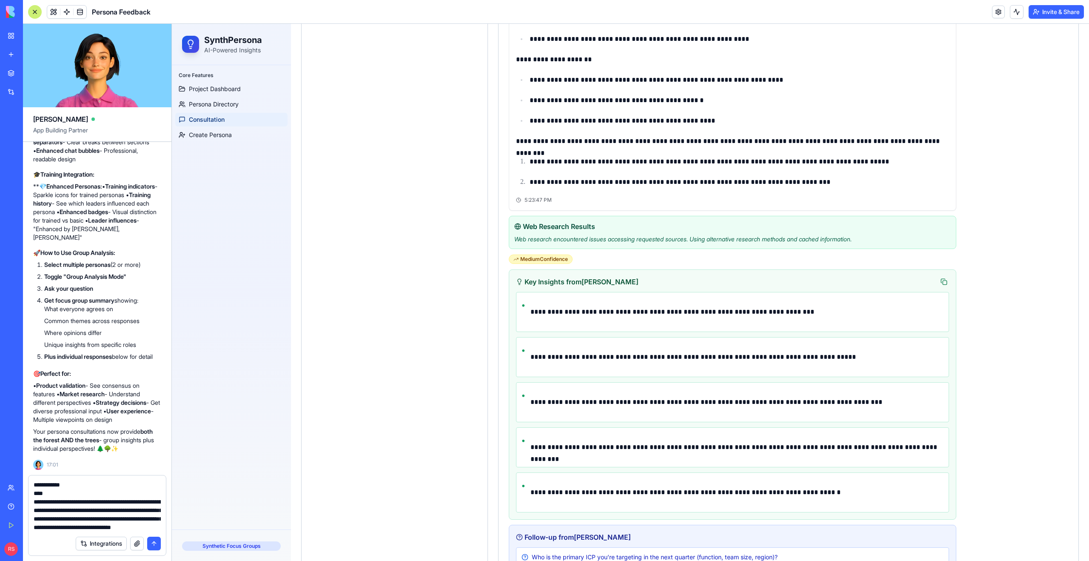
scroll to position [4355, 0]
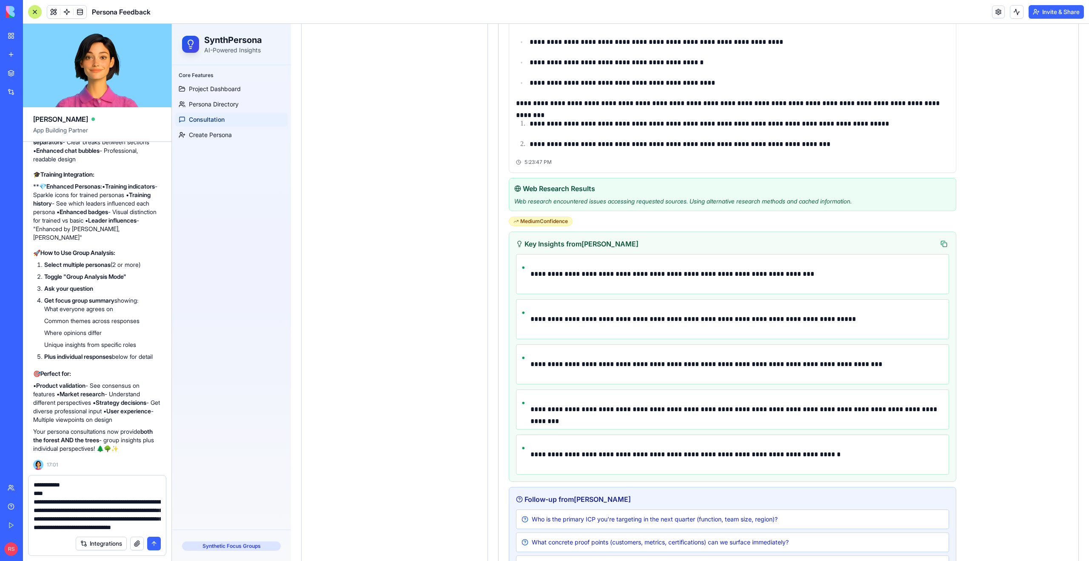
type textarea "**********"
click at [152, 544] on button "submit" at bounding box center [154, 544] width 14 height 14
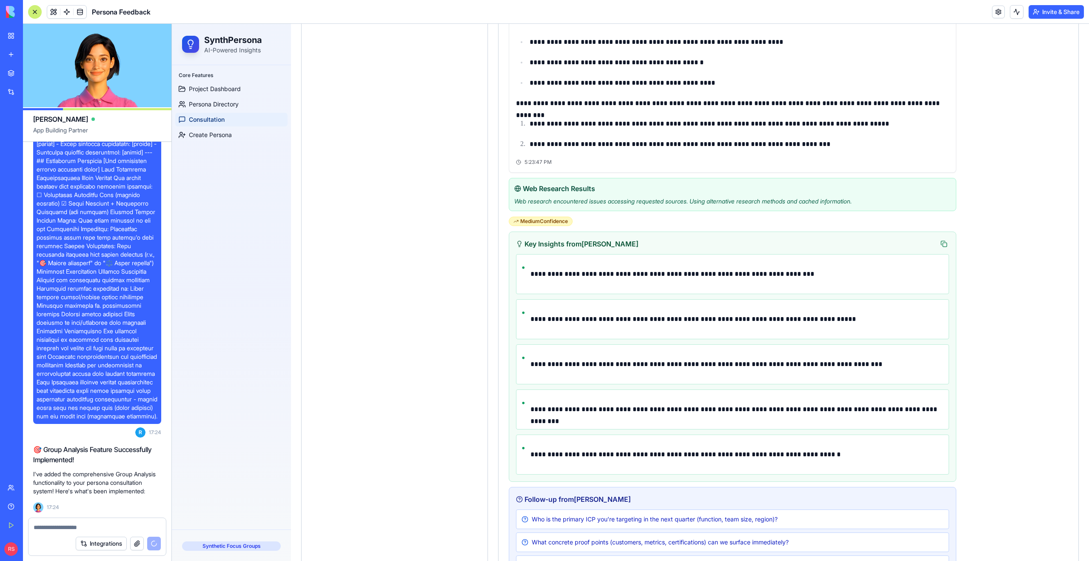
scroll to position [11137, 0]
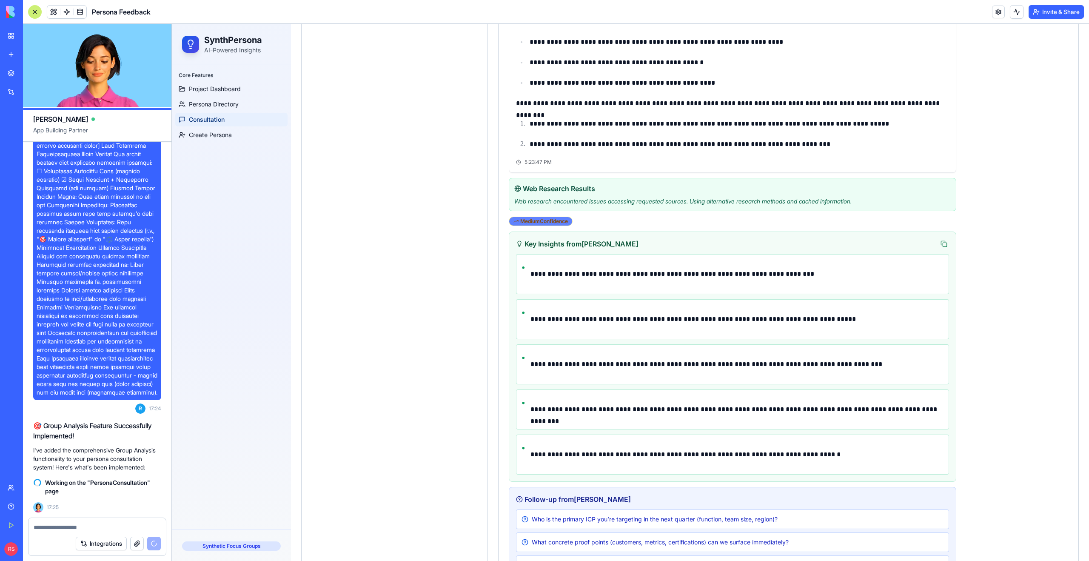
click at [538, 217] on div "Medium Confidence" at bounding box center [541, 221] width 64 height 9
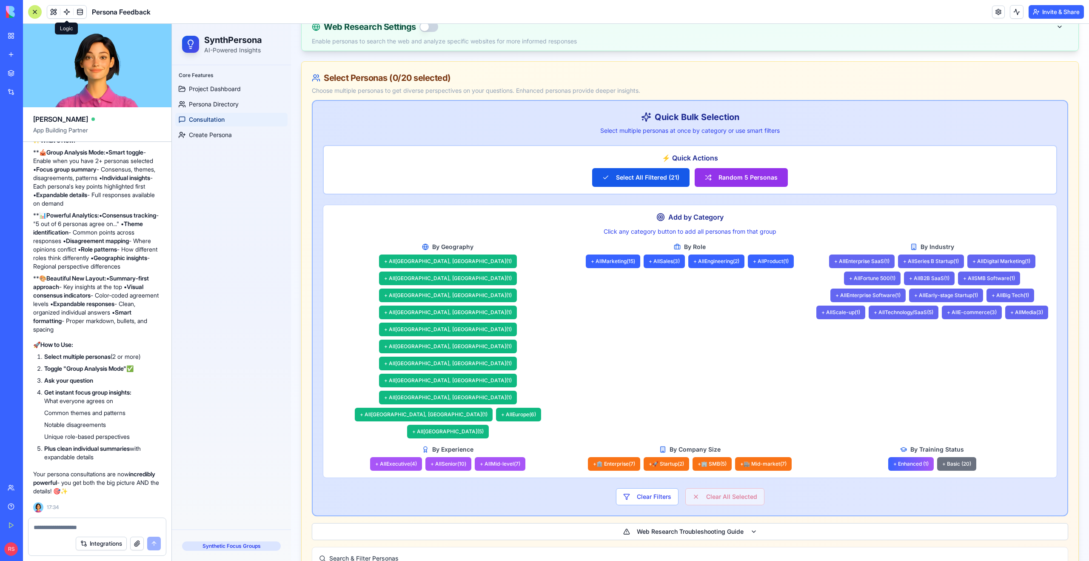
scroll to position [0, 0]
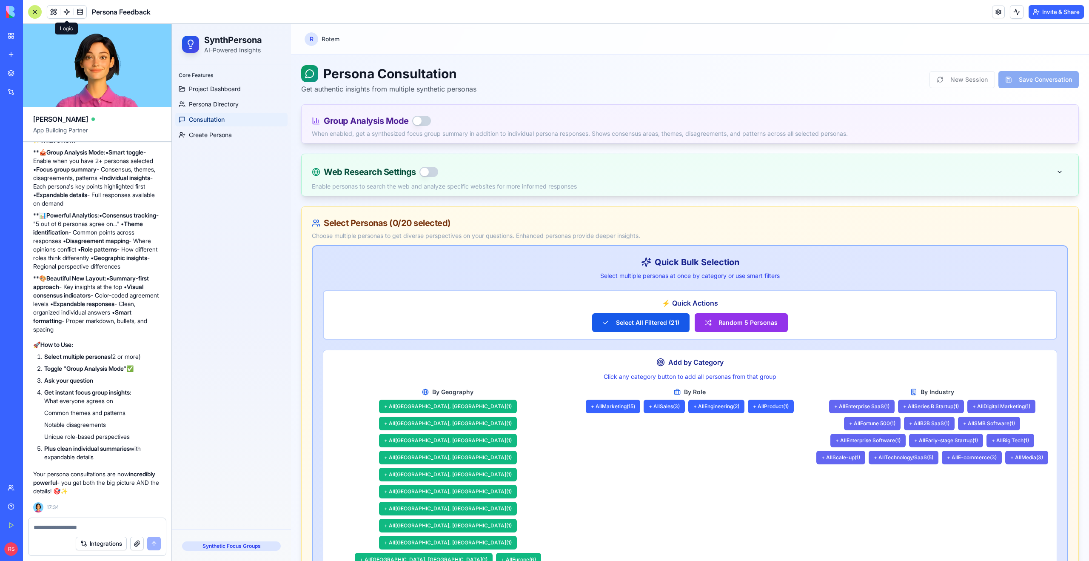
click at [427, 125] on button "button" at bounding box center [421, 121] width 19 height 10
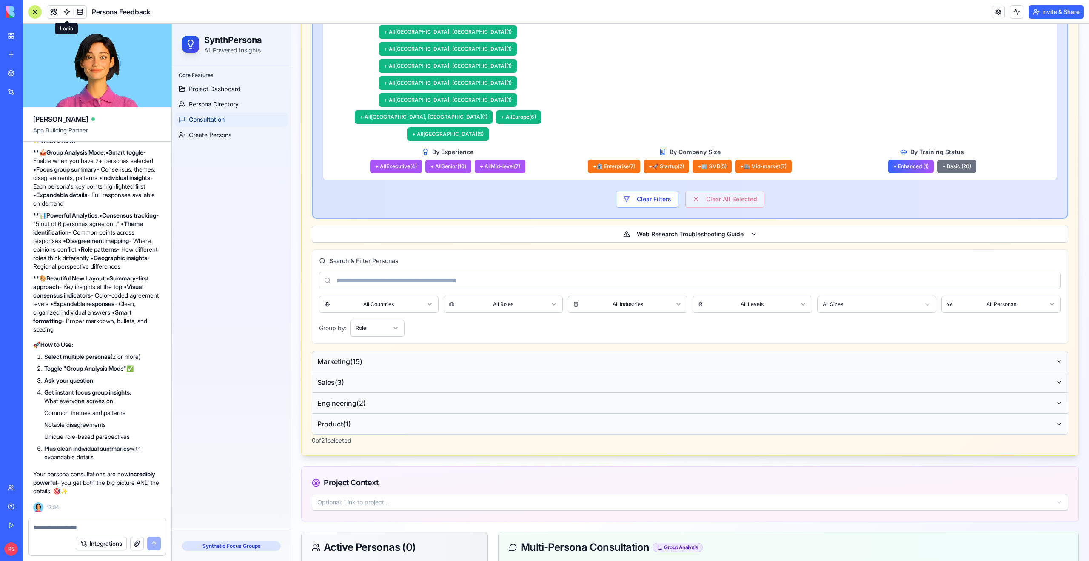
scroll to position [511, 0]
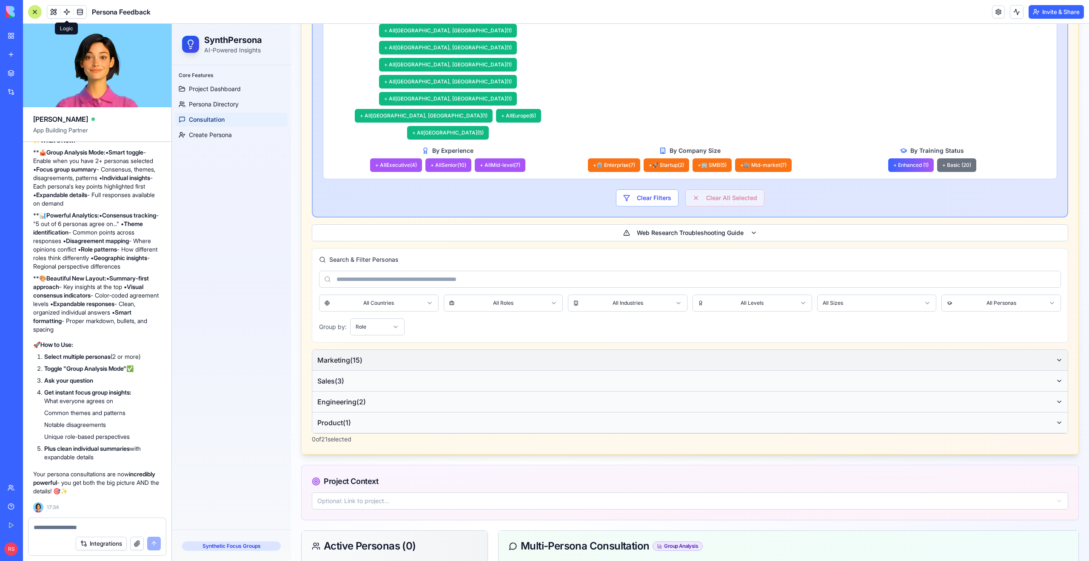
click at [343, 355] on span "Marketing ( 15 )" at bounding box center [339, 360] width 45 height 10
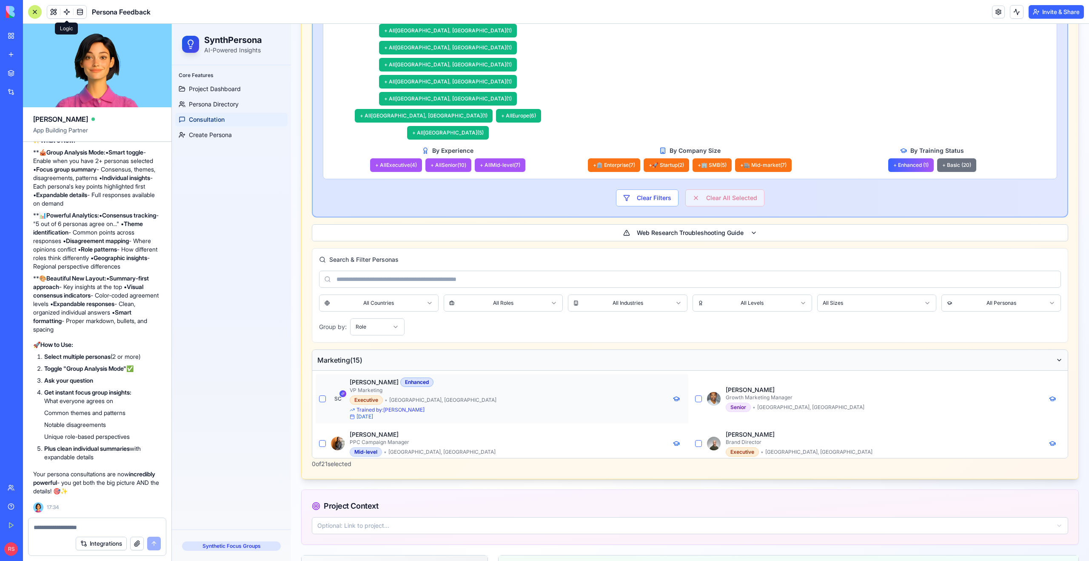
click at [322, 395] on button "button" at bounding box center [322, 398] width 7 height 7
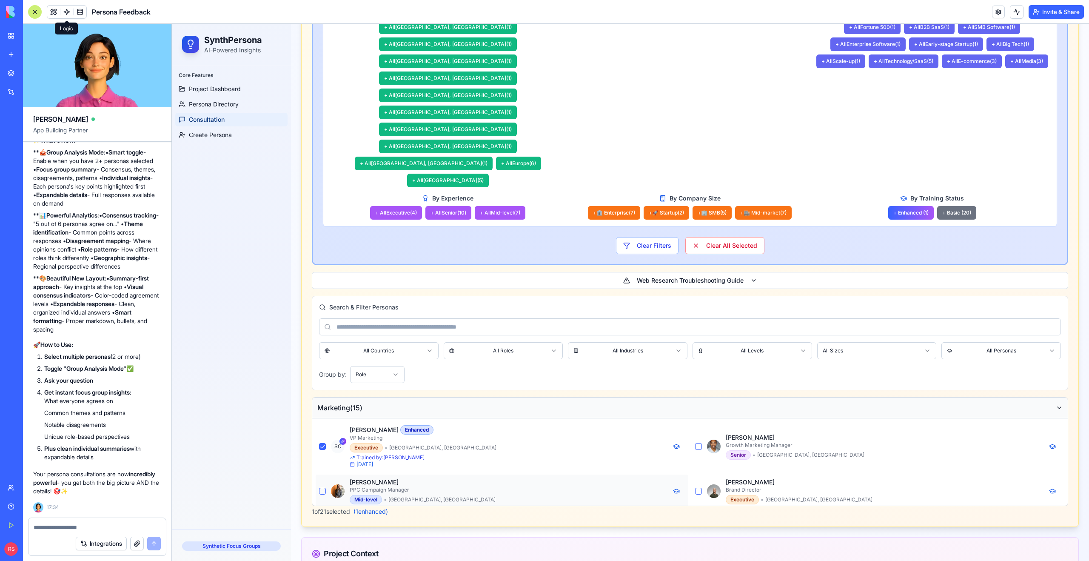
click at [323, 488] on button "button" at bounding box center [322, 491] width 7 height 7
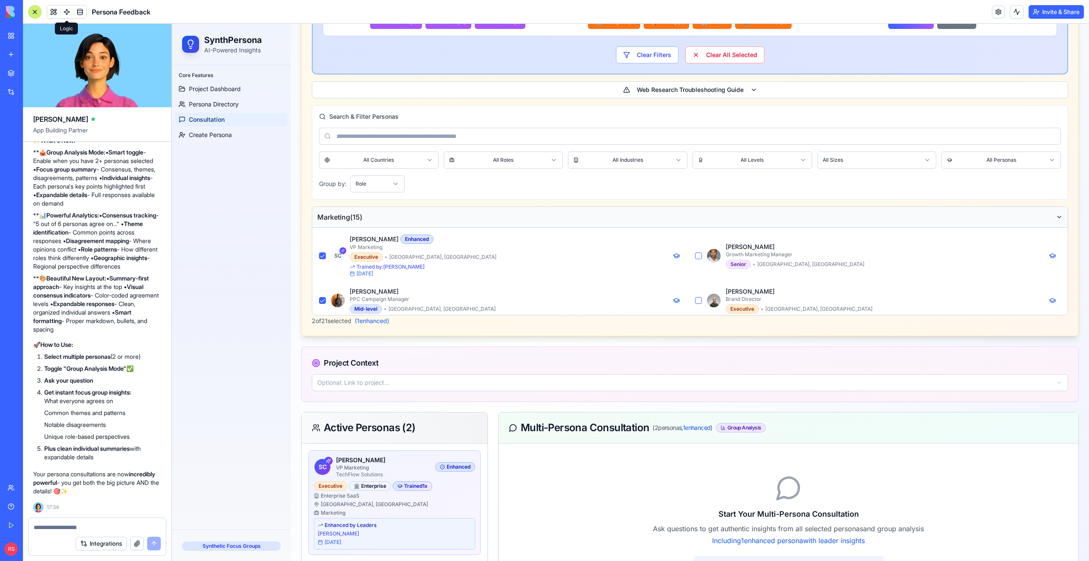
scroll to position [834, 0]
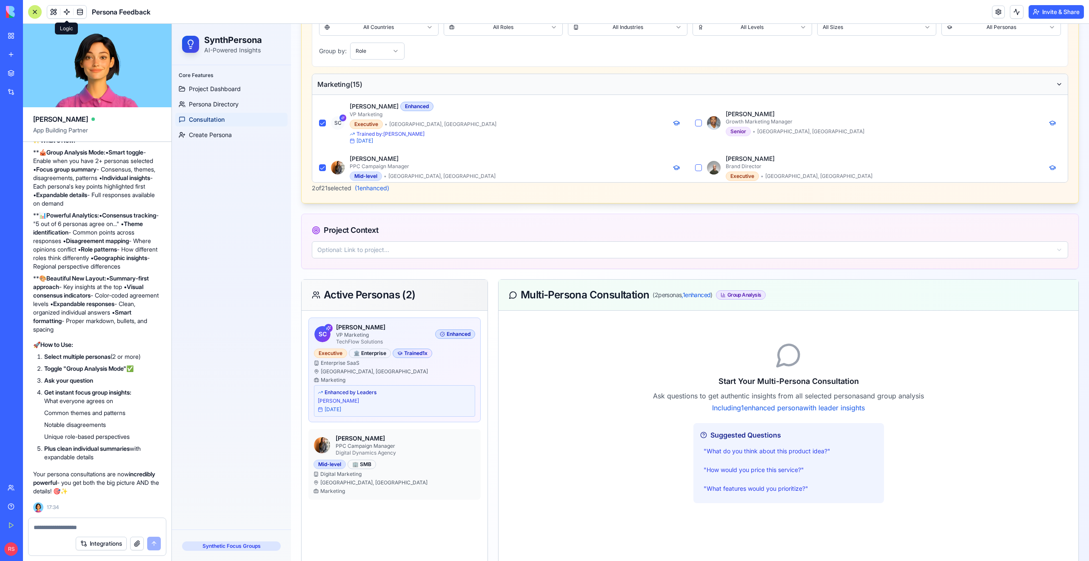
type textarea "**********"
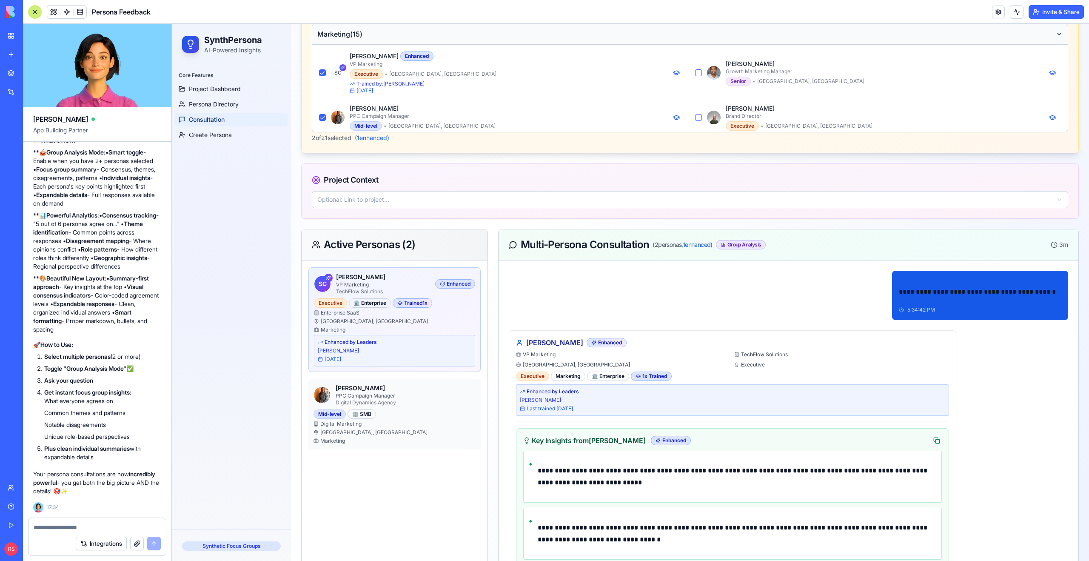
scroll to position [884, 0]
click at [935, 436] on button at bounding box center [937, 441] width 10 height 10
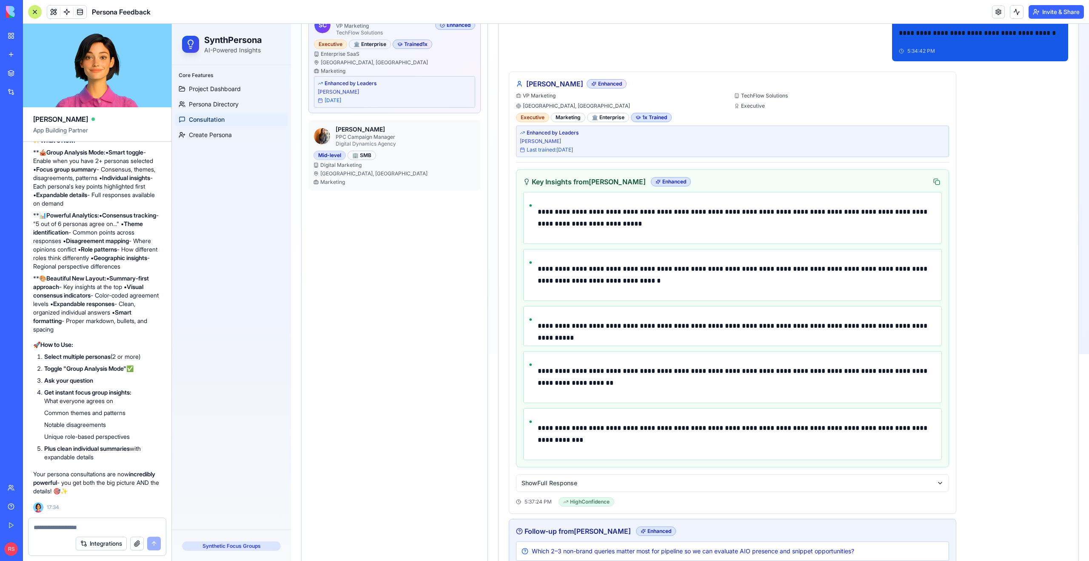
scroll to position [1175, 0]
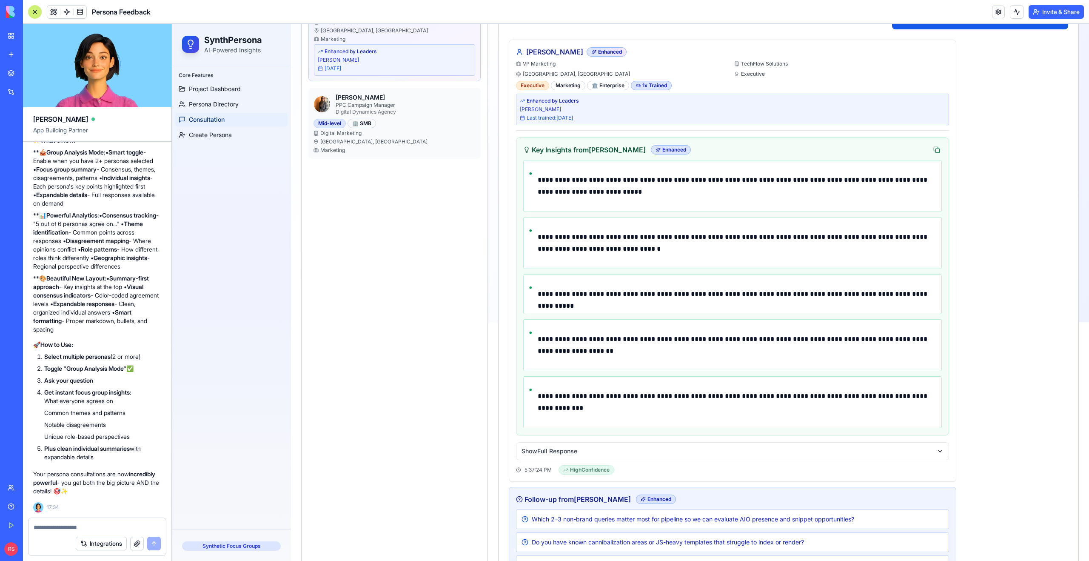
click at [642, 560] on span "Can you share field CWV (CrUX) metrics and top content’s conversion paths so we…" at bounding box center [707, 565] width 351 height 9
type textarea "**********"
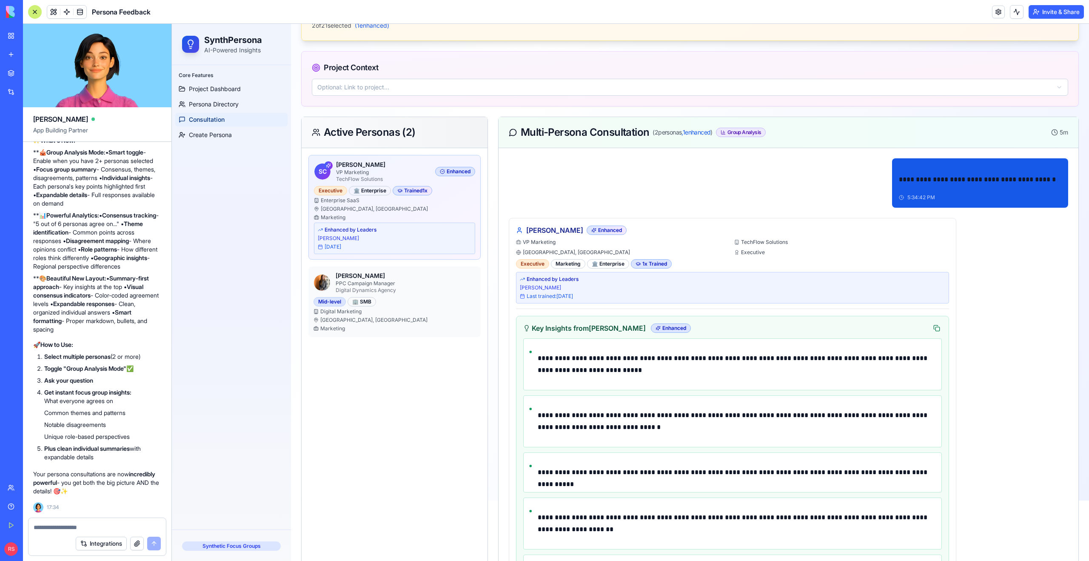
scroll to position [990, 0]
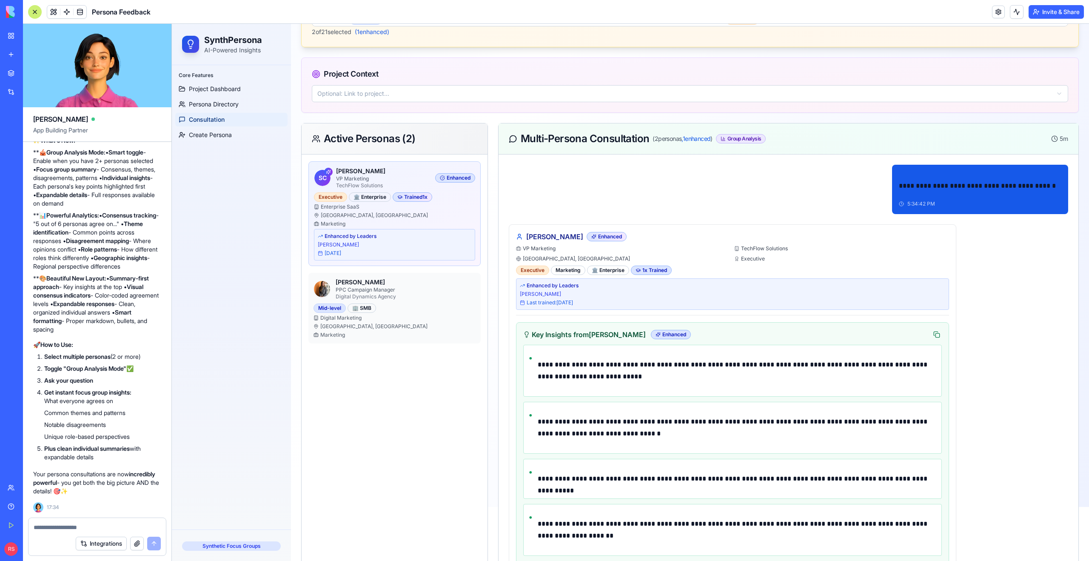
click at [364, 314] on div "Digital Marketing" at bounding box center [395, 317] width 162 height 7
click at [357, 286] on p "PPC Campaign Manager" at bounding box center [403, 289] width 135 height 7
click at [359, 241] on p "[PERSON_NAME]" at bounding box center [395, 244] width 154 height 7
click at [995, 11] on link at bounding box center [998, 12] width 13 height 13
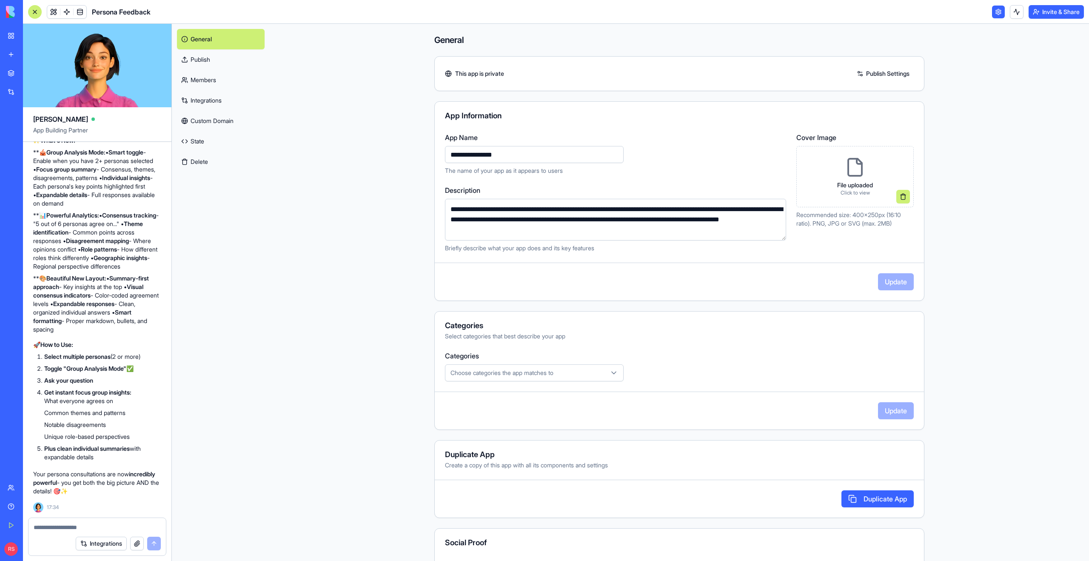
click at [209, 63] on link "Publish" at bounding box center [221, 59] width 88 height 20
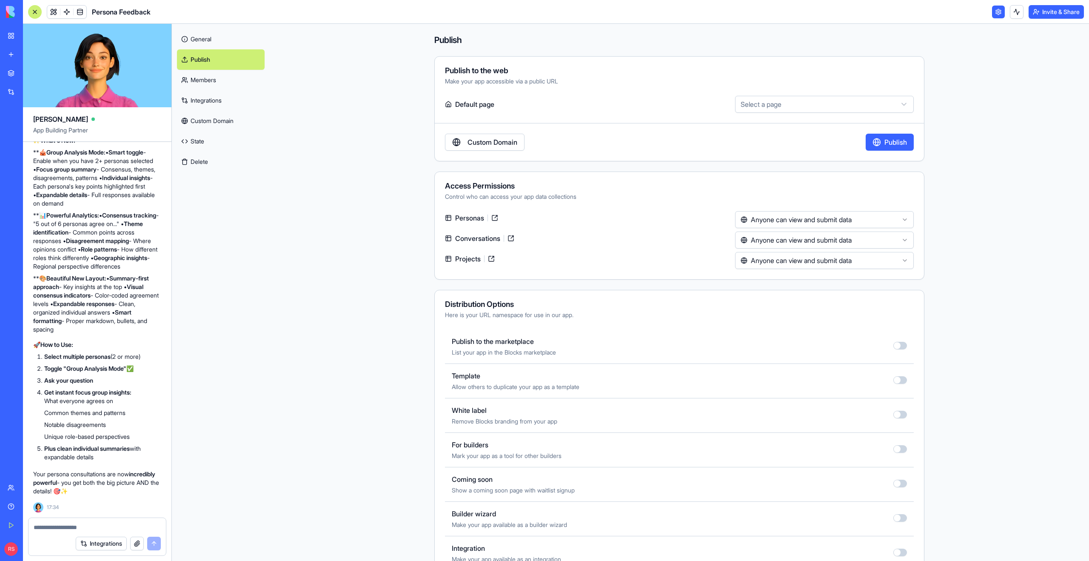
click at [899, 345] on button "button" at bounding box center [900, 346] width 14 height 8
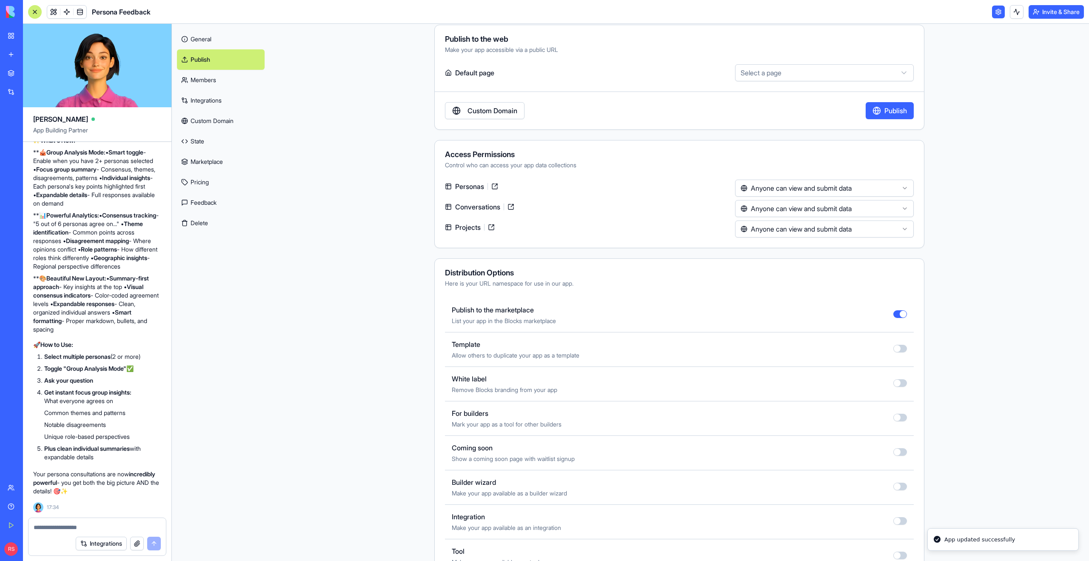
scroll to position [54, 0]
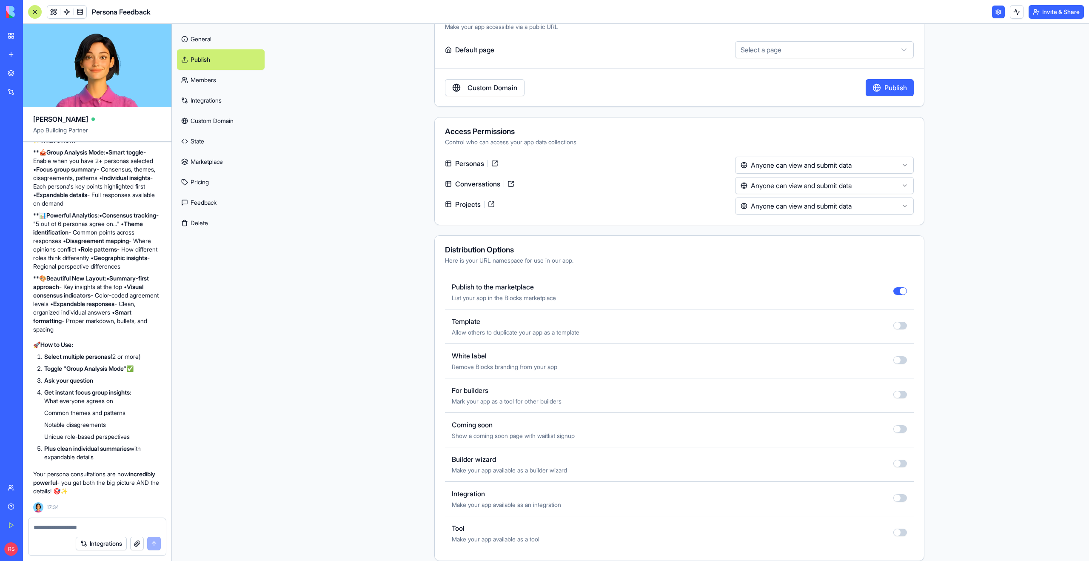
click at [213, 162] on link "Marketplace" at bounding box center [221, 161] width 88 height 20
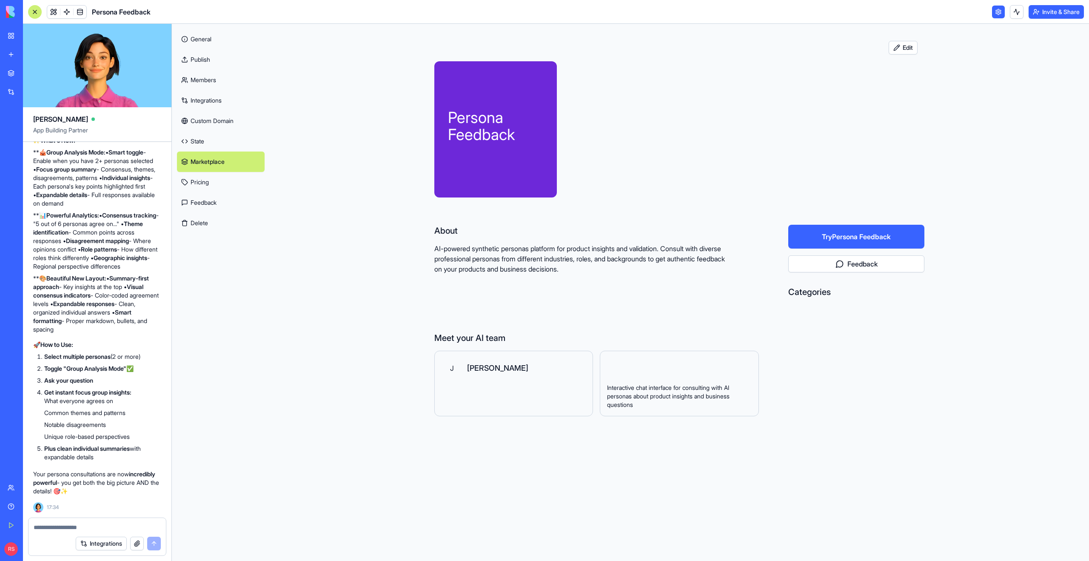
click at [194, 57] on link "Publish" at bounding box center [221, 59] width 88 height 20
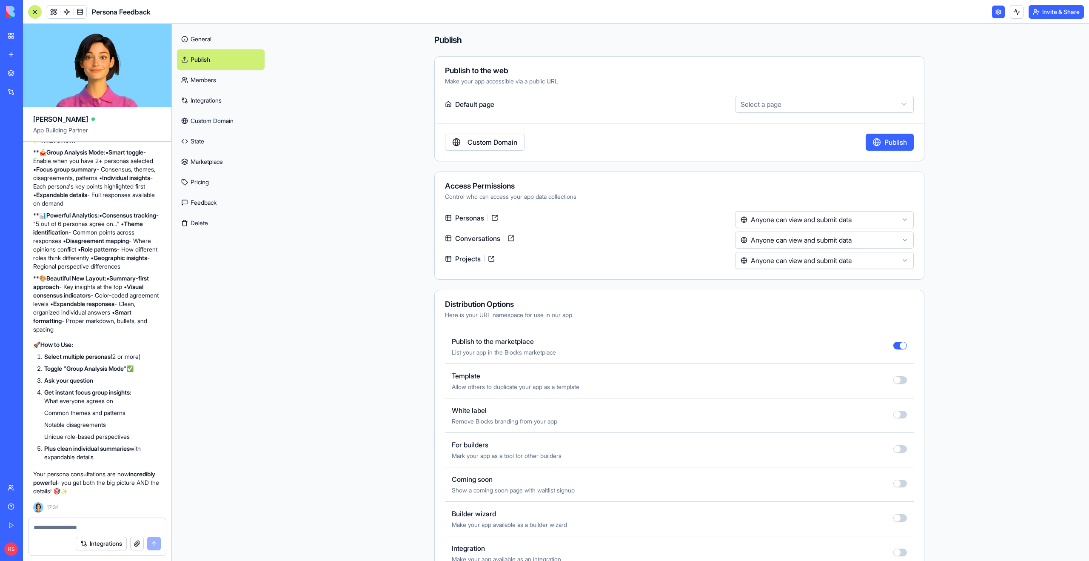
click at [889, 143] on button "Publish" at bounding box center [890, 142] width 48 height 17
click at [37, 13] on div at bounding box center [35, 12] width 14 height 14
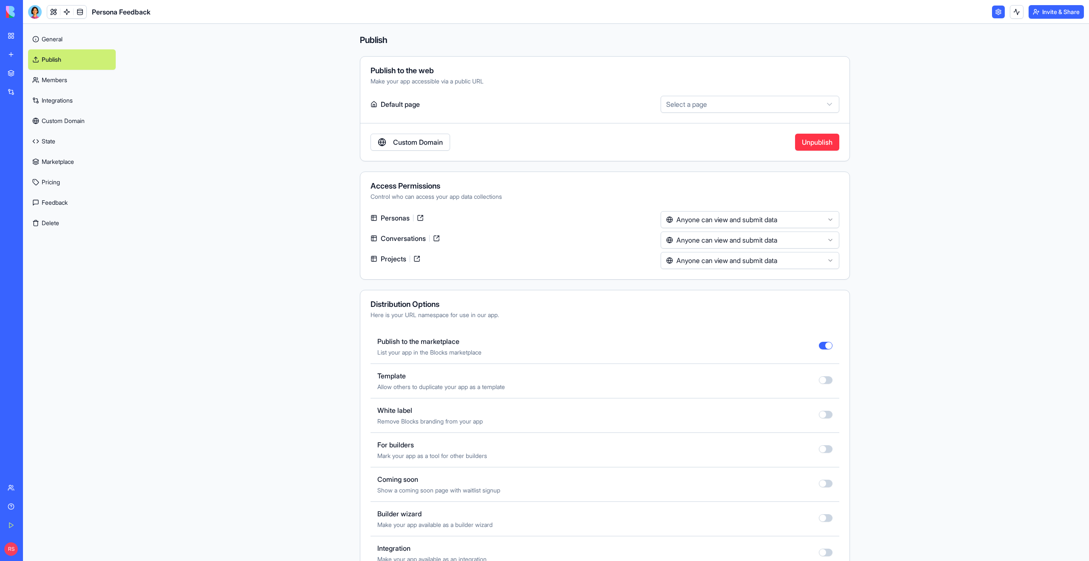
click at [37, 13] on div at bounding box center [35, 12] width 14 height 14
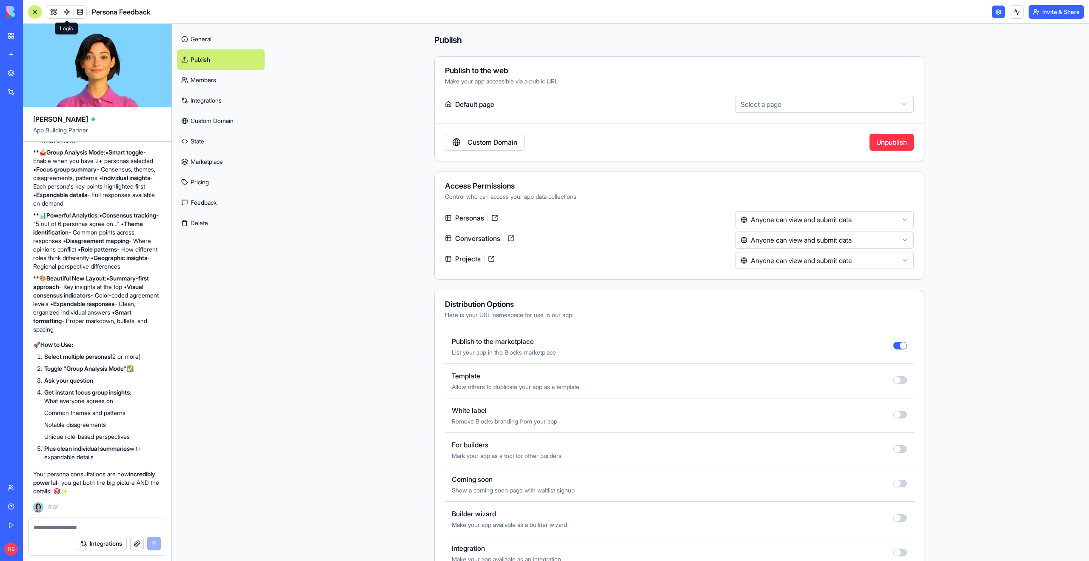
click at [59, 12] on span at bounding box center [67, 12] width 24 height 24
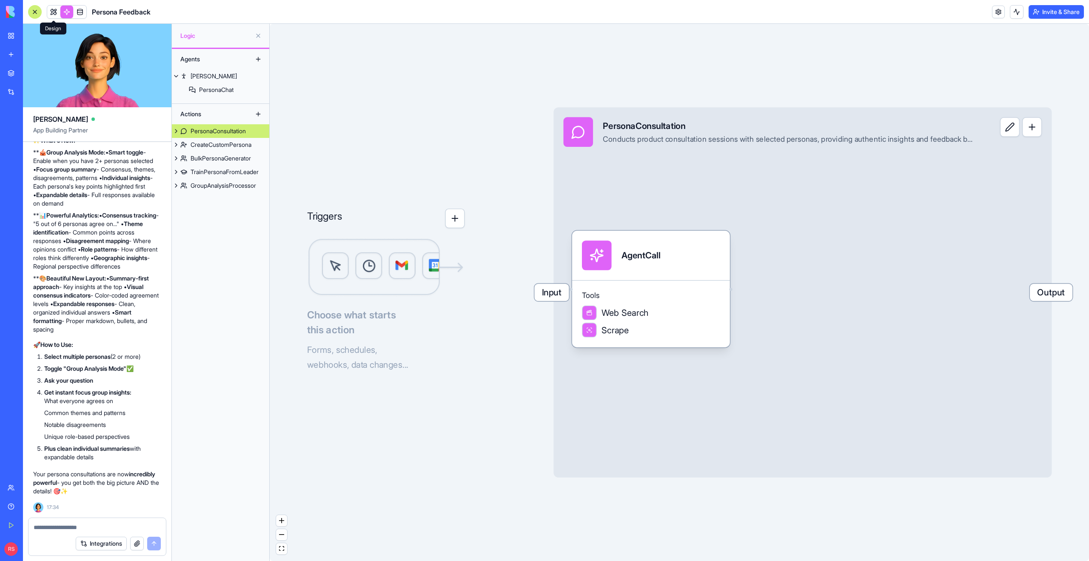
click at [54, 12] on span at bounding box center [54, 12] width 24 height 24
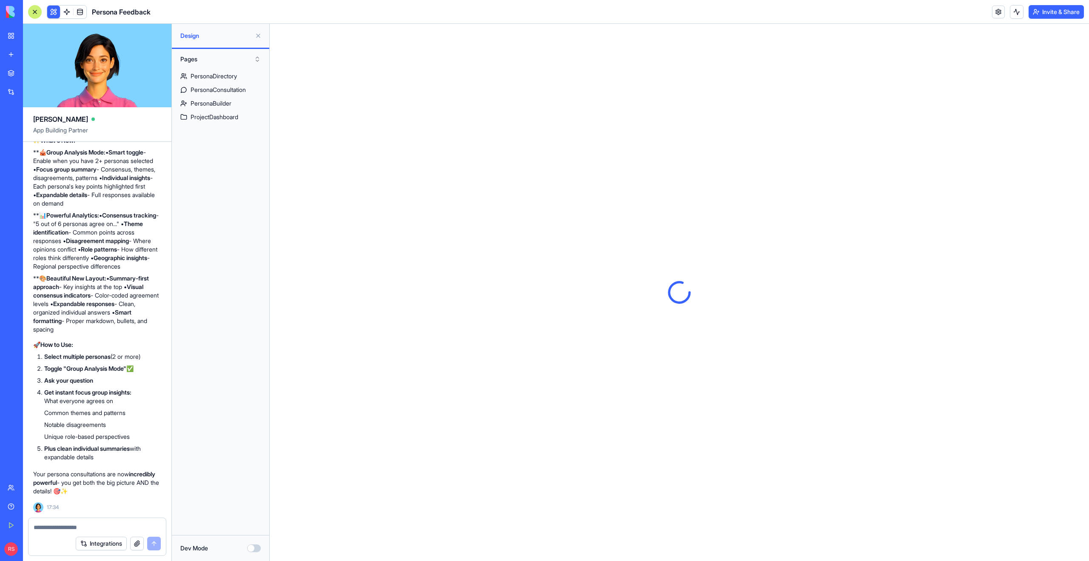
click at [257, 35] on button at bounding box center [258, 36] width 14 height 14
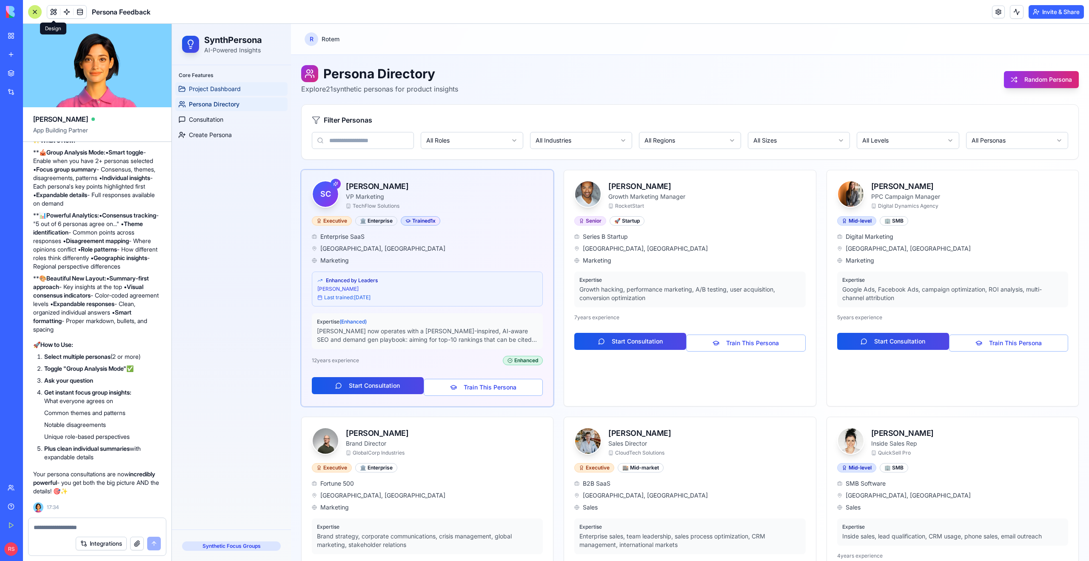
click at [222, 90] on span "Project Dashboard" at bounding box center [215, 89] width 52 height 9
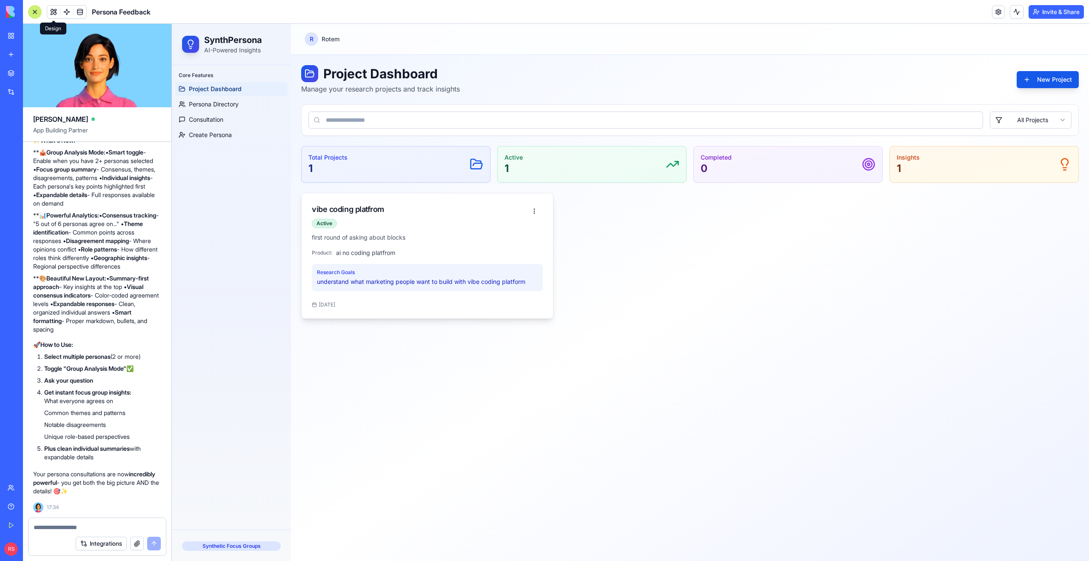
click at [478, 220] on div "vibe coding platfrom Active" at bounding box center [419, 215] width 214 height 25
click at [422, 284] on p "understand what marketing people want to build with vibe coding platform" at bounding box center [427, 281] width 221 height 9
click at [354, 155] on div "Total Projects 1" at bounding box center [395, 164] width 175 height 22
click at [215, 115] on span "Consultation" at bounding box center [206, 119] width 34 height 9
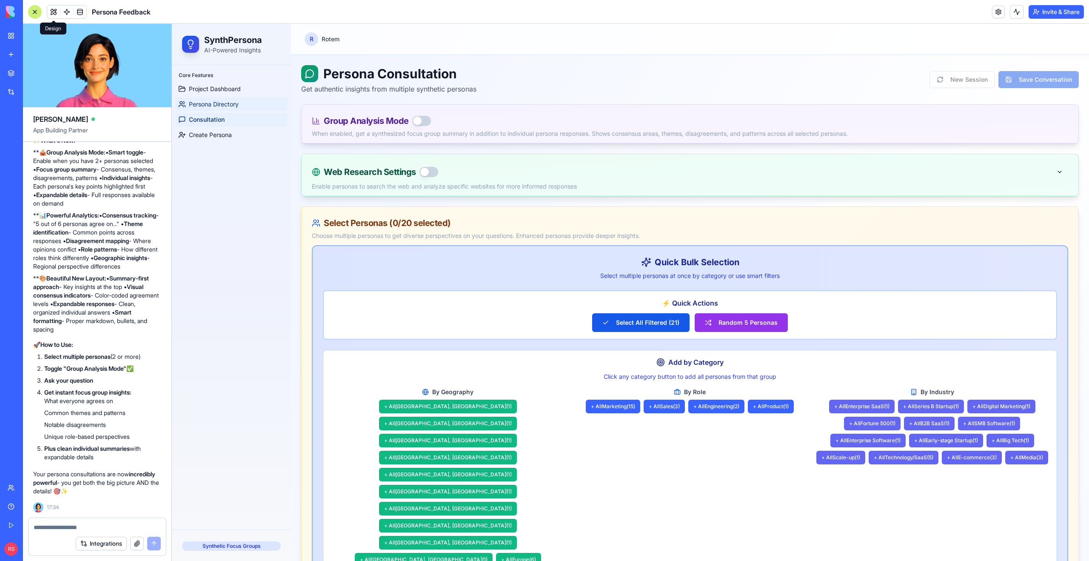
click at [212, 103] on span "Persona Directory" at bounding box center [214, 104] width 50 height 9
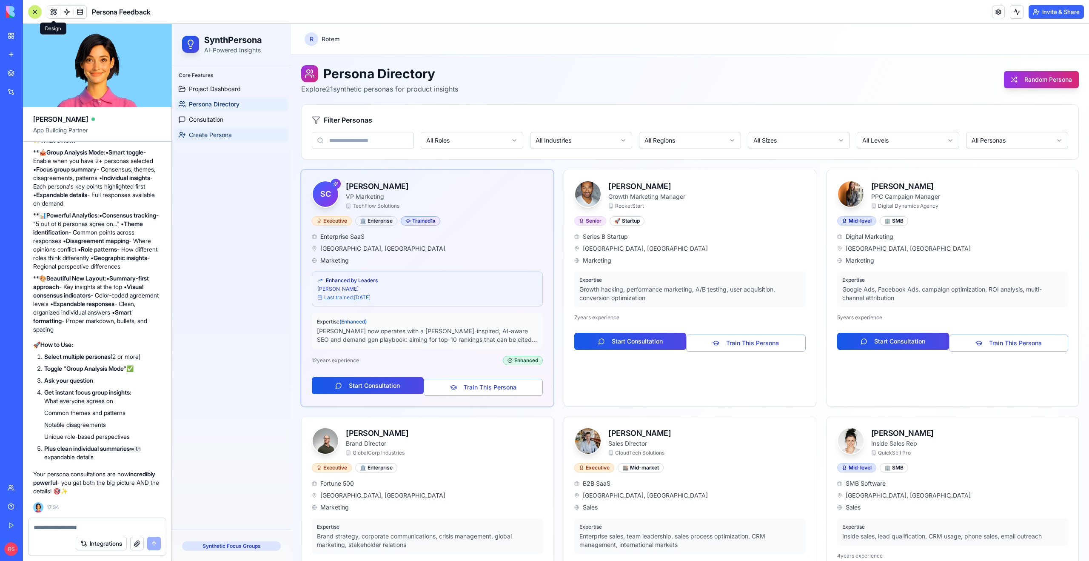
click at [237, 131] on link "Create Persona" at bounding box center [231, 135] width 112 height 14
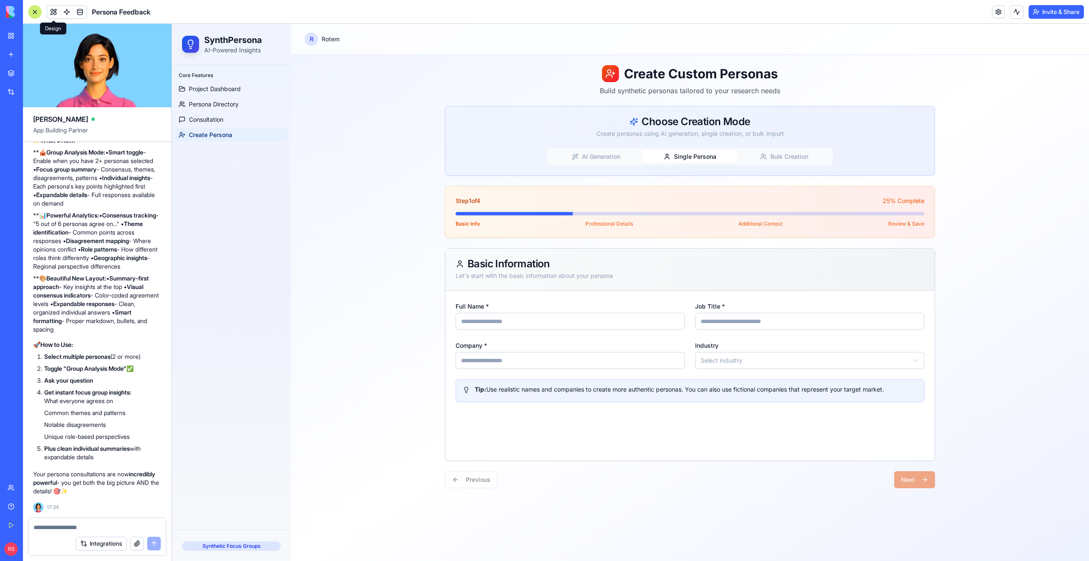
click at [706, 160] on button "Single Persona" at bounding box center [690, 157] width 94 height 14
click at [787, 162] on button "Bulk Creation" at bounding box center [784, 157] width 94 height 14
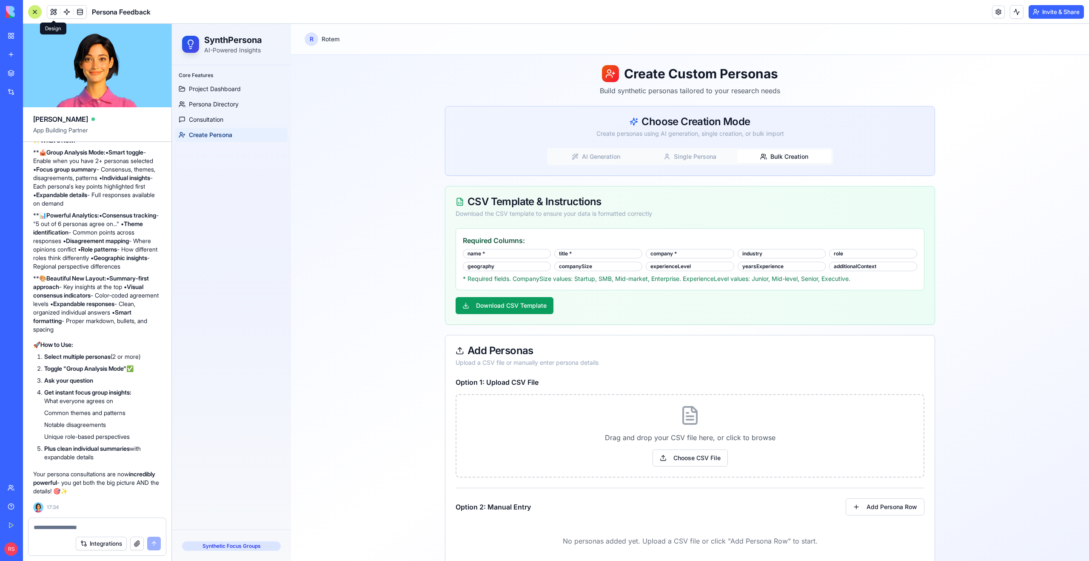
click at [720, 160] on button "Single Persona" at bounding box center [690, 157] width 94 height 14
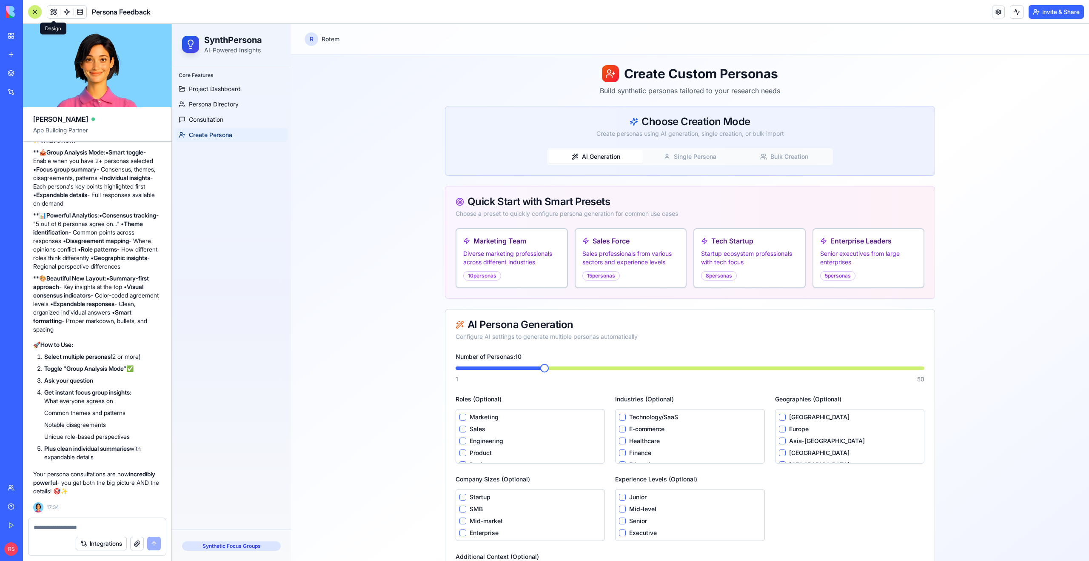
click at [613, 159] on button "AI Generation" at bounding box center [596, 157] width 94 height 14
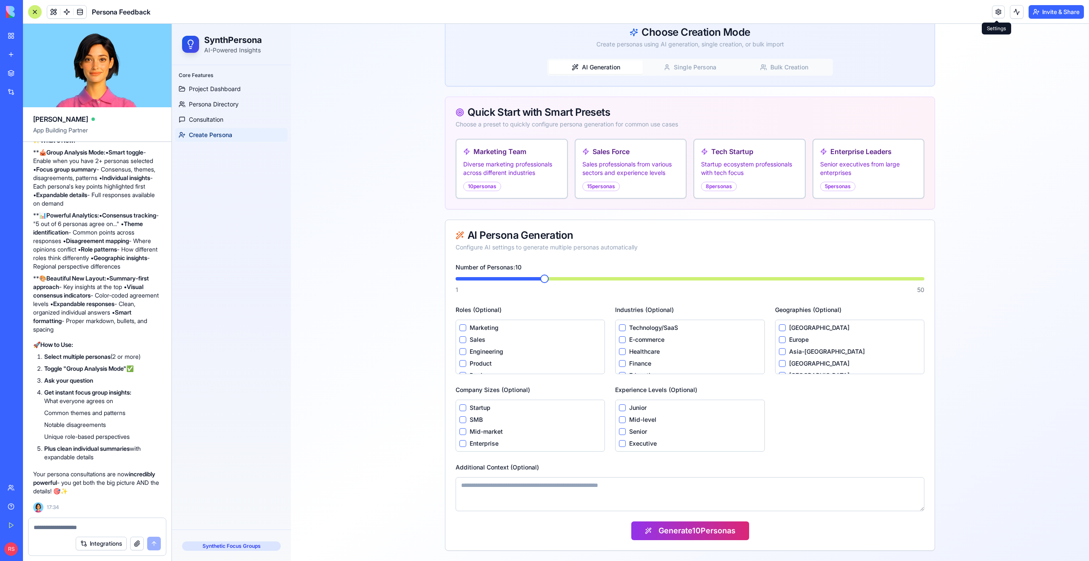
click at [992, 10] on link at bounding box center [998, 12] width 13 height 13
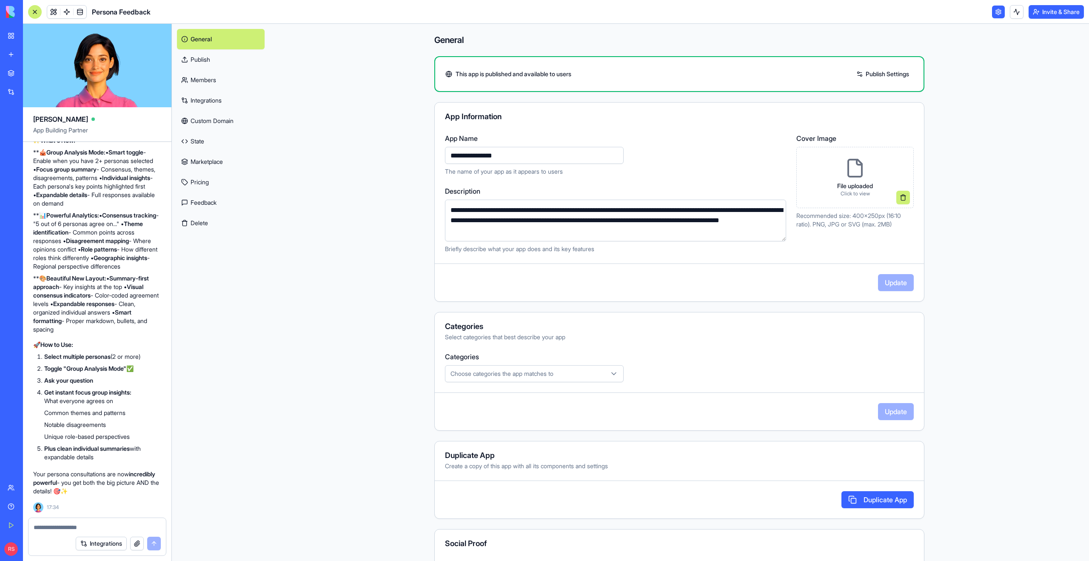
click at [206, 163] on link "Marketplace" at bounding box center [221, 161] width 88 height 20
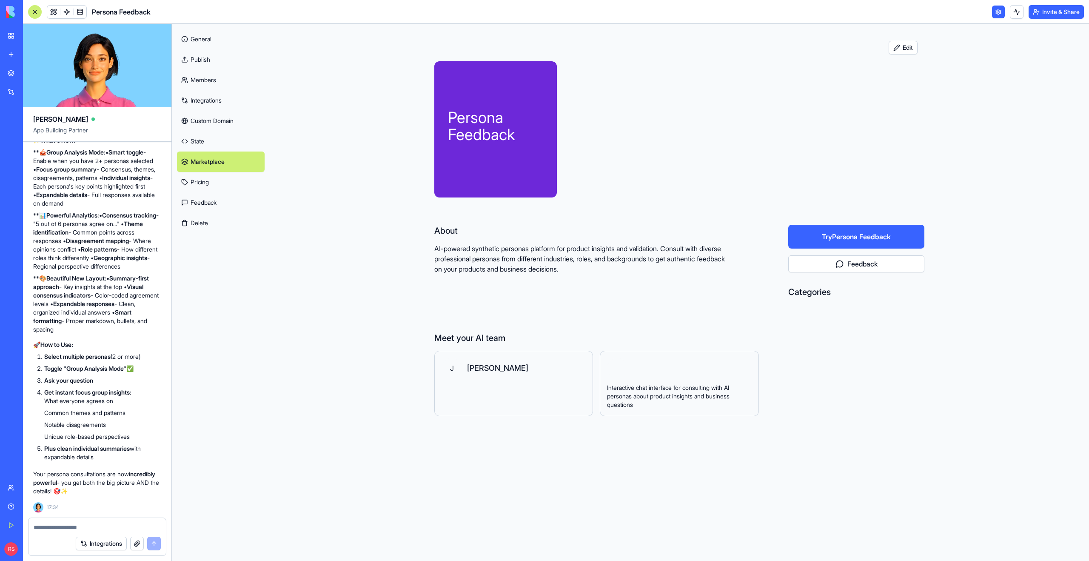
click at [807, 292] on div "Categories" at bounding box center [856, 292] width 136 height 12
click at [801, 325] on div "Persona Feedback About AI-powered synthetic personas platform for product insig…" at bounding box center [679, 252] width 490 height 382
click at [539, 374] on div "[PERSON_NAME]" at bounding box center [514, 368] width 144 height 20
click at [219, 183] on link "Pricing" at bounding box center [221, 182] width 88 height 20
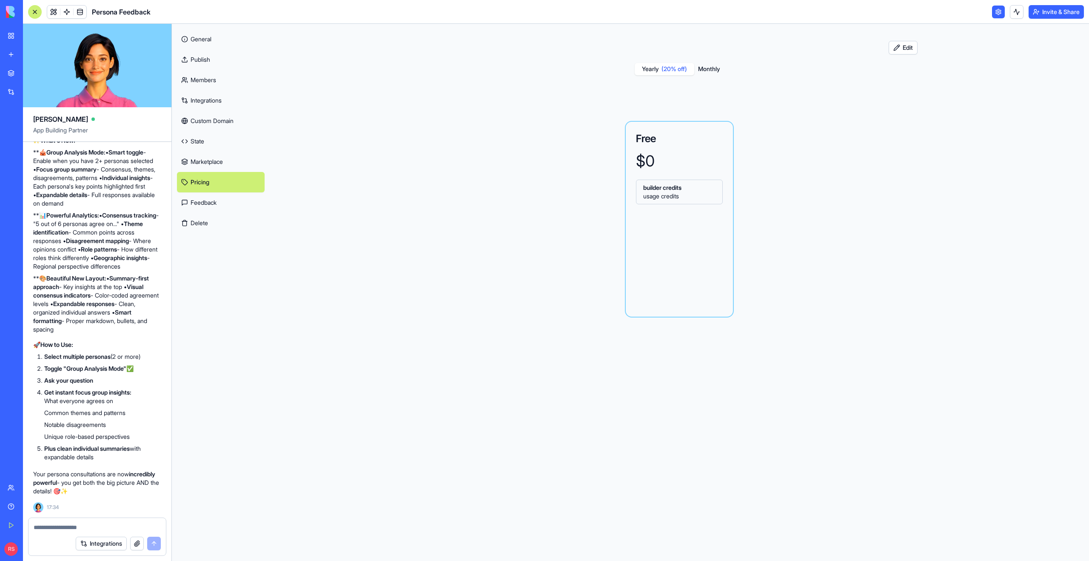
click at [210, 201] on link "Feedback" at bounding box center [221, 202] width 88 height 20
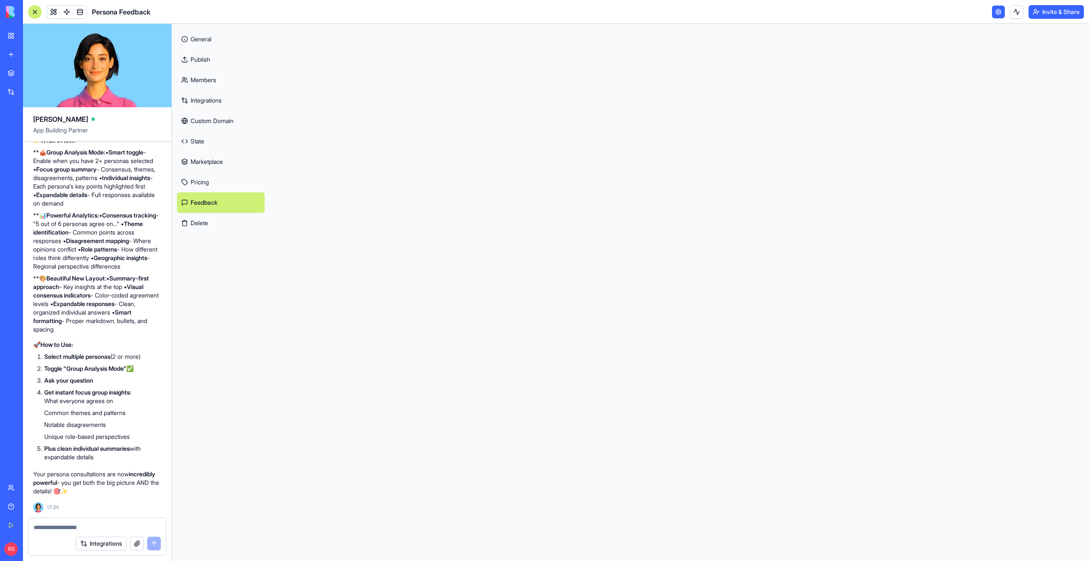
click at [207, 140] on link "State" at bounding box center [221, 141] width 88 height 20
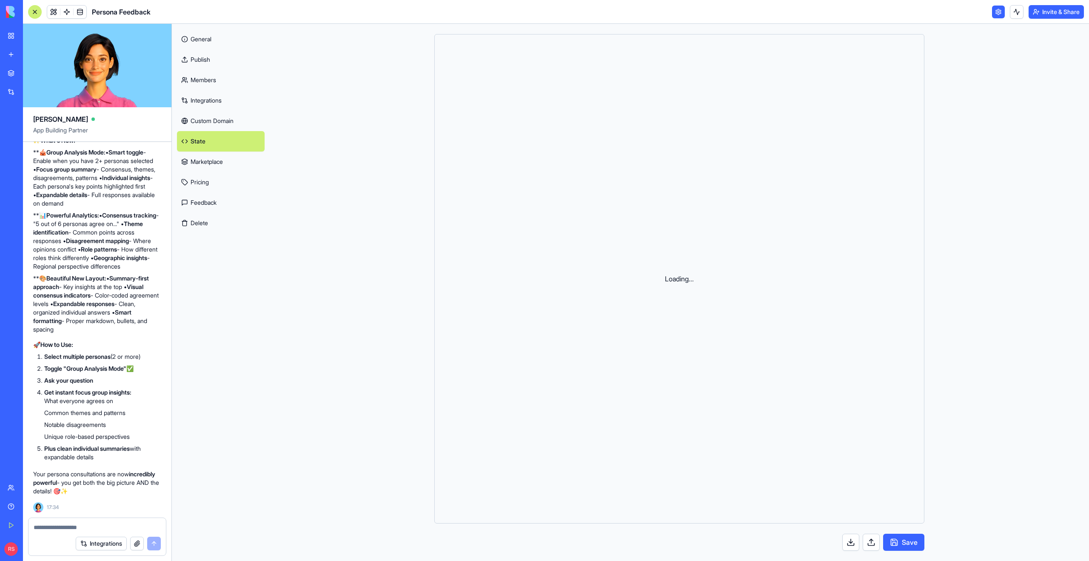
click at [206, 122] on link "Custom Domain" at bounding box center [221, 121] width 88 height 20
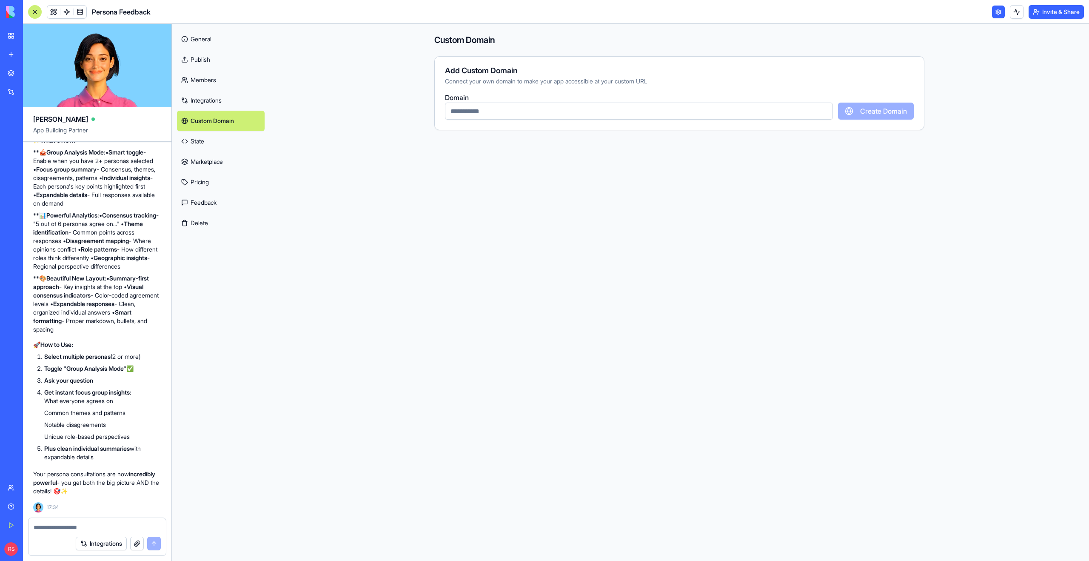
click at [204, 100] on link "Integrations" at bounding box center [221, 100] width 88 height 20
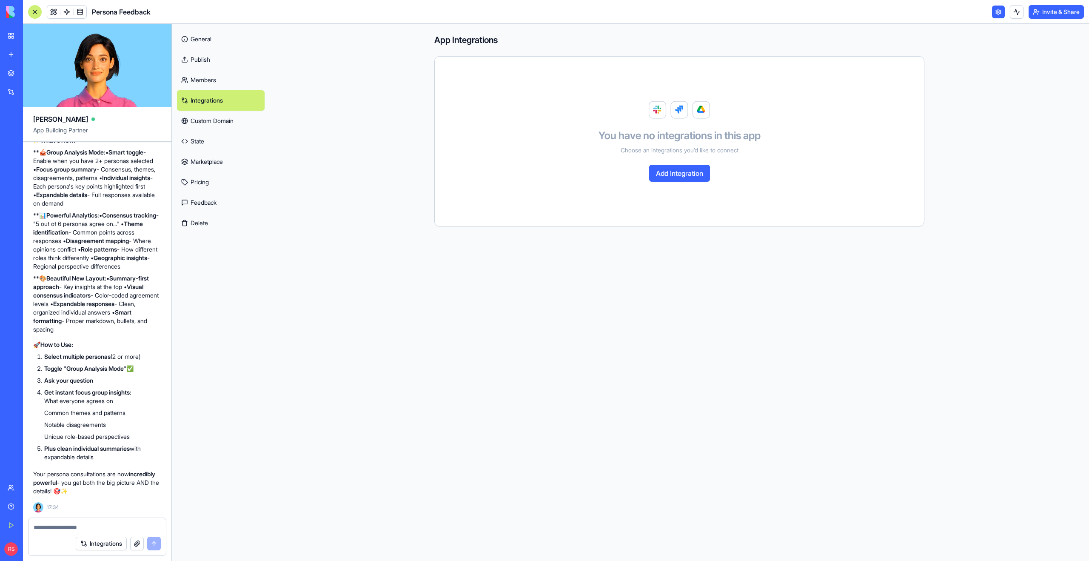
click at [205, 77] on link "Members" at bounding box center [221, 80] width 88 height 20
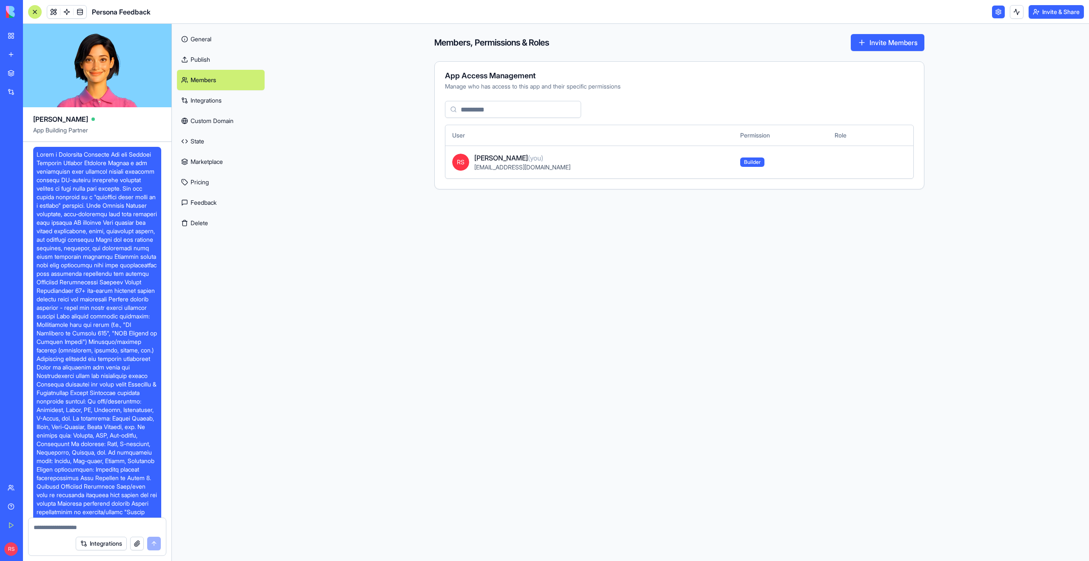
scroll to position [11527, 0]
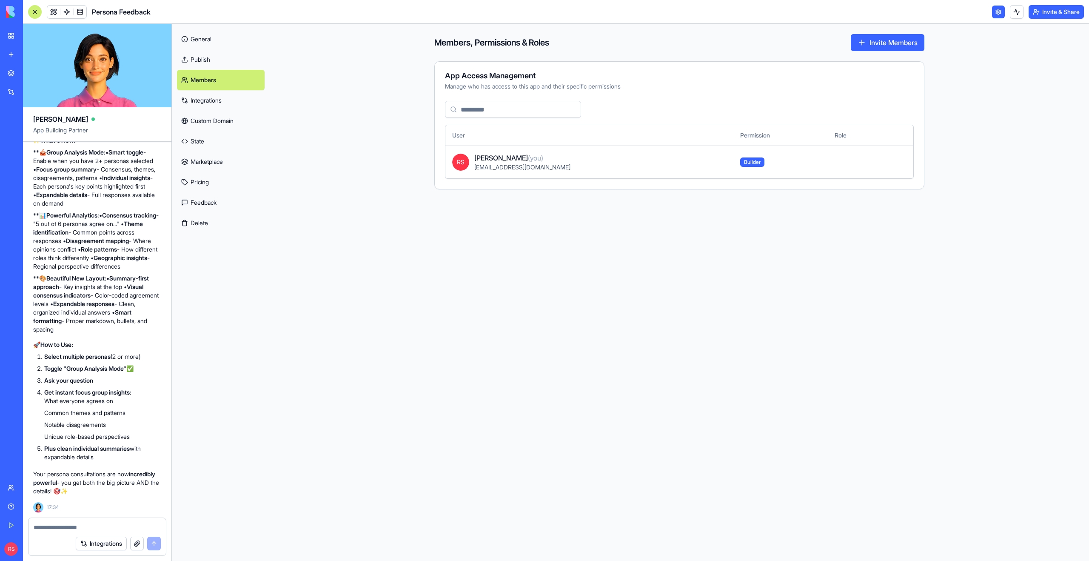
click at [204, 62] on link "Publish" at bounding box center [221, 59] width 88 height 20
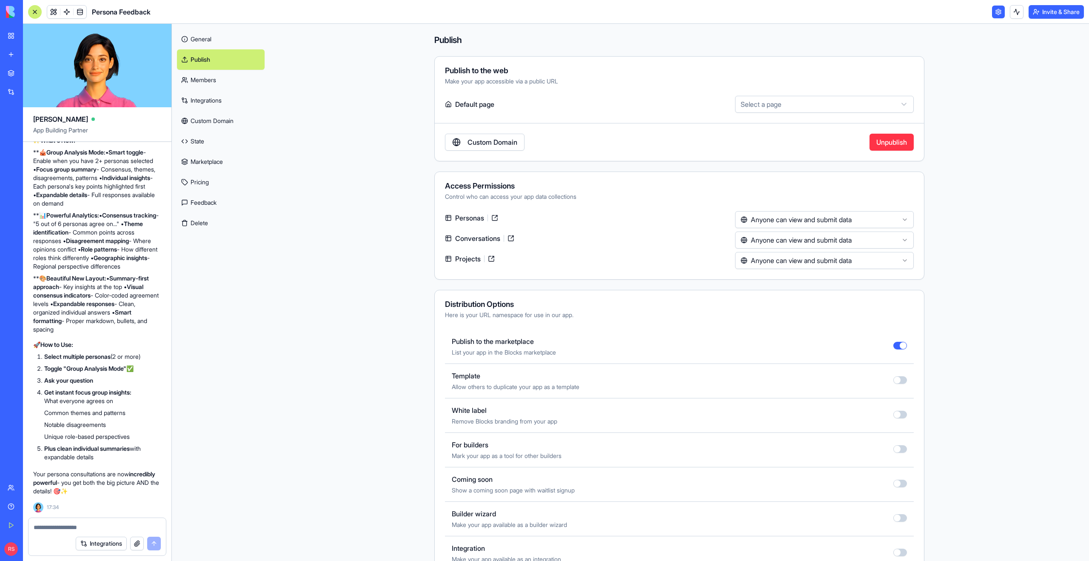
click at [37, 78] on link "Marketplace" at bounding box center [20, 73] width 34 height 17
click at [120, 14] on span "Persona Feedback" at bounding box center [121, 12] width 59 height 10
copy header "Persona Feedback"
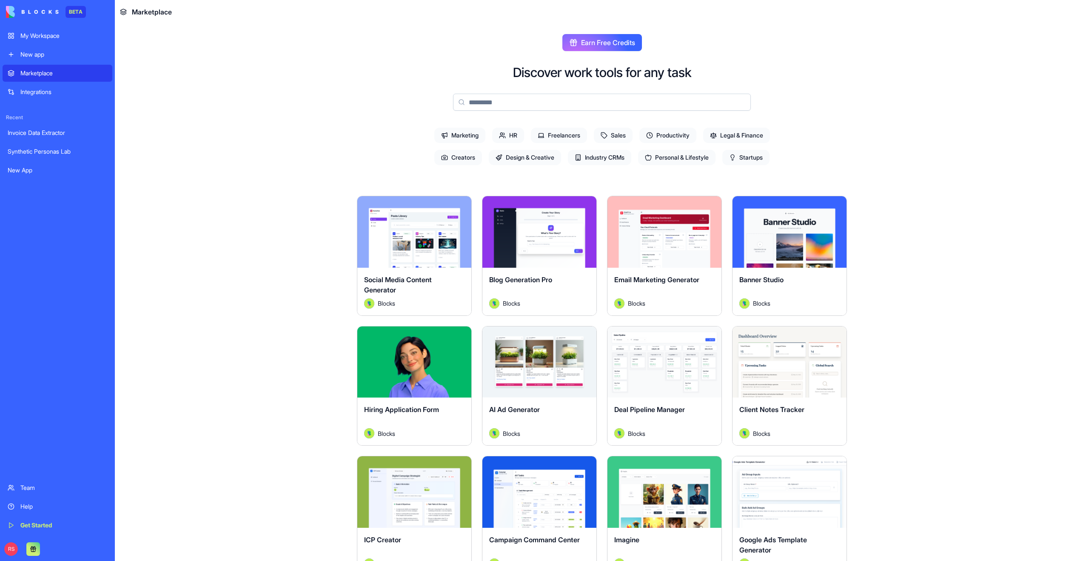
click at [501, 102] on input at bounding box center [602, 102] width 298 height 17
paste input "**********"
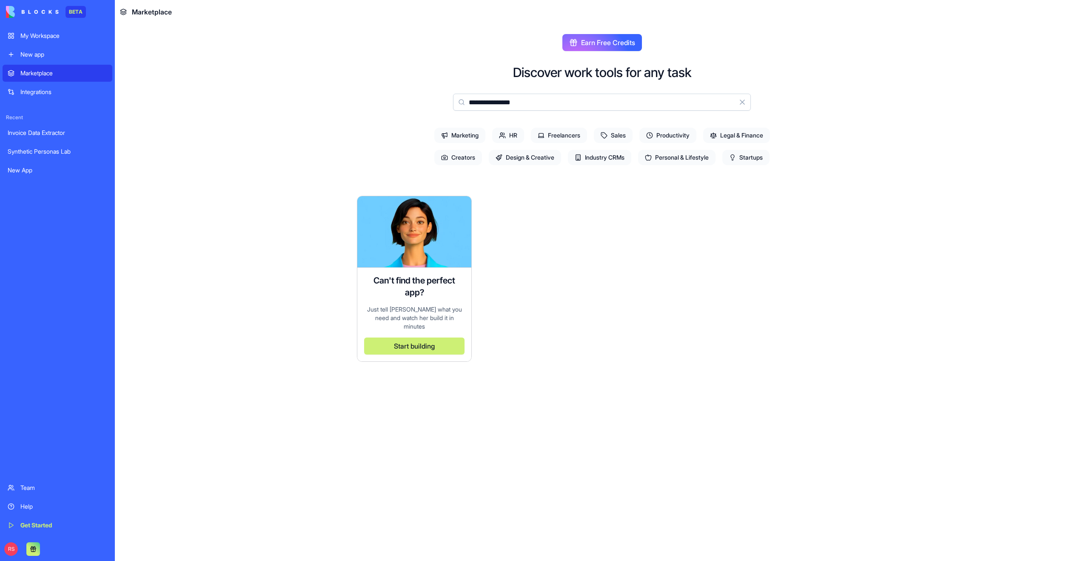
type input "**********"
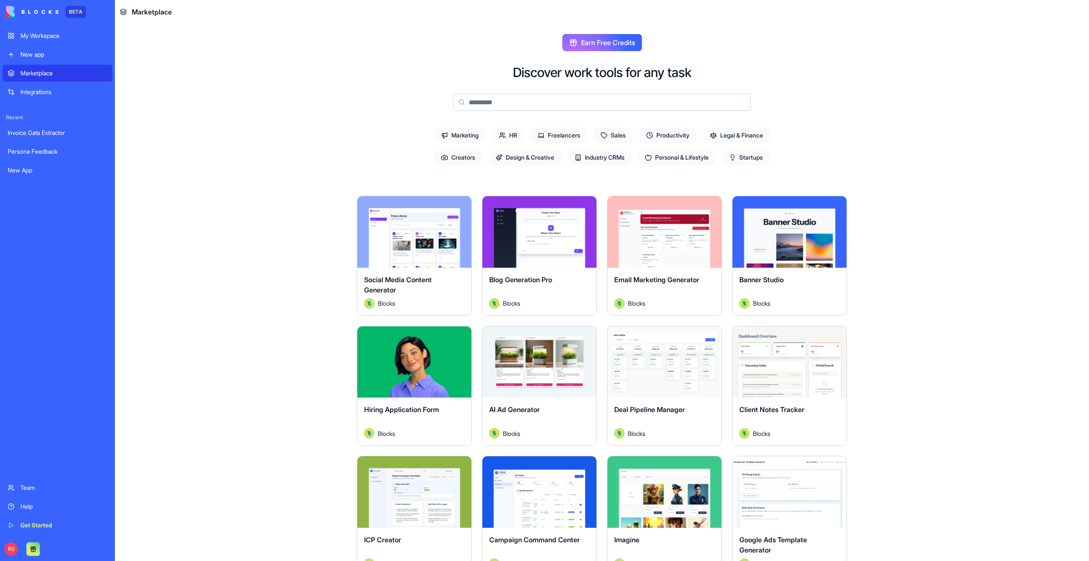
click at [471, 104] on input at bounding box center [602, 102] width 298 height 17
paste input "**********"
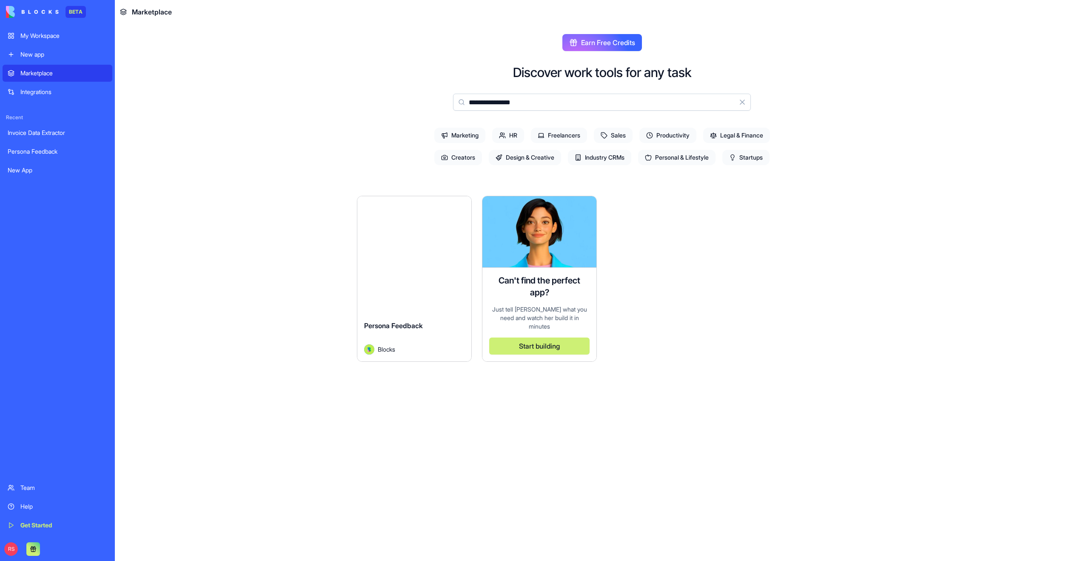
type input "**********"
click at [422, 285] on div "Explore Persona Feedback Blocks" at bounding box center [414, 279] width 115 height 166
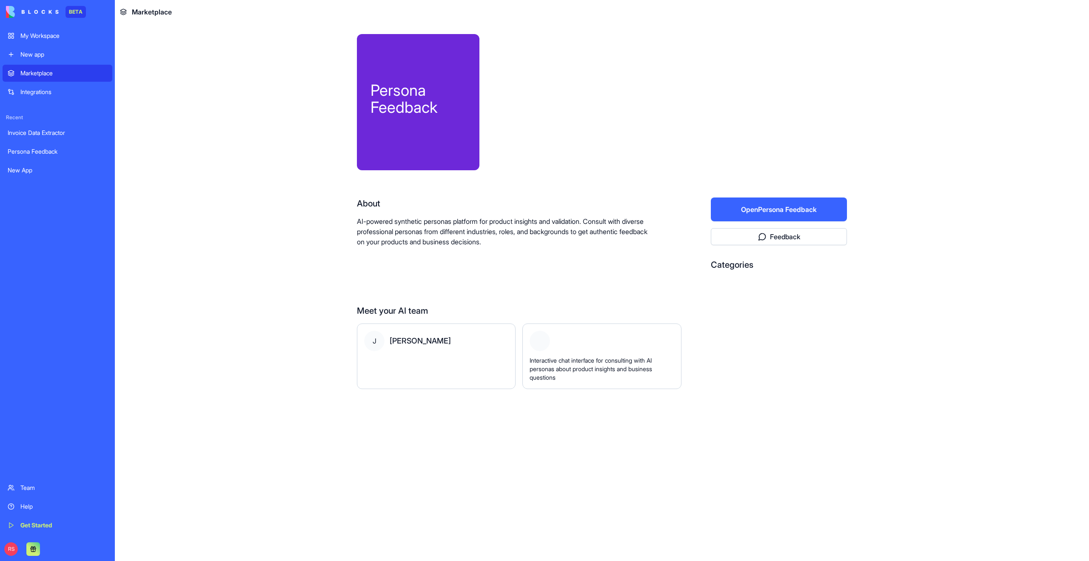
click at [761, 208] on button "Open Persona Feedback" at bounding box center [779, 209] width 136 height 24
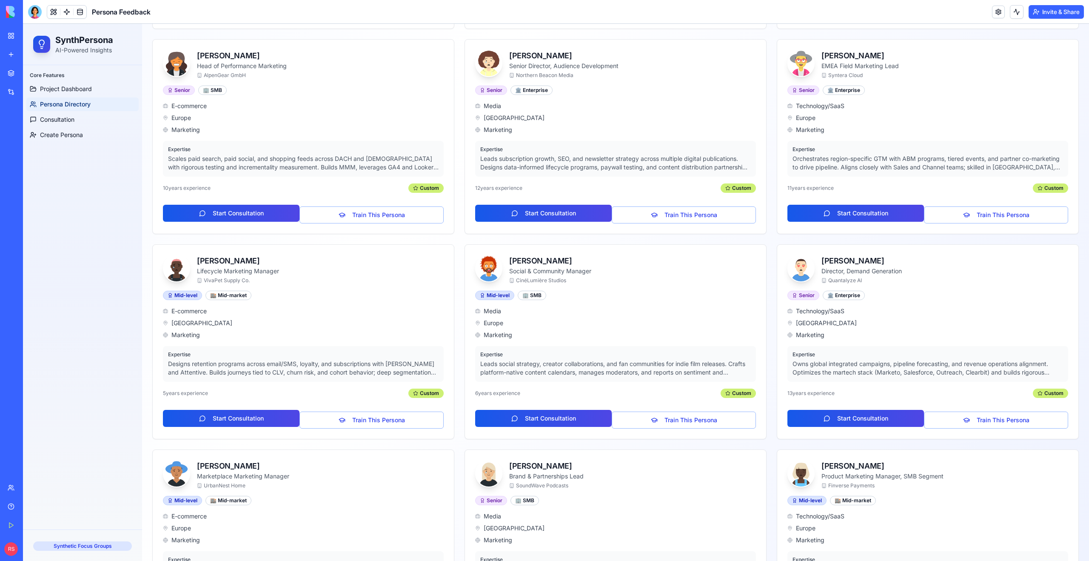
scroll to position [1081, 0]
